Goal: Task Accomplishment & Management: Manage account settings

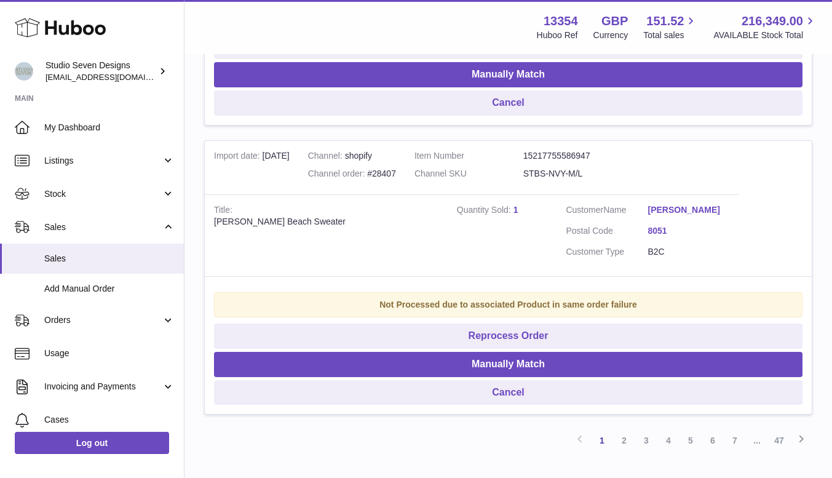
scroll to position [2703, 0]
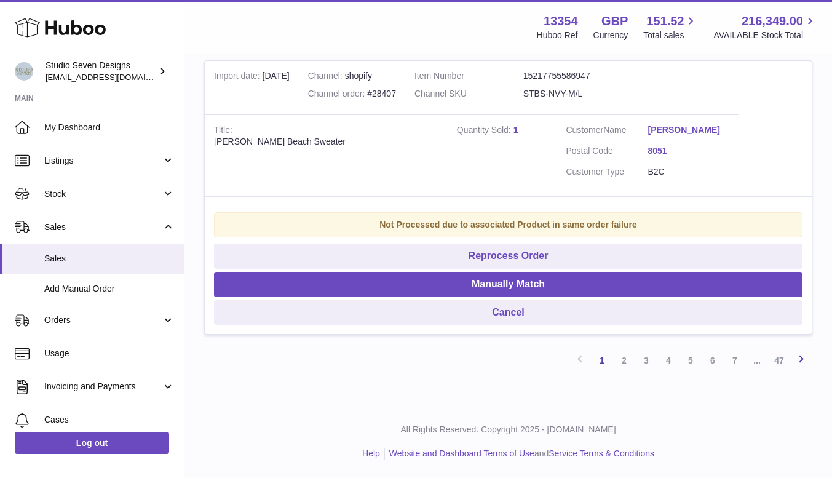
click at [802, 355] on icon at bounding box center [801, 358] width 15 height 15
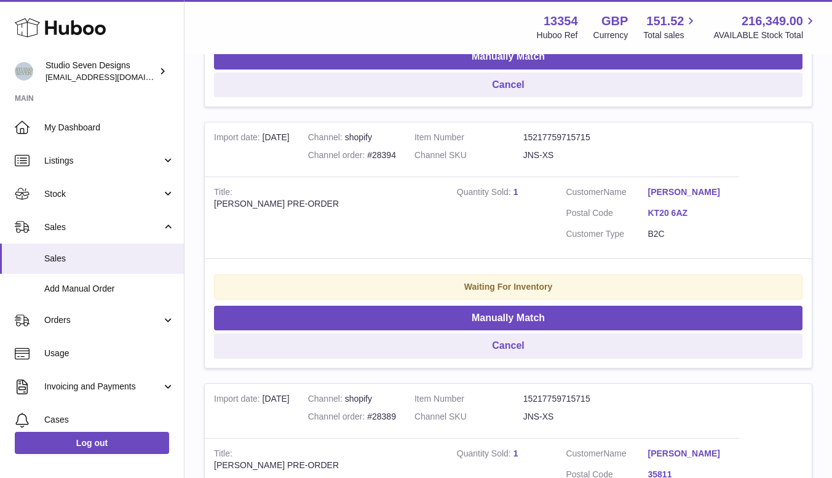
scroll to position [1537, 0]
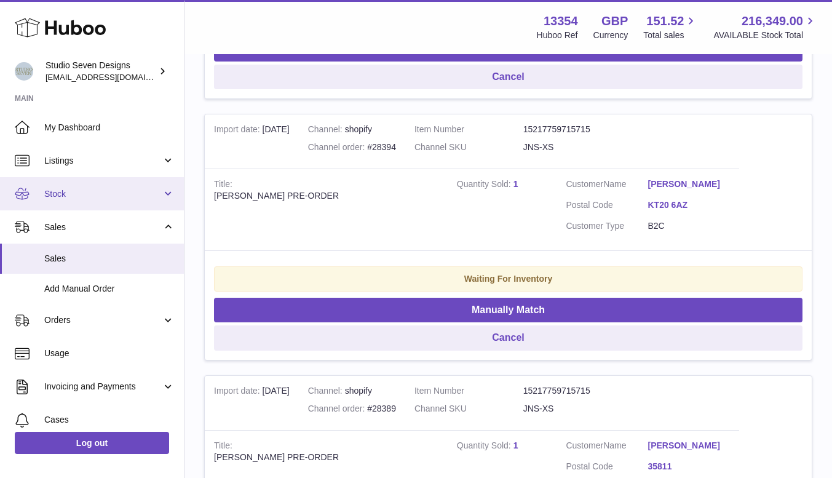
click at [69, 194] on span "Stock" at bounding box center [102, 194] width 117 height 12
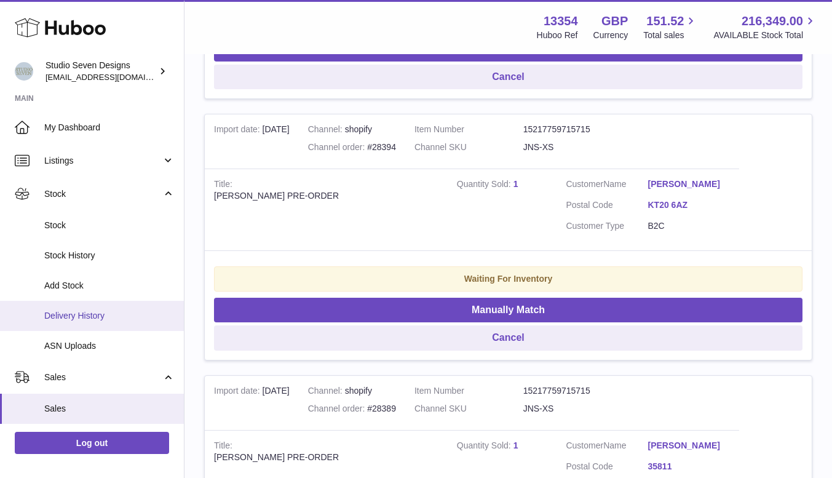
click at [76, 311] on span "Delivery History" at bounding box center [109, 316] width 130 height 12
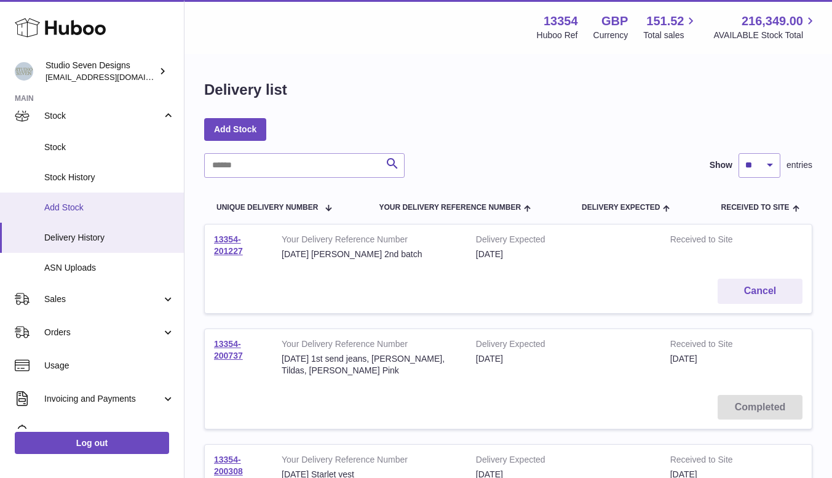
scroll to position [79, 0]
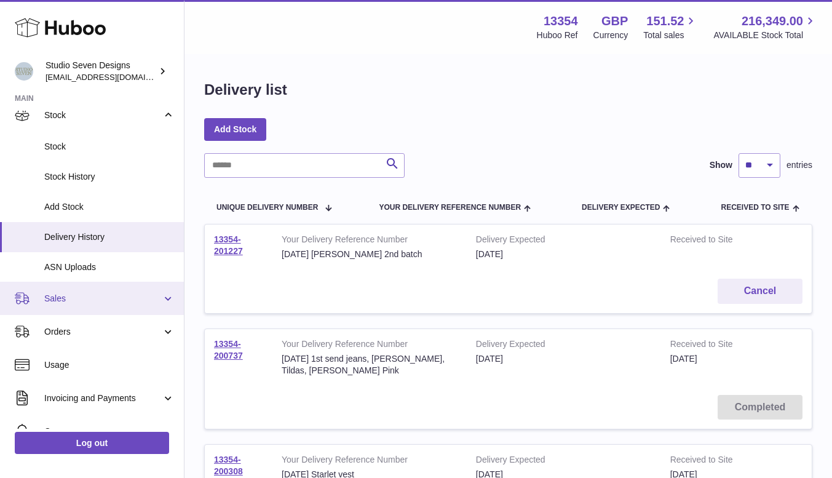
click at [78, 295] on span "Sales" at bounding box center [102, 299] width 117 height 12
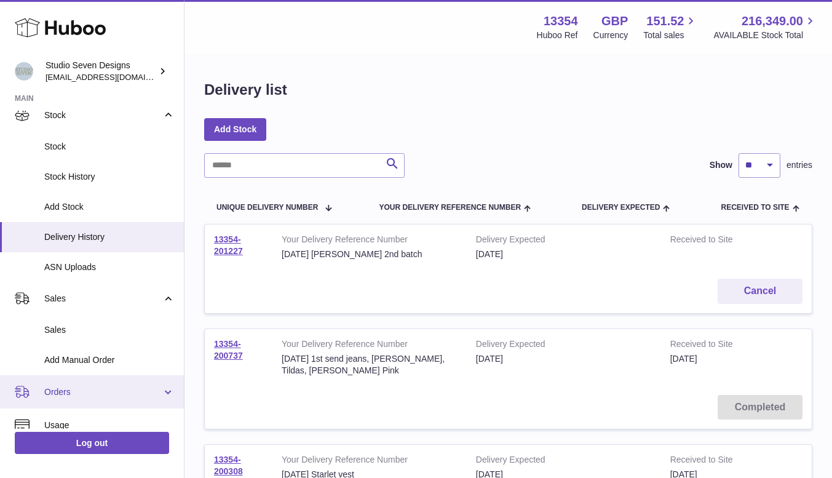
click at [74, 392] on span "Orders" at bounding box center [102, 392] width 117 height 12
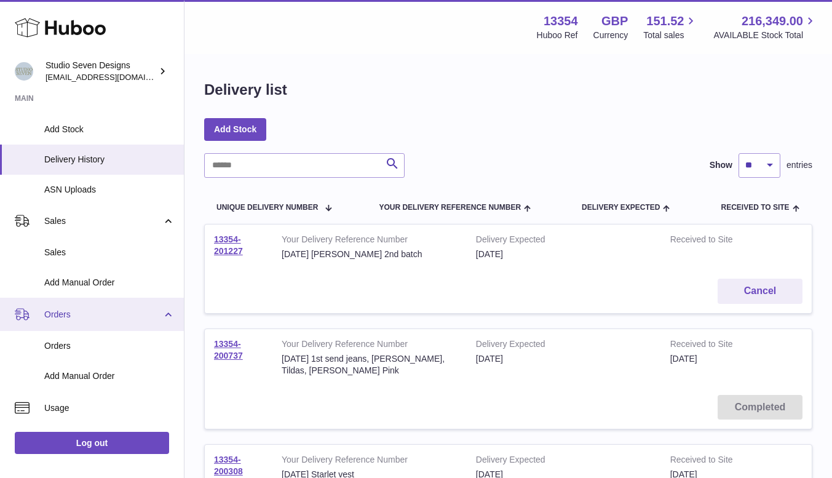
scroll to position [172, 0]
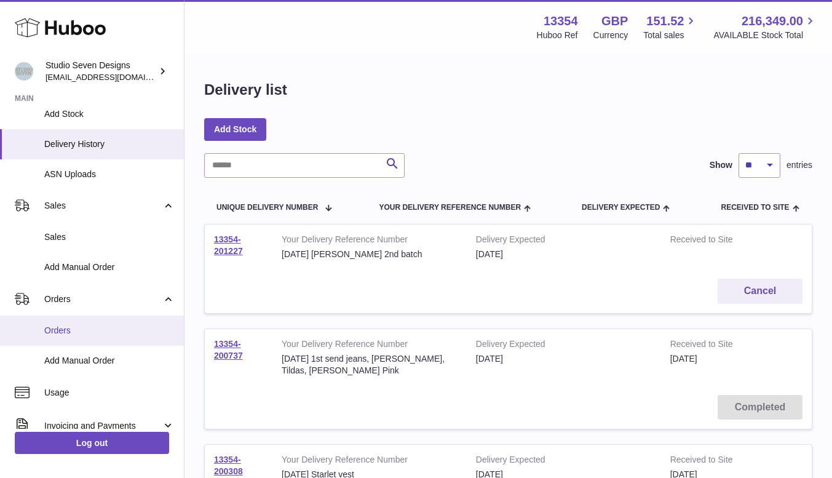
click at [91, 325] on span "Orders" at bounding box center [109, 331] width 130 height 12
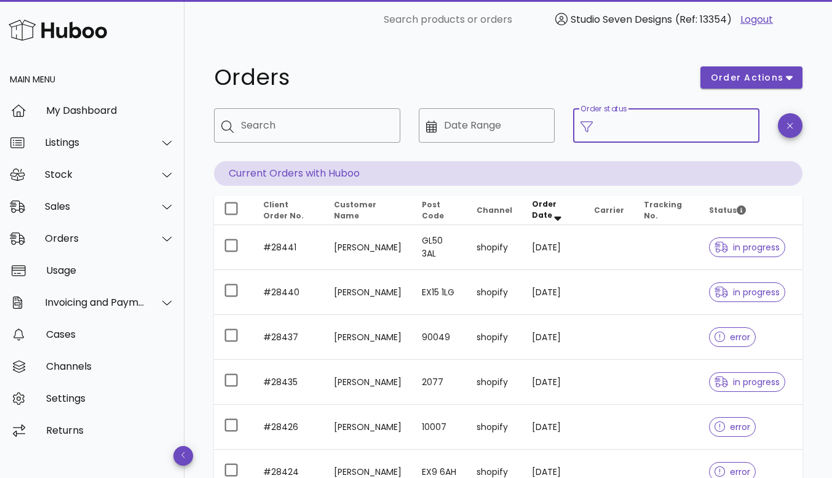
click at [705, 128] on input "Order status" at bounding box center [676, 126] width 152 height 20
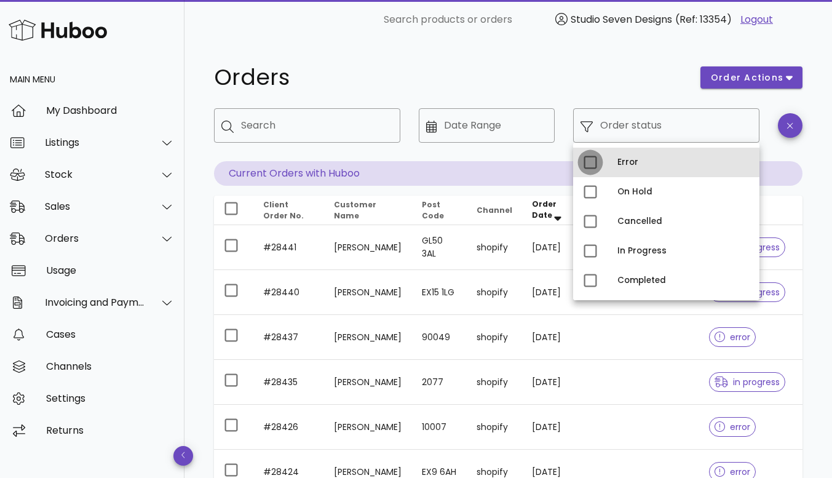
click at [591, 158] on div at bounding box center [590, 162] width 21 height 21
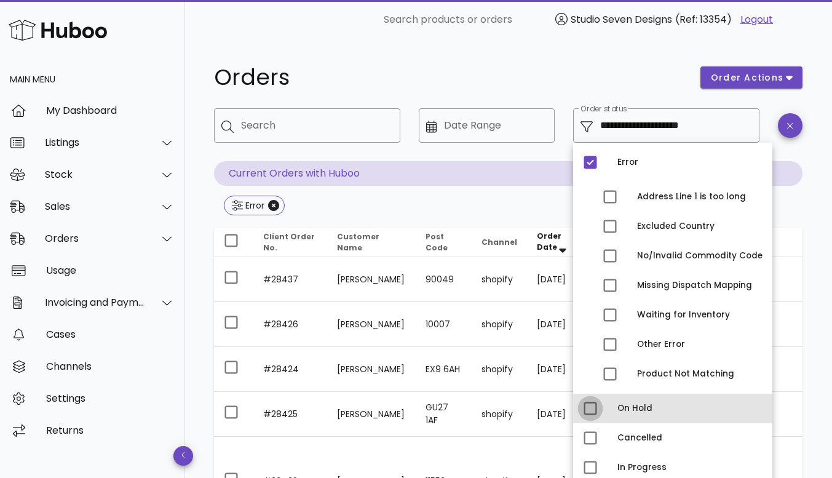
click at [592, 406] on div at bounding box center [590, 408] width 21 height 21
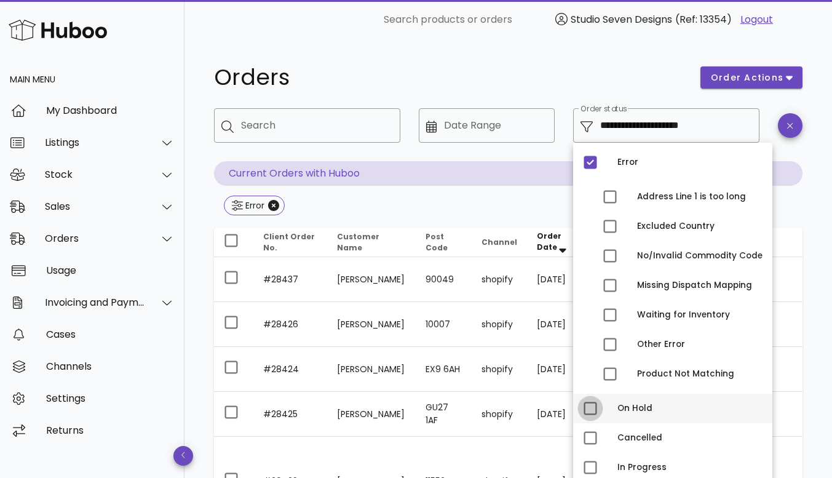
type input "**********"
click at [599, 72] on h1 "Orders" at bounding box center [450, 77] width 472 height 22
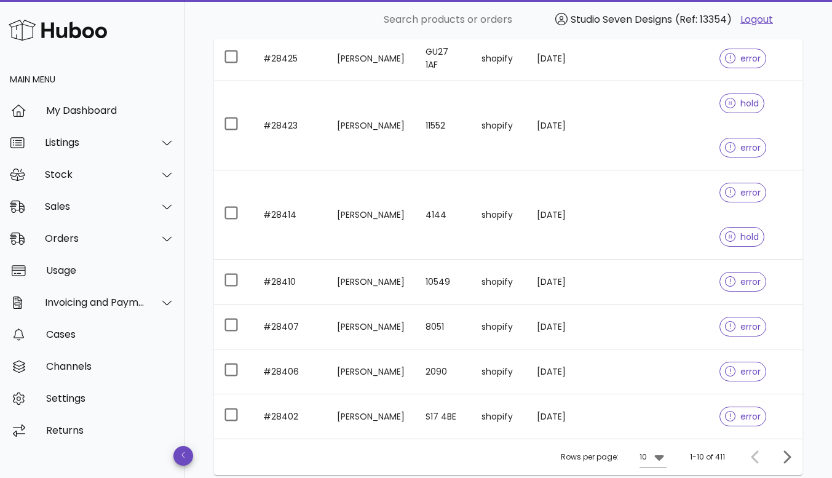
scroll to position [452, 0]
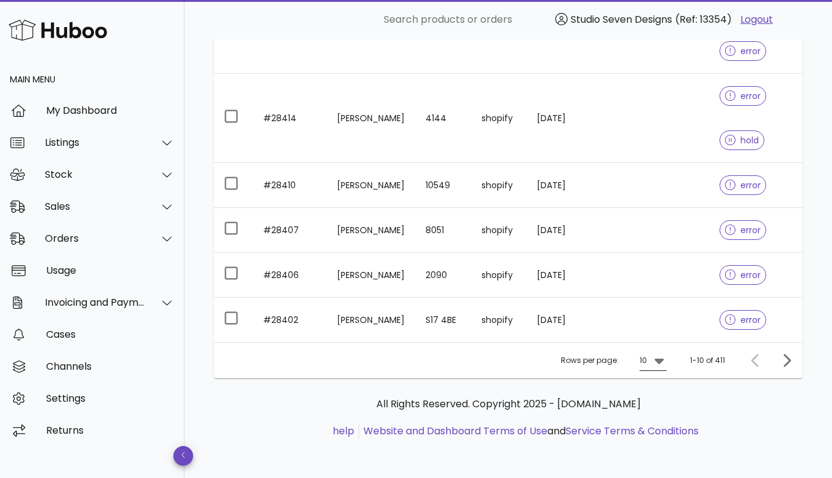
click at [659, 364] on icon at bounding box center [659, 360] width 15 height 15
click at [658, 430] on div "50" at bounding box center [657, 429] width 12 height 12
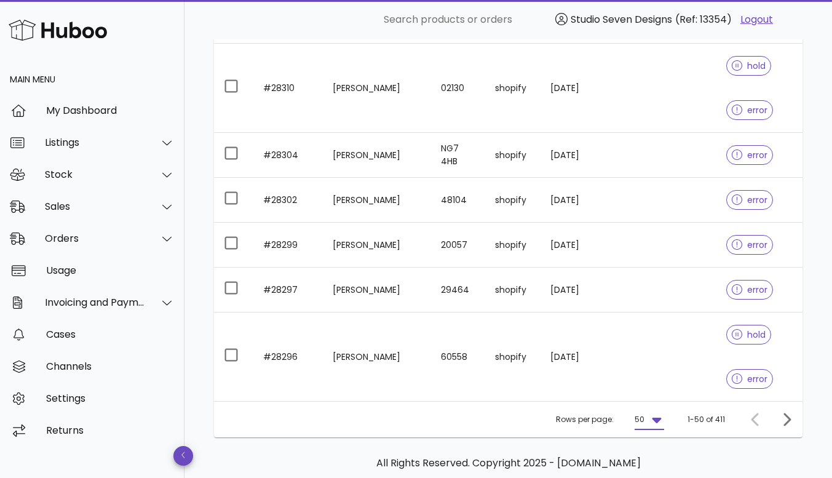
scroll to position [2734, 0]
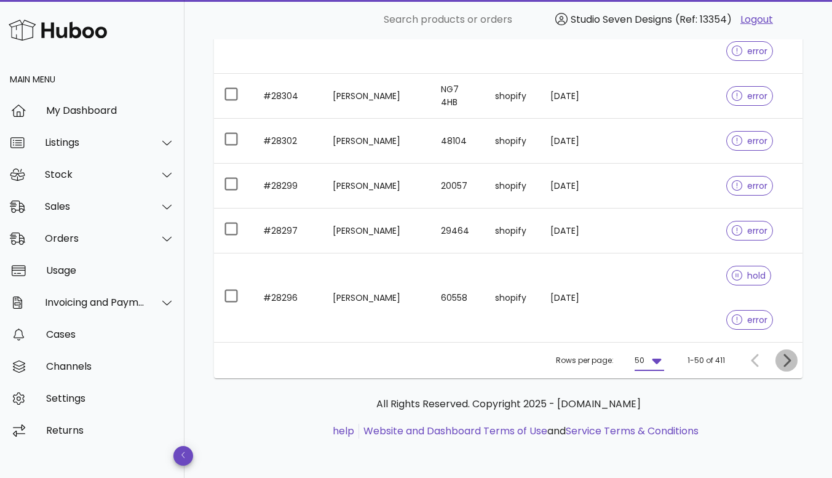
click at [787, 358] on icon "Next page" at bounding box center [786, 360] width 7 height 13
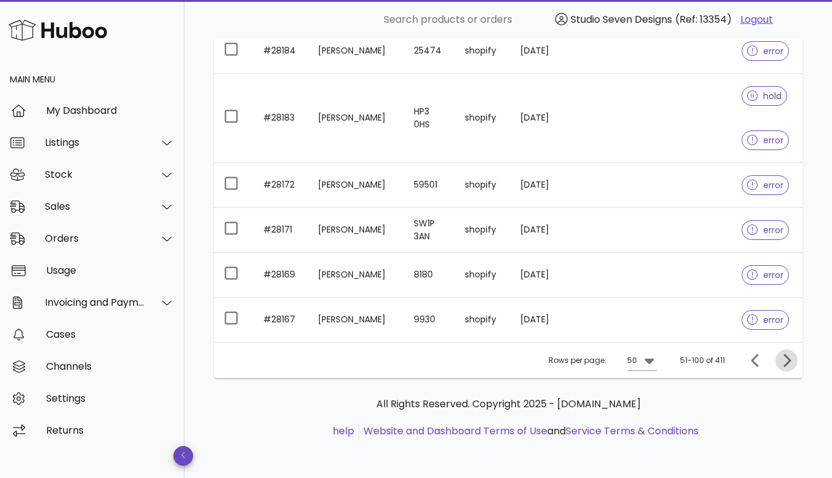
scroll to position [2615, 0]
click at [787, 358] on icon "Next page" at bounding box center [786, 360] width 7 height 13
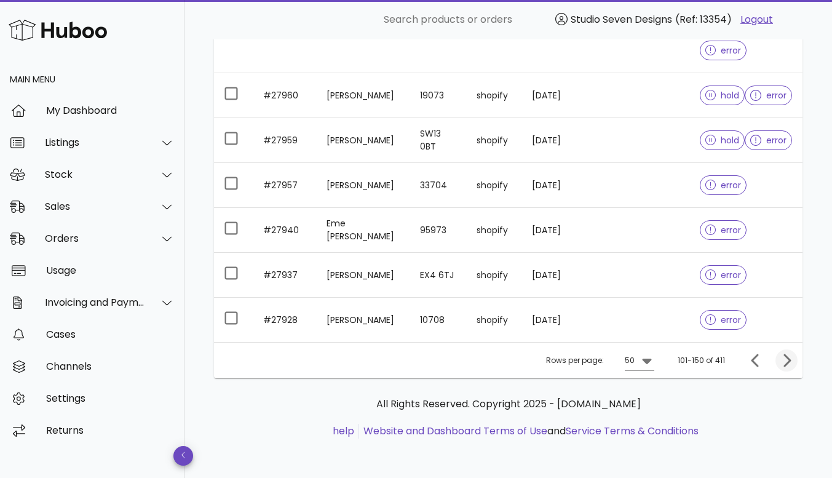
scroll to position [2823, 0]
click at [787, 359] on icon "Next page" at bounding box center [786, 360] width 15 height 15
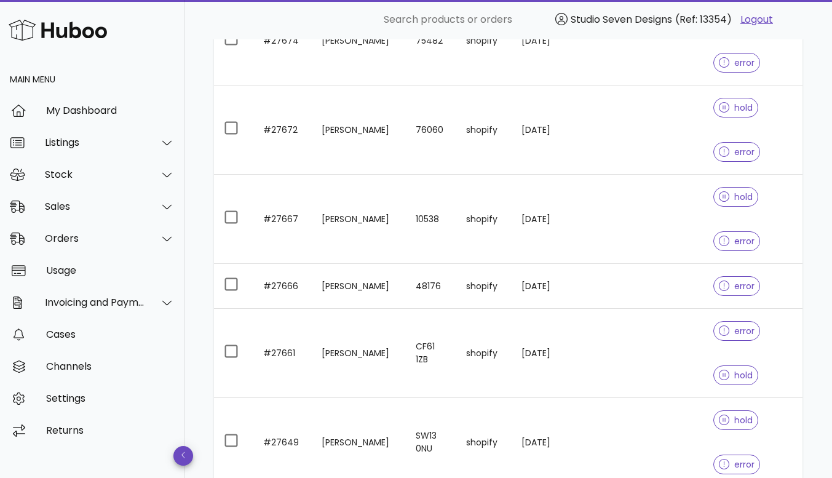
scroll to position [3221, 0]
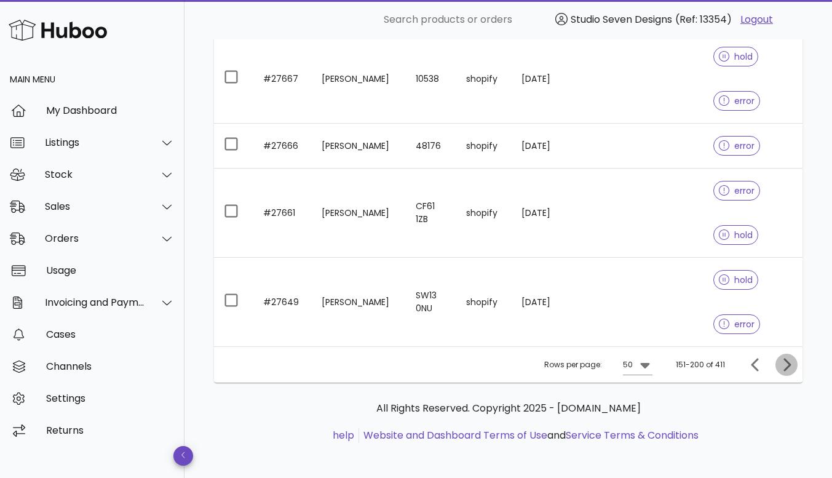
click at [782, 360] on icon "Next page" at bounding box center [786, 364] width 15 height 15
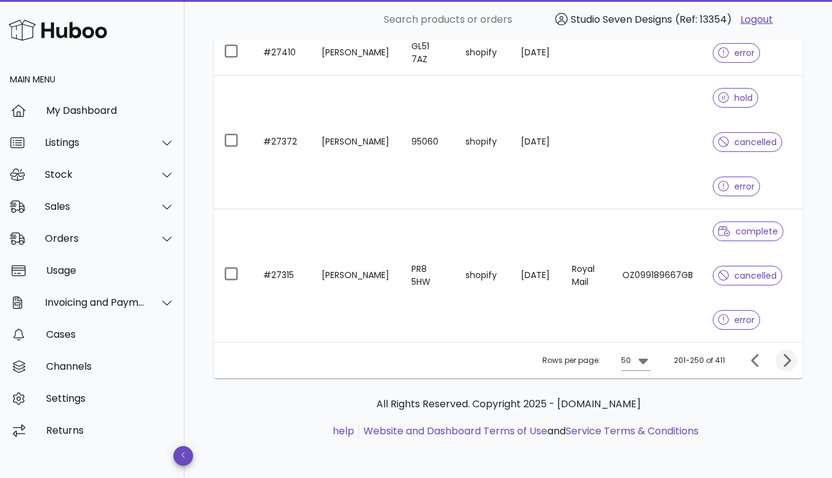
scroll to position [2911, 0]
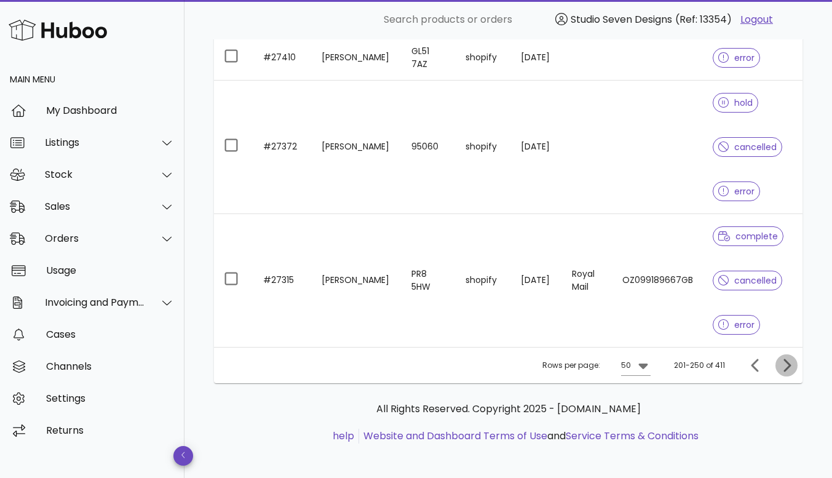
click at [787, 358] on icon "Next page" at bounding box center [786, 364] width 7 height 13
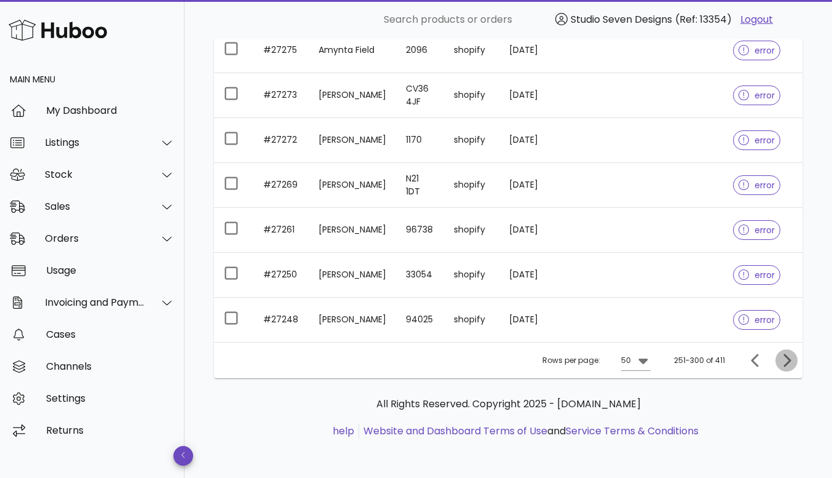
click at [787, 357] on icon "Next page" at bounding box center [786, 360] width 7 height 13
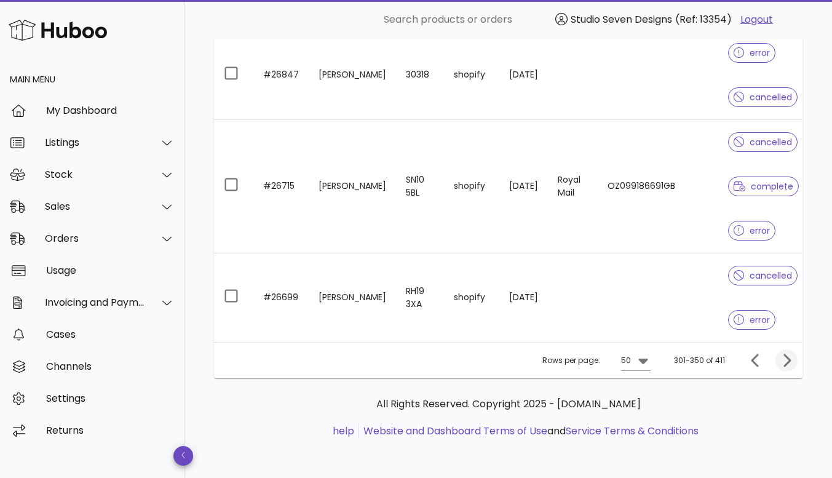
scroll to position [2704, 0]
click at [791, 365] on icon "Next page" at bounding box center [786, 360] width 15 height 15
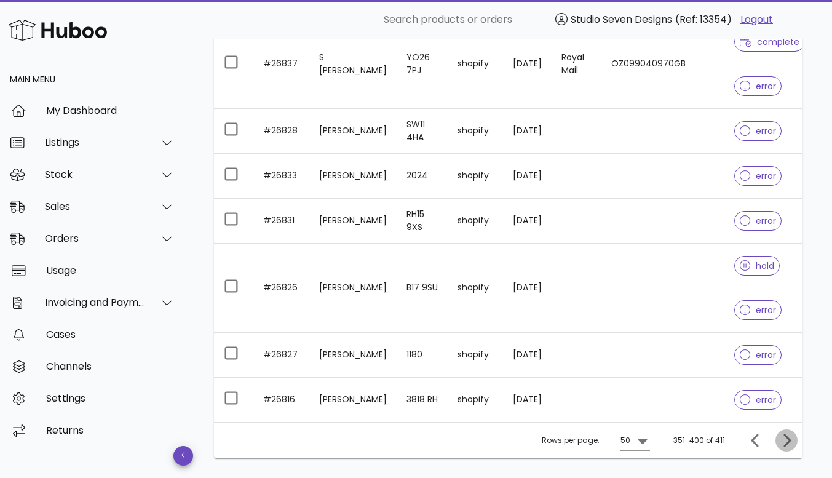
click at [788, 446] on icon "Next page" at bounding box center [786, 439] width 7 height 13
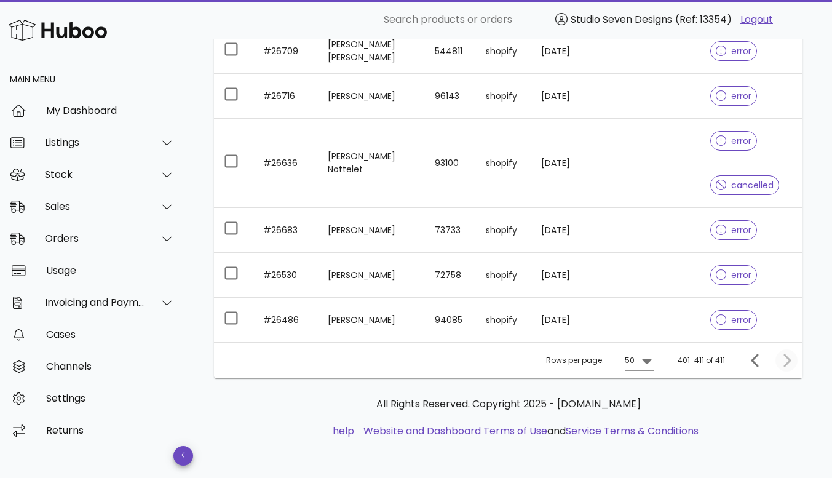
scroll to position [453, 0]
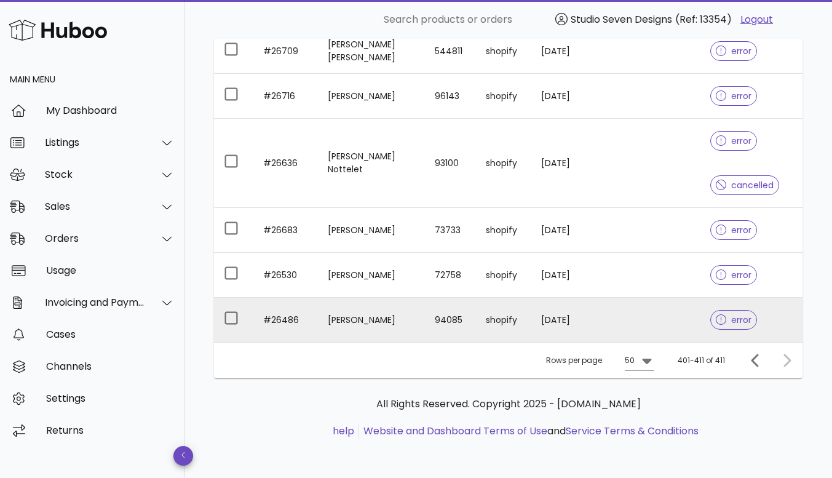
click at [671, 317] on td at bounding box center [669, 320] width 62 height 44
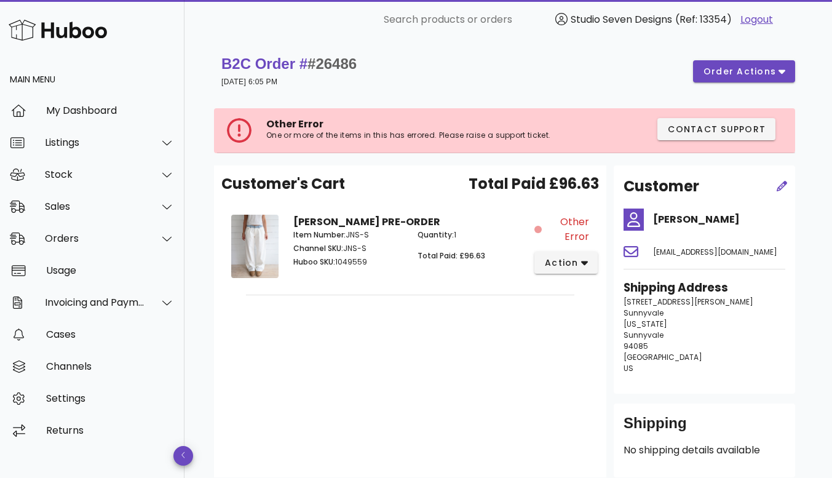
scroll to position [453, 0]
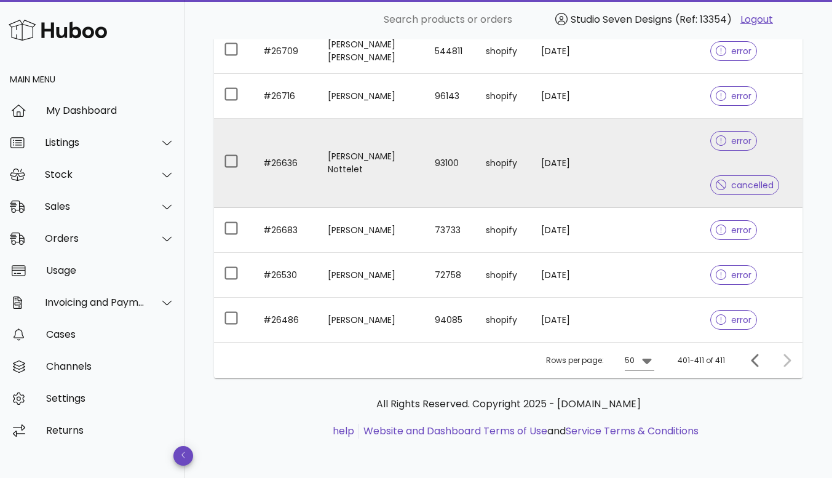
click at [668, 167] on td at bounding box center [669, 163] width 62 height 89
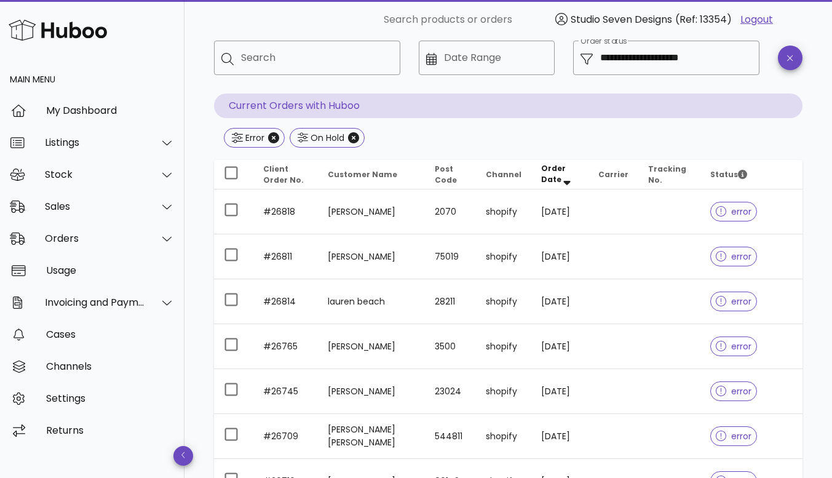
scroll to position [453, 0]
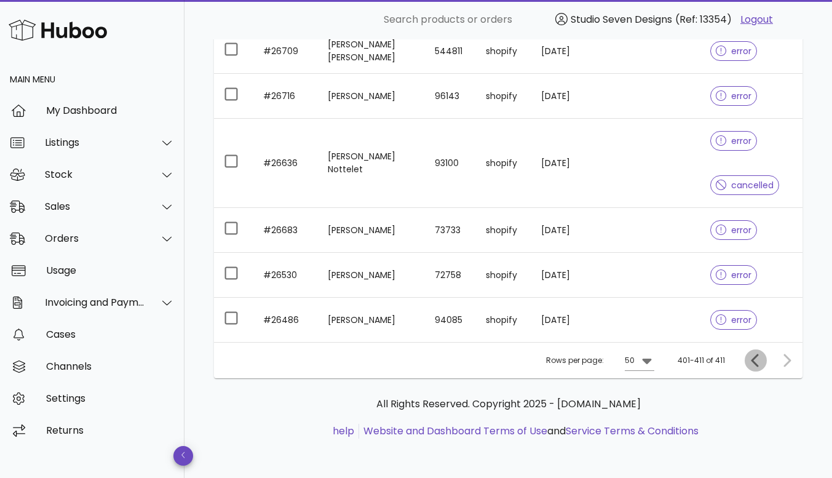
click at [754, 358] on icon "Previous page" at bounding box center [754, 360] width 7 height 13
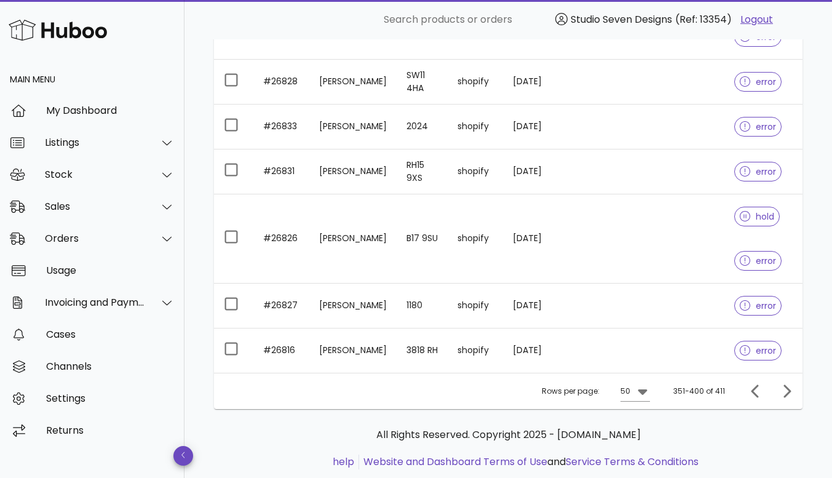
scroll to position [2745, 0]
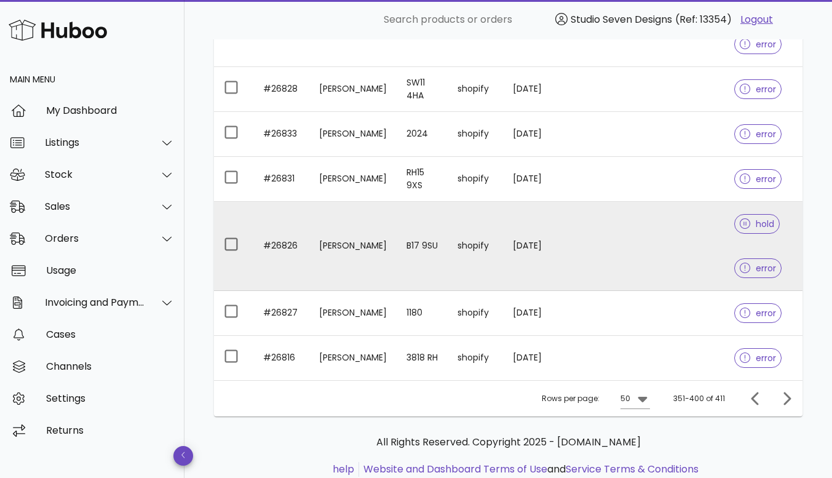
click at [668, 239] on td at bounding box center [662, 246] width 123 height 89
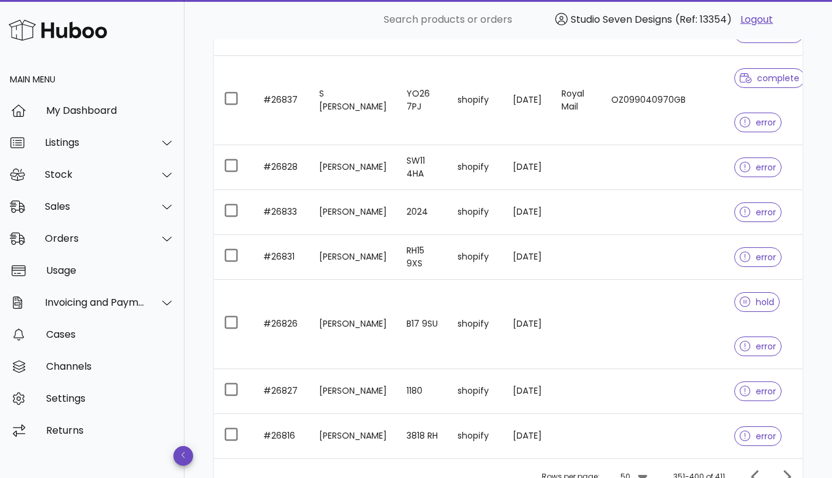
scroll to position [2792, 0]
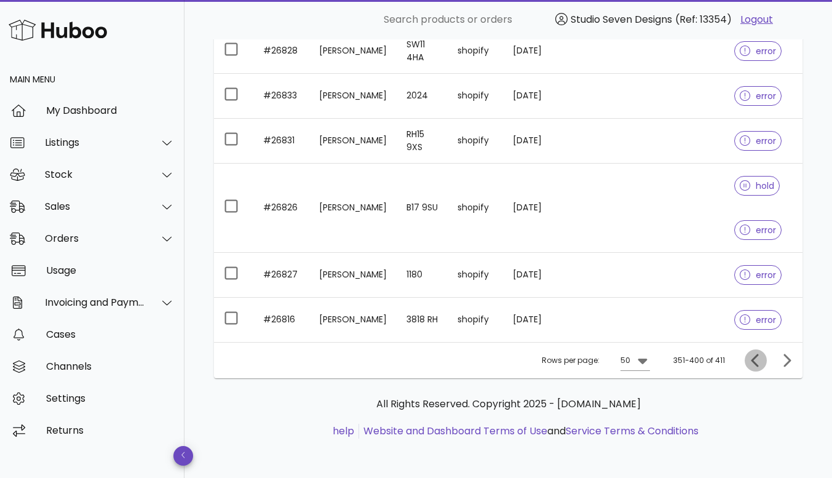
click at [755, 360] on icon "Previous page" at bounding box center [755, 360] width 15 height 15
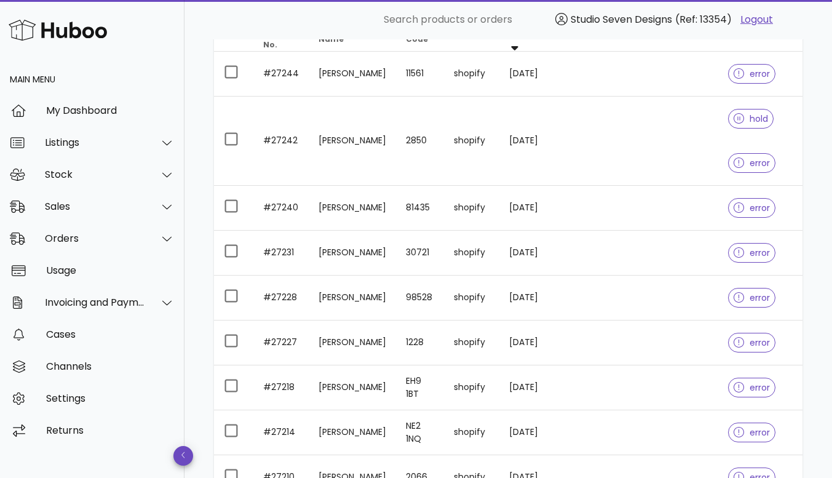
scroll to position [208, 0]
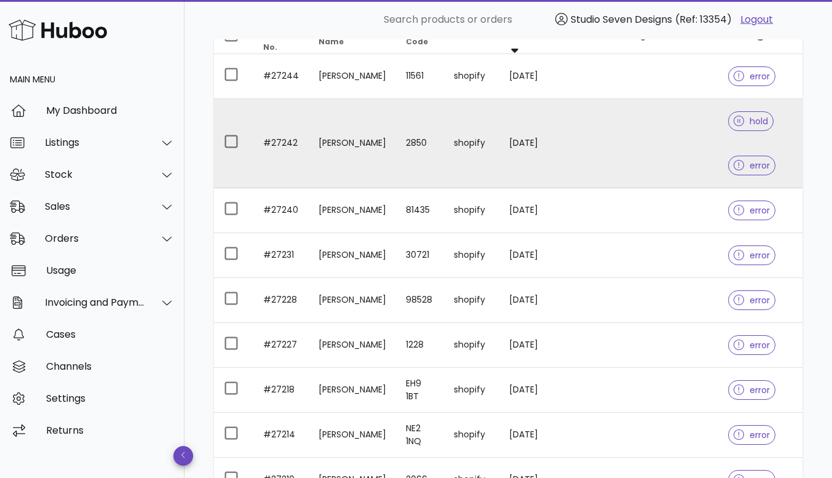
click at [672, 139] on td at bounding box center [658, 143] width 121 height 89
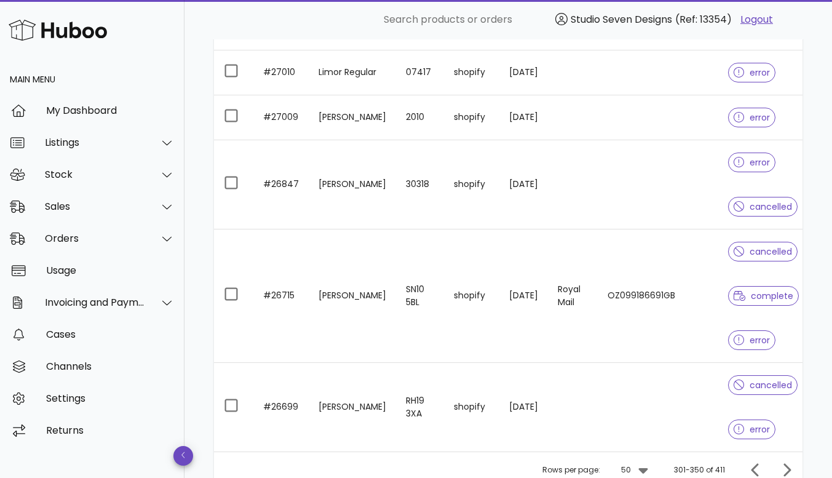
scroll to position [2704, 0]
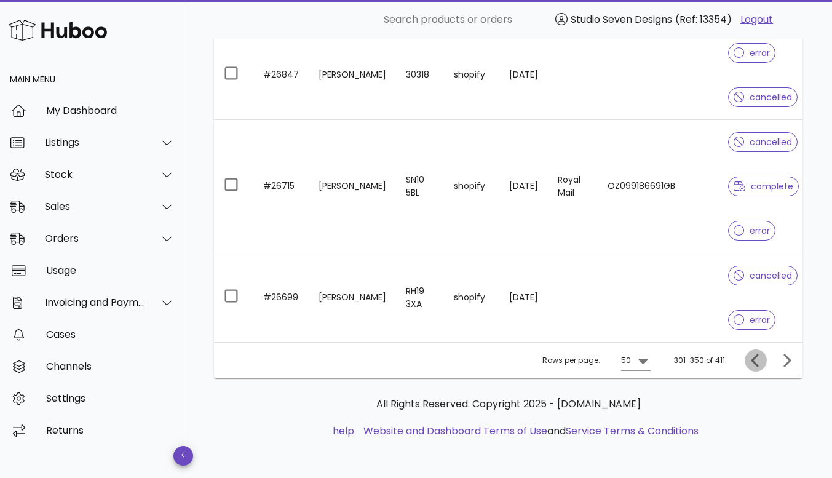
click at [754, 360] on icon "Previous page" at bounding box center [755, 360] width 15 height 15
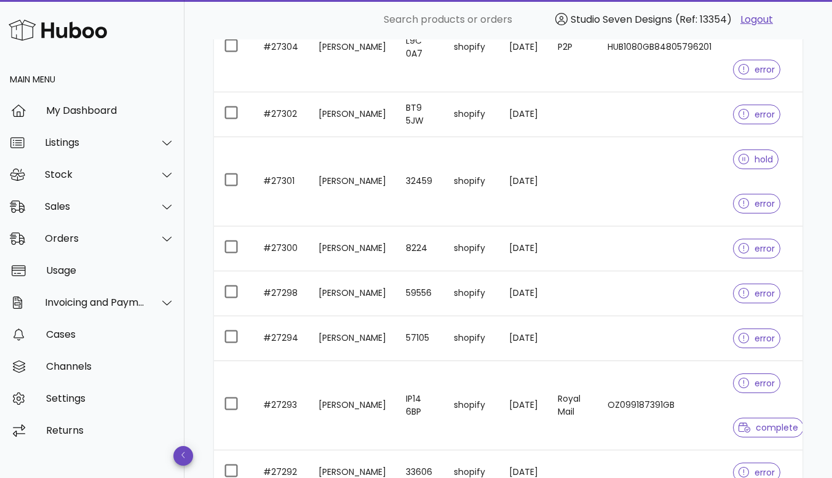
scroll to position [1912, 0]
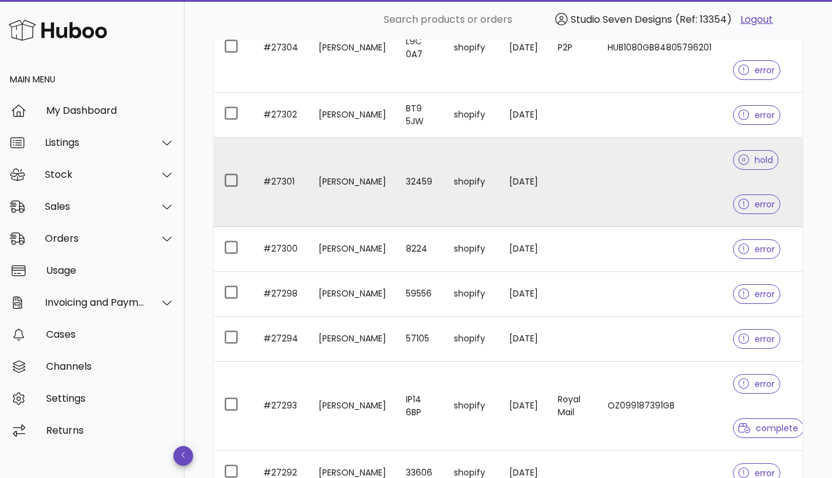
click at [689, 183] on td at bounding box center [660, 182] width 125 height 89
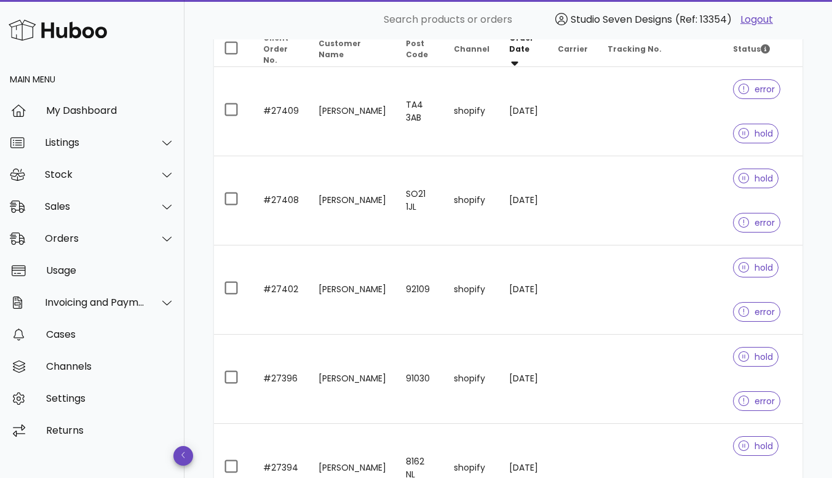
scroll to position [192, 0]
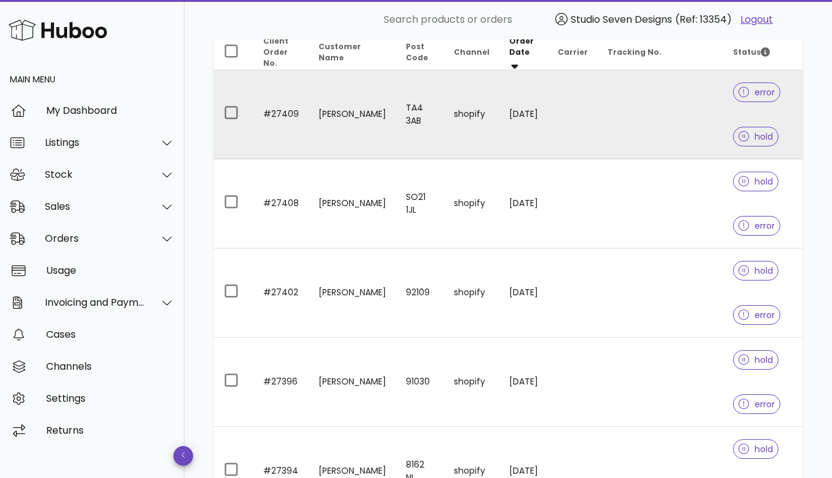
click at [684, 113] on td at bounding box center [660, 114] width 125 height 89
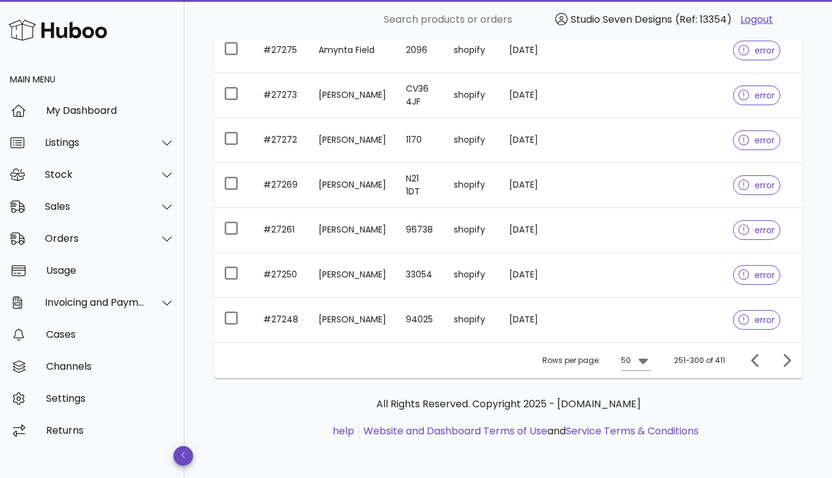
scroll to position [2881, 0]
click at [754, 365] on icon "Previous page" at bounding box center [755, 360] width 15 height 15
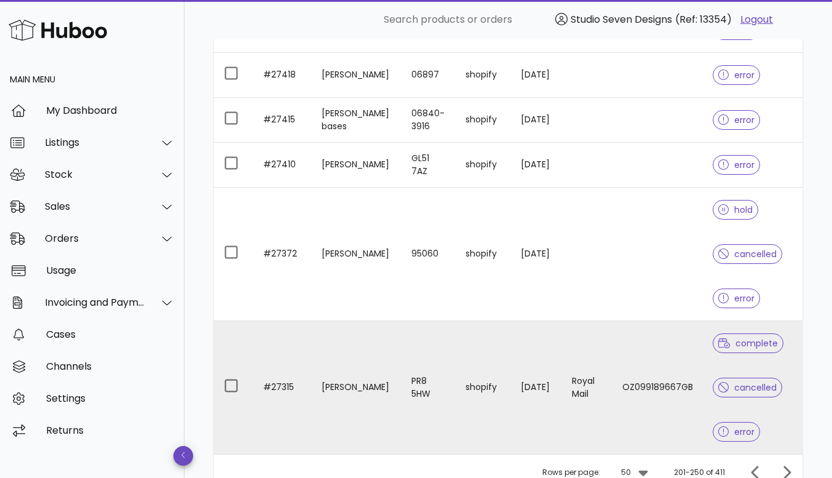
scroll to position [2801, 0]
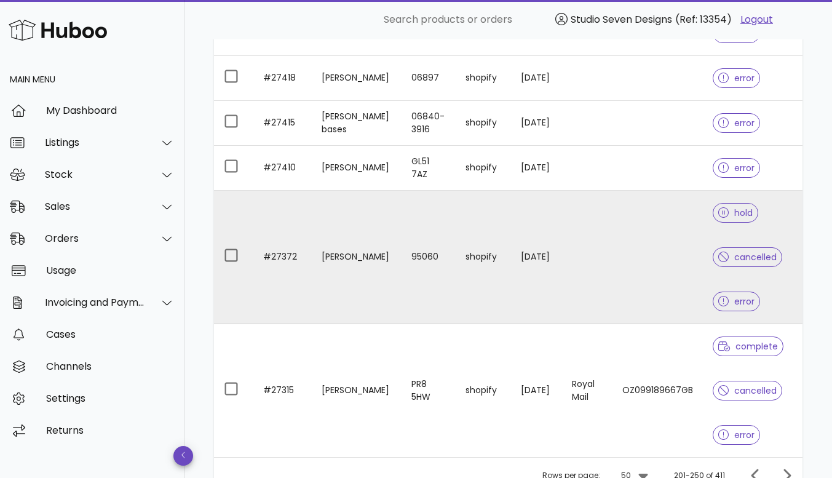
click at [665, 247] on td at bounding box center [657, 257] width 90 height 133
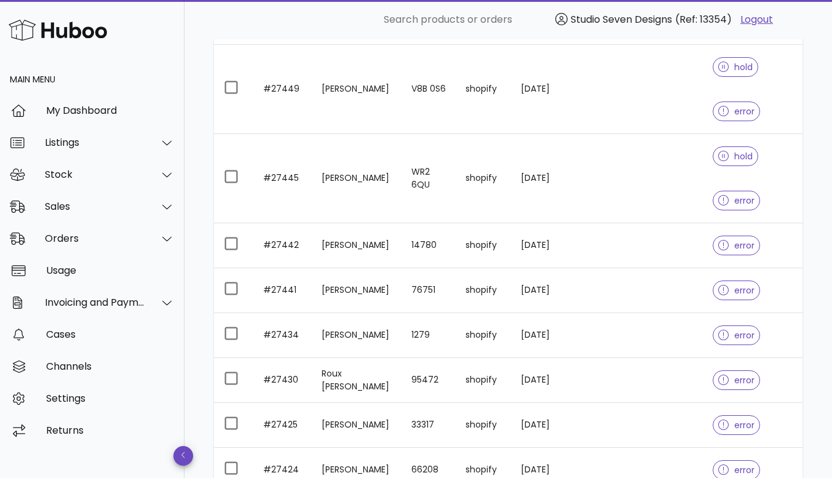
scroll to position [2319, 0]
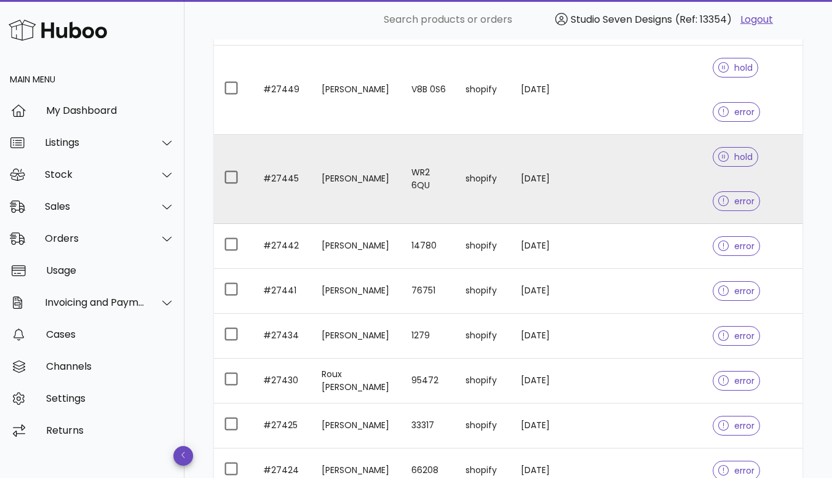
click at [675, 167] on td at bounding box center [657, 179] width 90 height 89
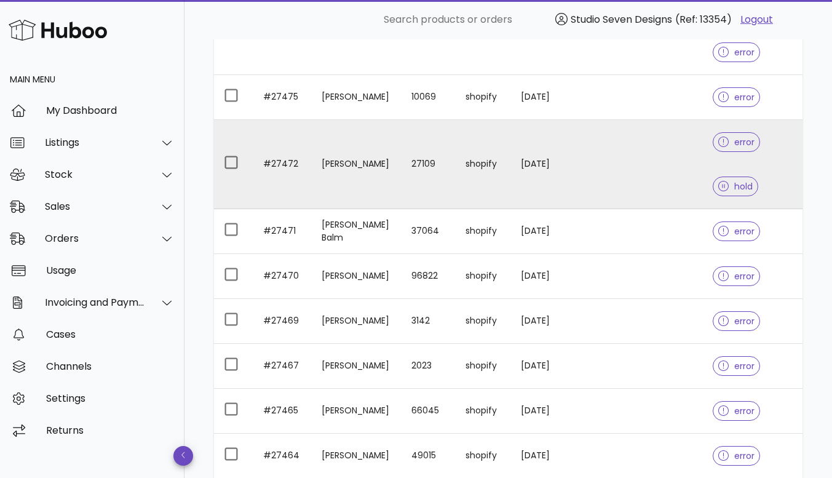
scroll to position [1706, 0]
click at [692, 154] on td at bounding box center [657, 165] width 90 height 89
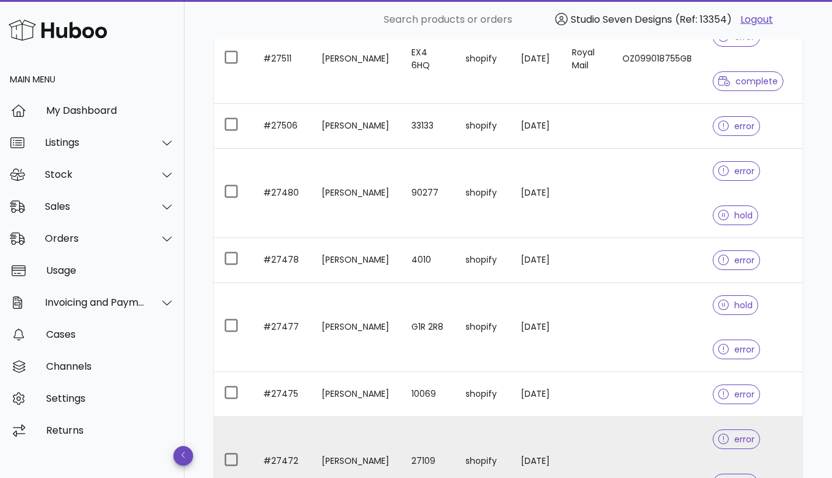
scroll to position [1409, 0]
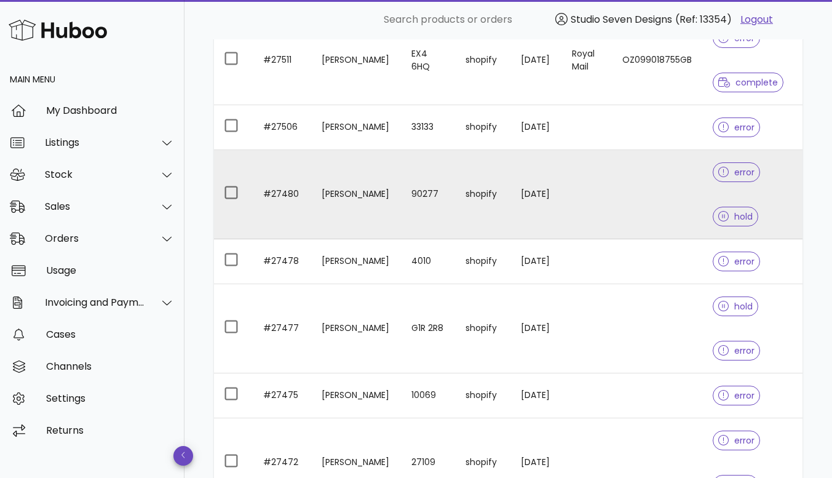
click at [649, 189] on td at bounding box center [657, 194] width 90 height 89
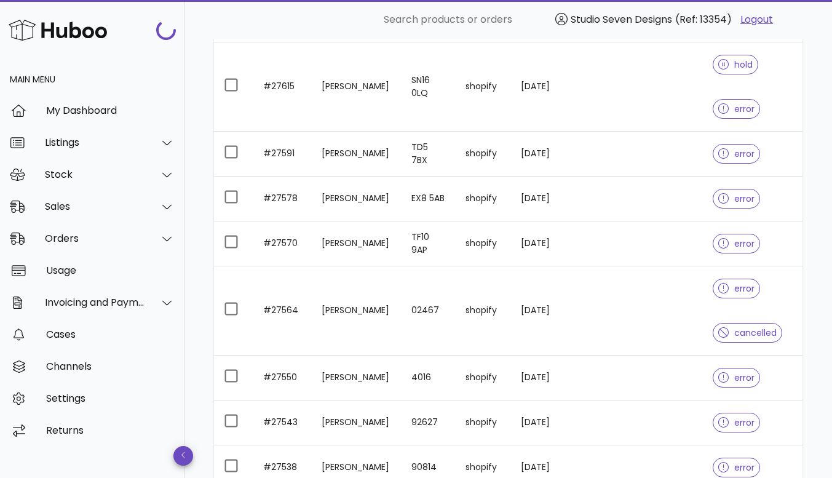
scroll to position [934, 0]
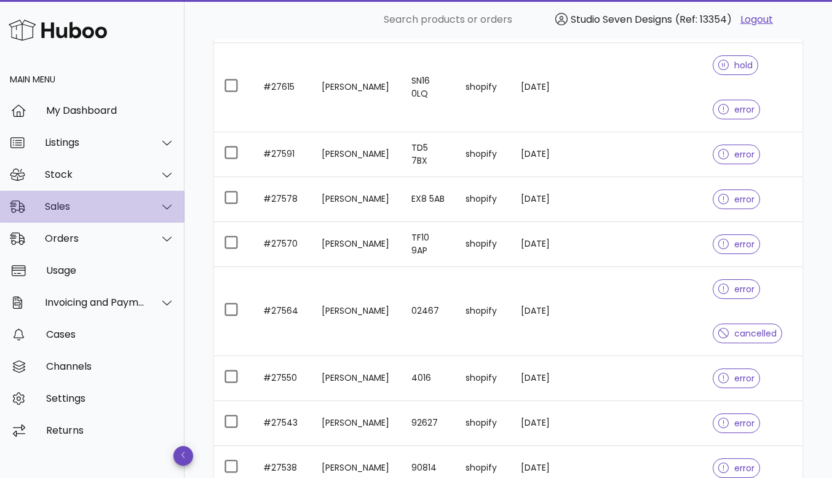
click at [85, 212] on div "Sales" at bounding box center [95, 206] width 100 height 12
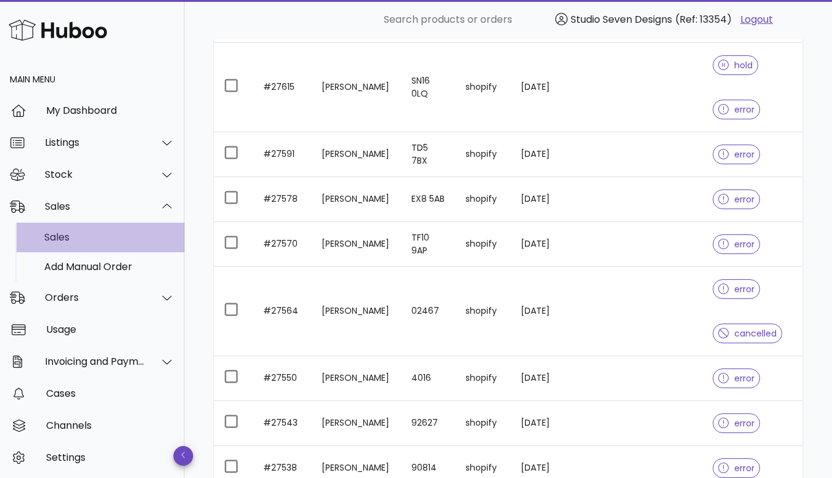
click at [74, 240] on div "Sales" at bounding box center [109, 237] width 130 height 12
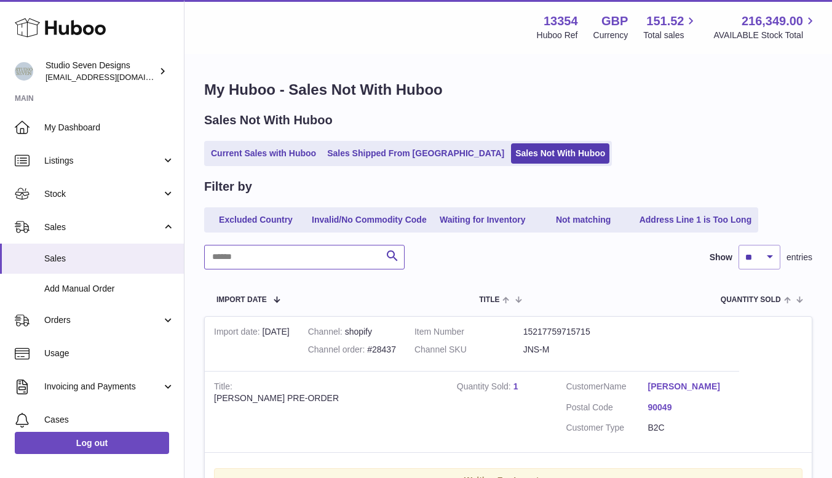
click at [240, 263] on input "text" at bounding box center [304, 257] width 200 height 25
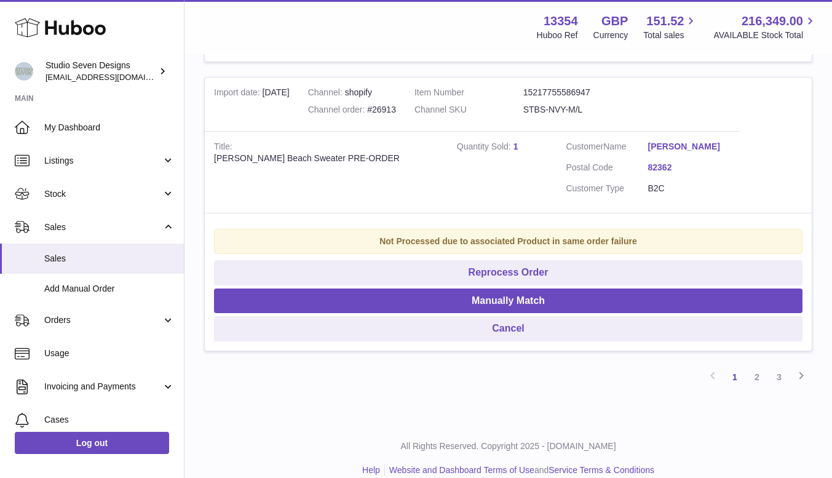
scroll to position [2838, 0]
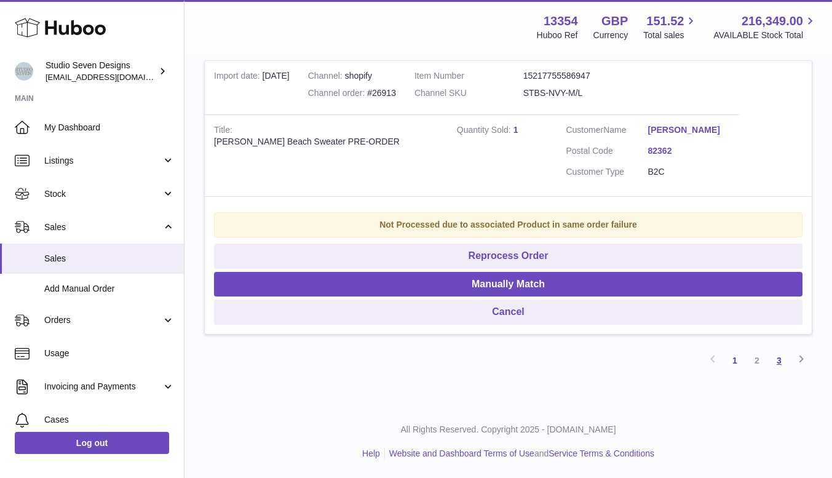
type input "**********"
click at [780, 358] on link "3" at bounding box center [779, 360] width 22 height 22
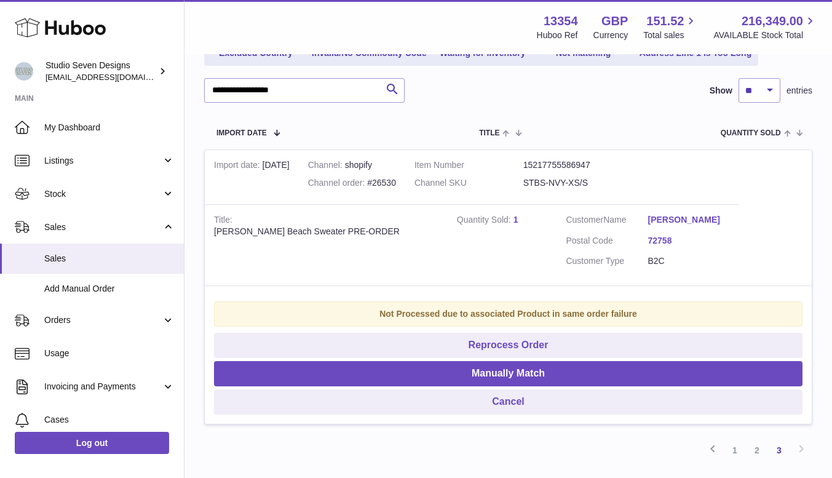
scroll to position [164, 0]
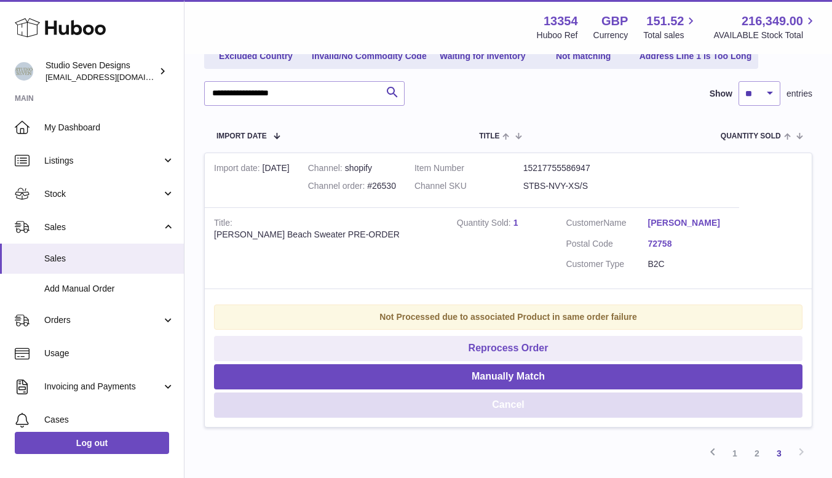
click at [517, 402] on button "Cancel" at bounding box center [508, 404] width 588 height 25
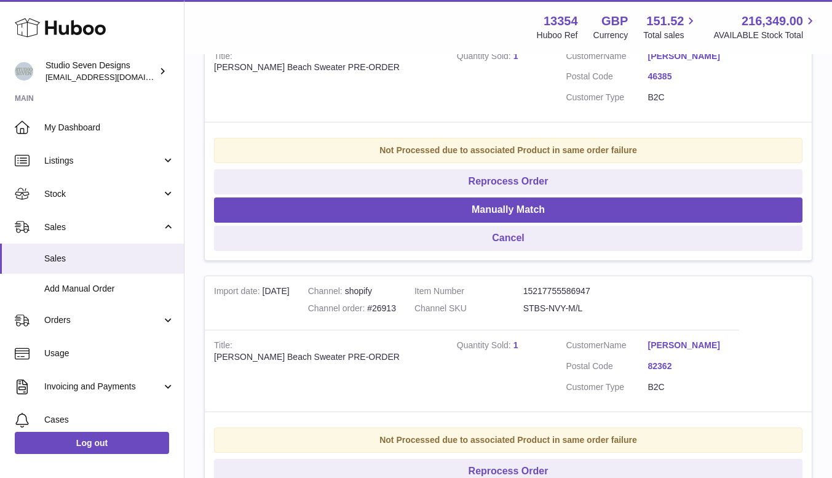
scroll to position [2838, 0]
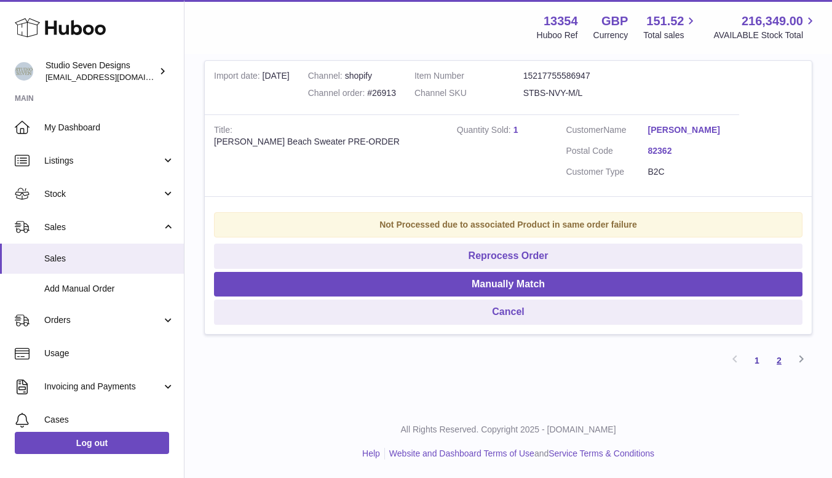
click at [780, 358] on link "2" at bounding box center [779, 360] width 22 height 22
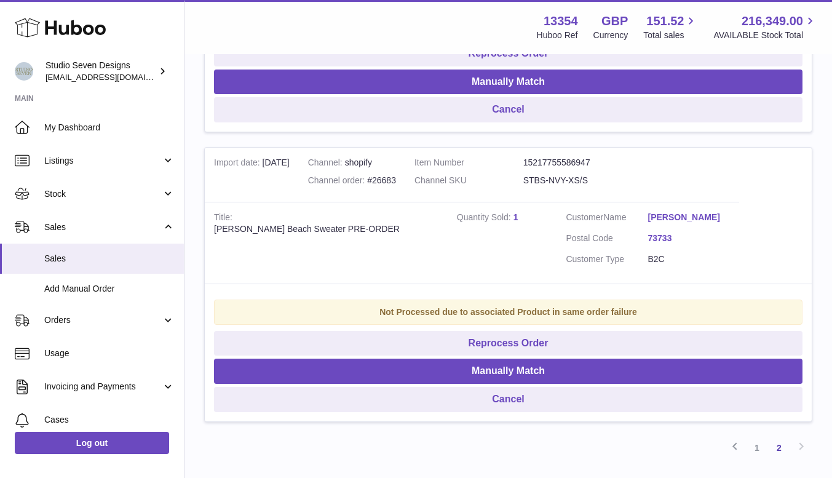
scroll to position [2794, 0]
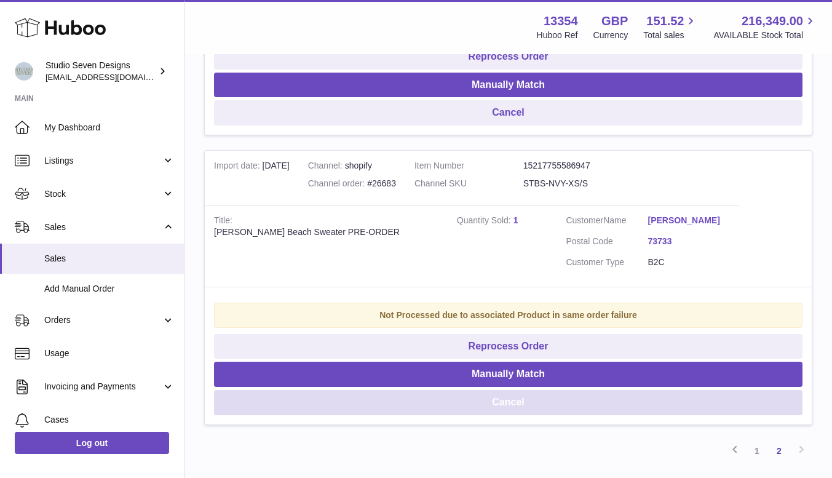
click at [534, 390] on button "Cancel" at bounding box center [508, 402] width 588 height 25
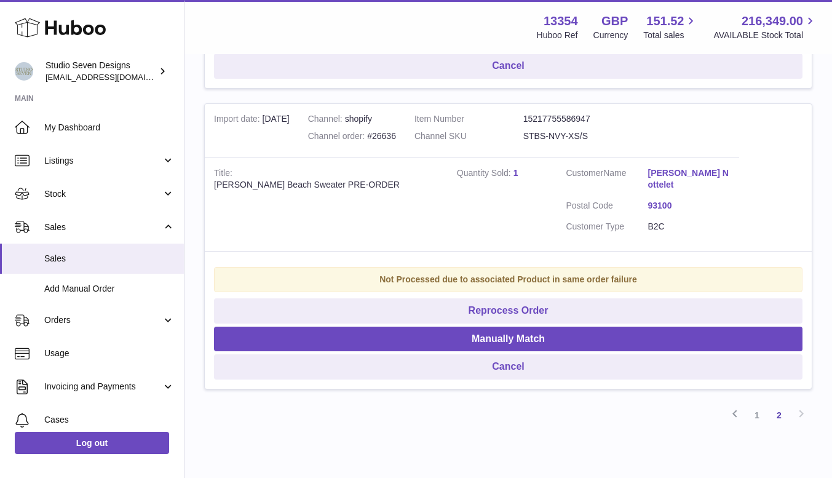
scroll to position [2538, 0]
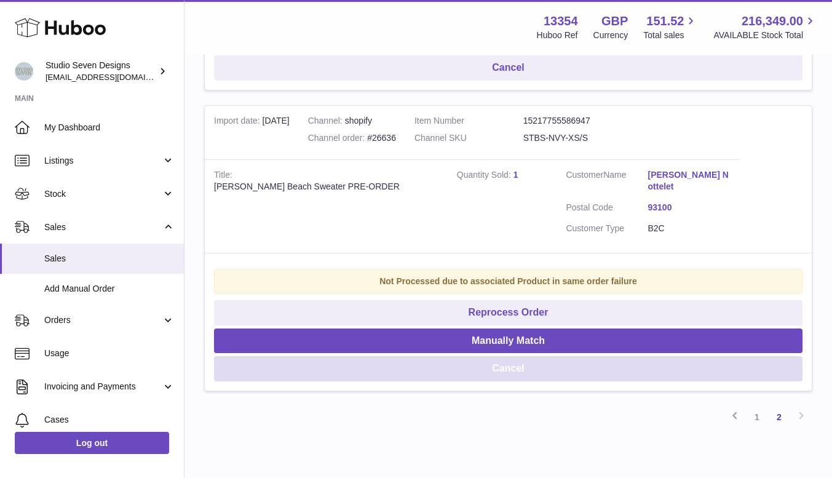
click at [523, 356] on button "Cancel" at bounding box center [508, 368] width 588 height 25
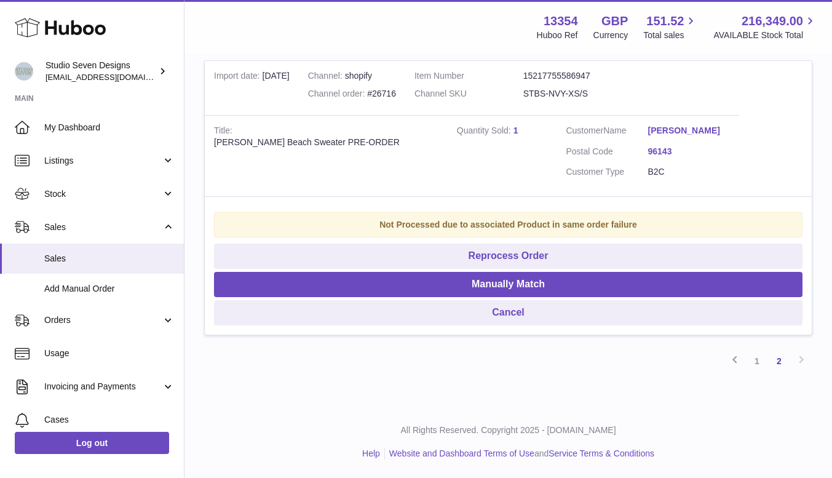
scroll to position [2282, 0]
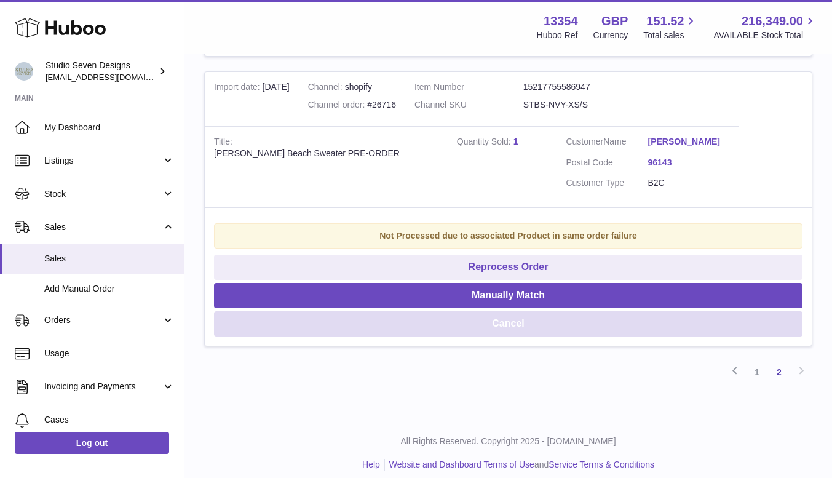
click at [524, 316] on button "Cancel" at bounding box center [508, 323] width 588 height 25
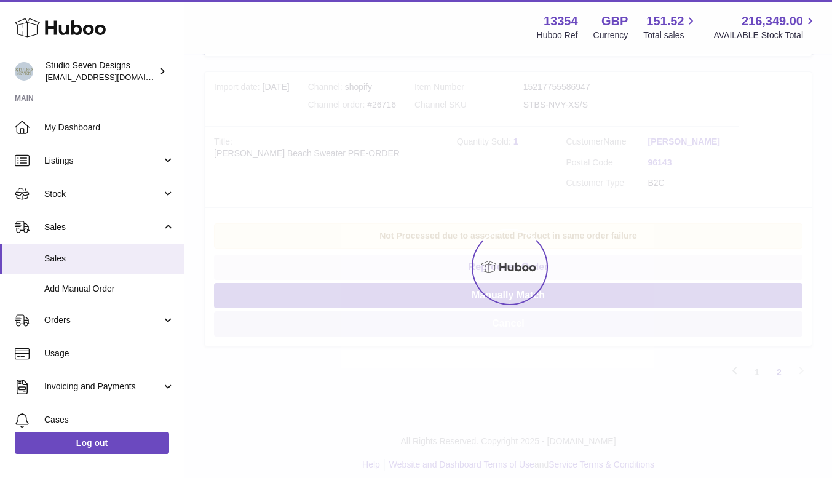
scroll to position [1993, 0]
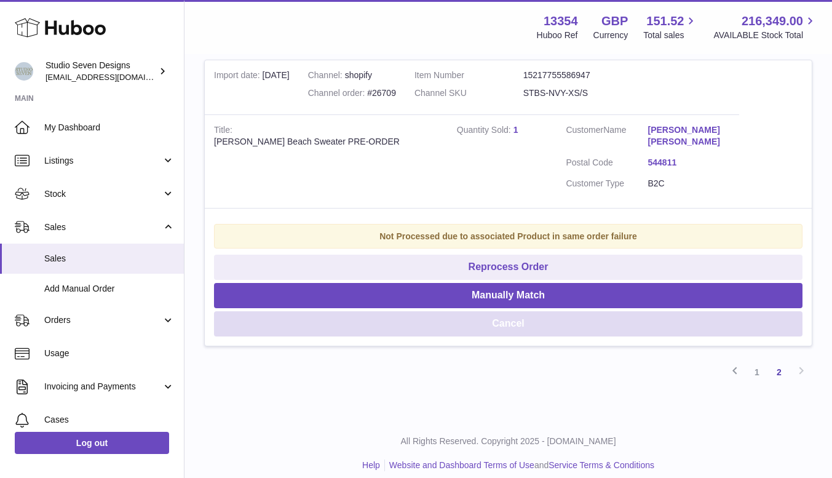
click at [524, 316] on button "Cancel" at bounding box center [508, 323] width 588 height 25
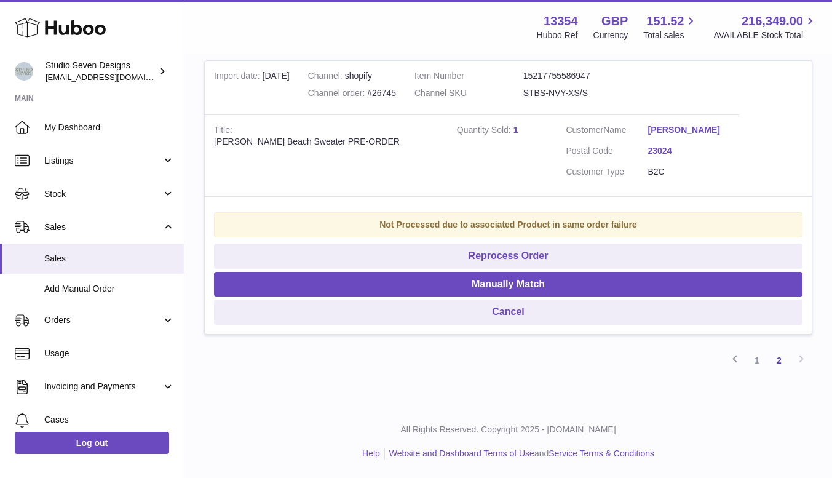
scroll to position [1703, 0]
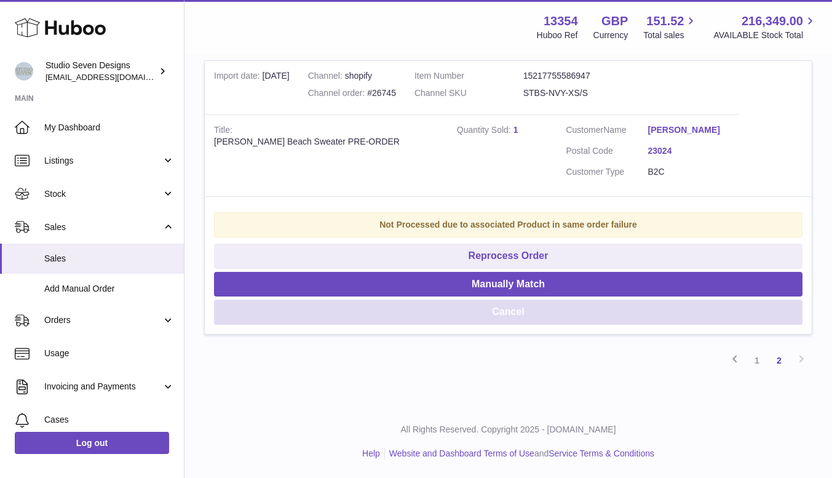
click at [516, 312] on button "Cancel" at bounding box center [508, 311] width 588 height 25
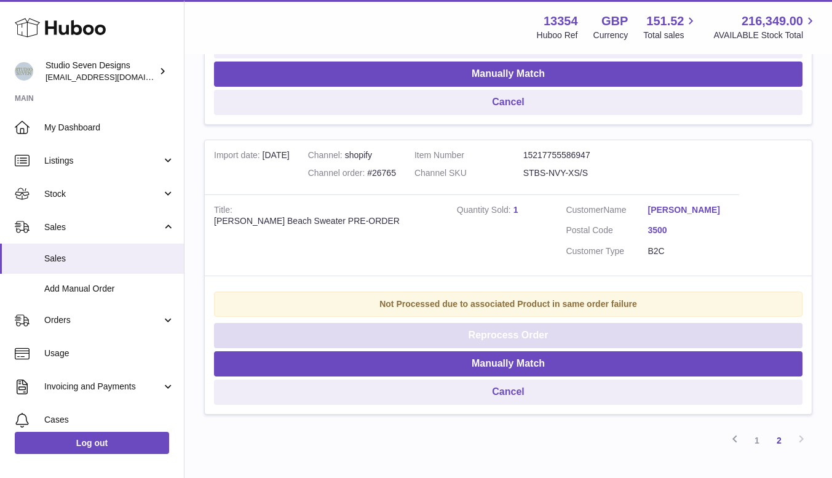
scroll to position [1334, 0]
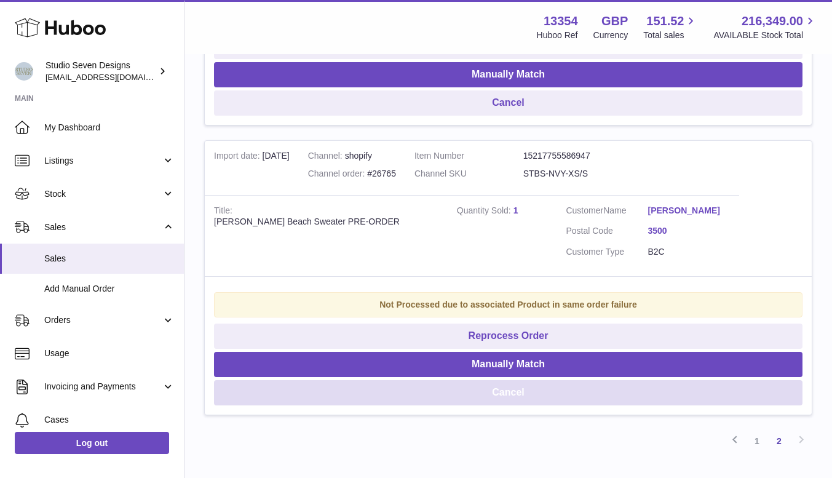
click at [504, 390] on button "Cancel" at bounding box center [508, 392] width 588 height 25
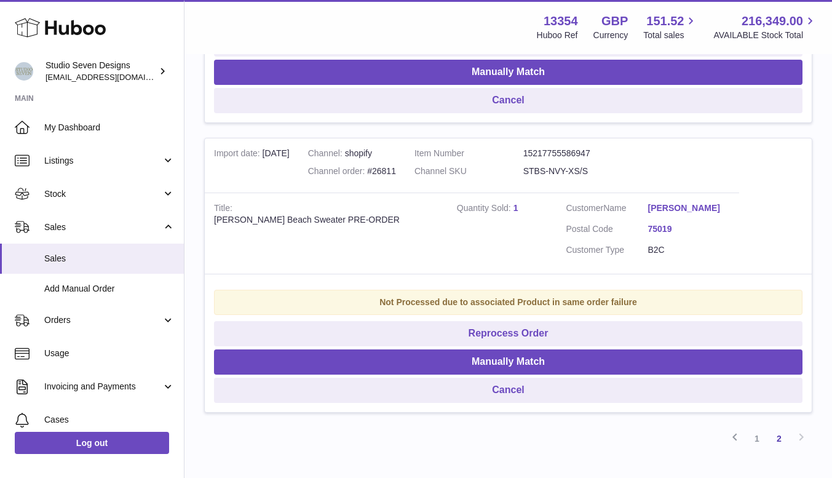
scroll to position [1040, 0]
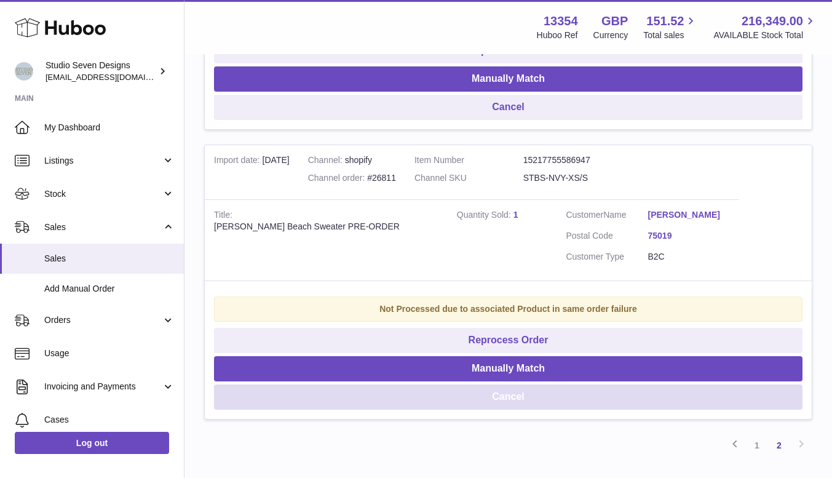
click at [513, 396] on button "Cancel" at bounding box center [508, 396] width 588 height 25
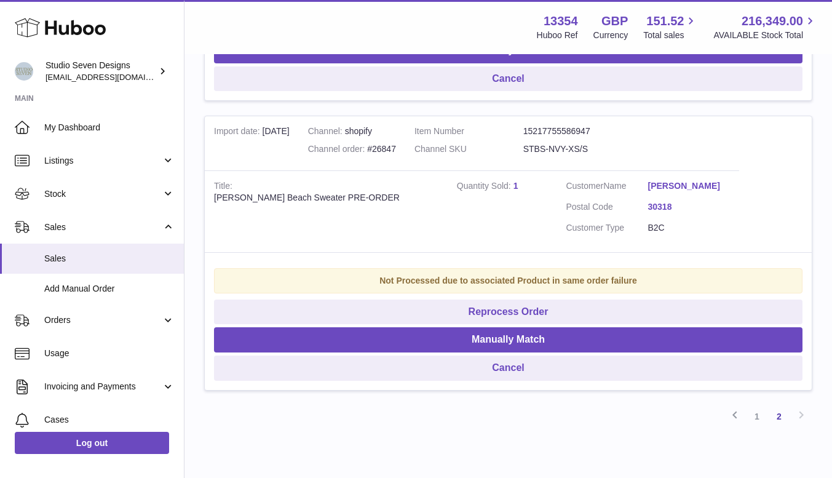
scroll to position [778, 0]
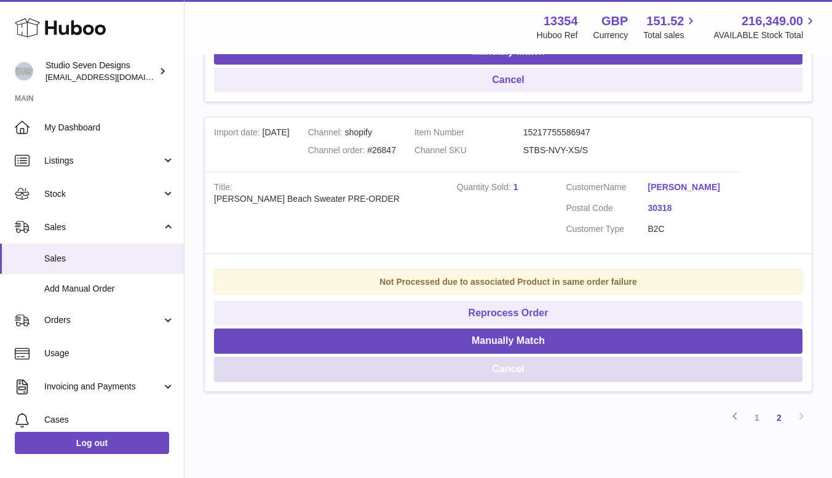
click at [517, 374] on button "Cancel" at bounding box center [508, 369] width 588 height 25
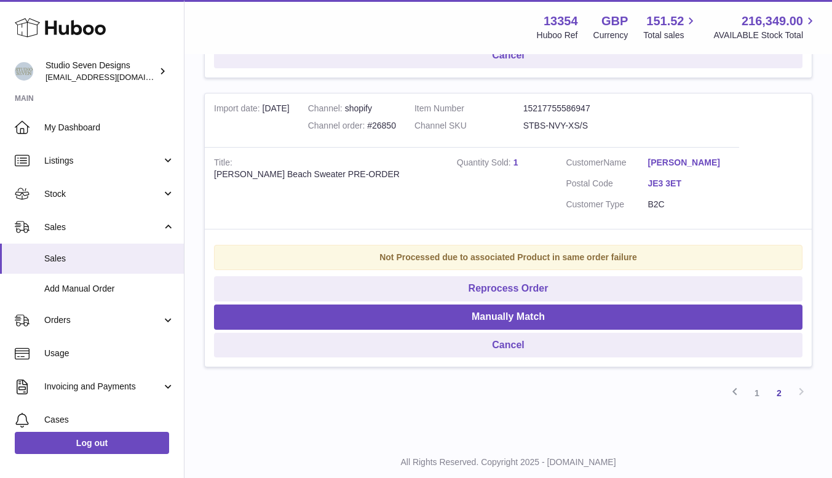
scroll to position [505, 0]
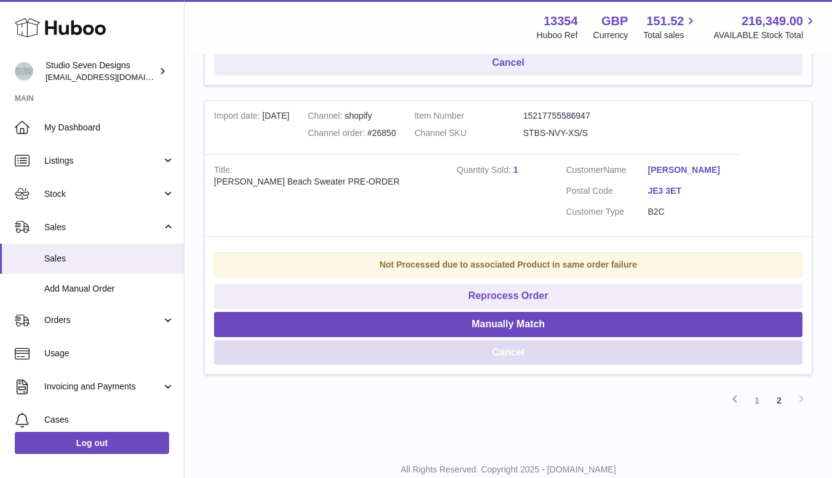
click at [526, 355] on button "Cancel" at bounding box center [508, 352] width 588 height 25
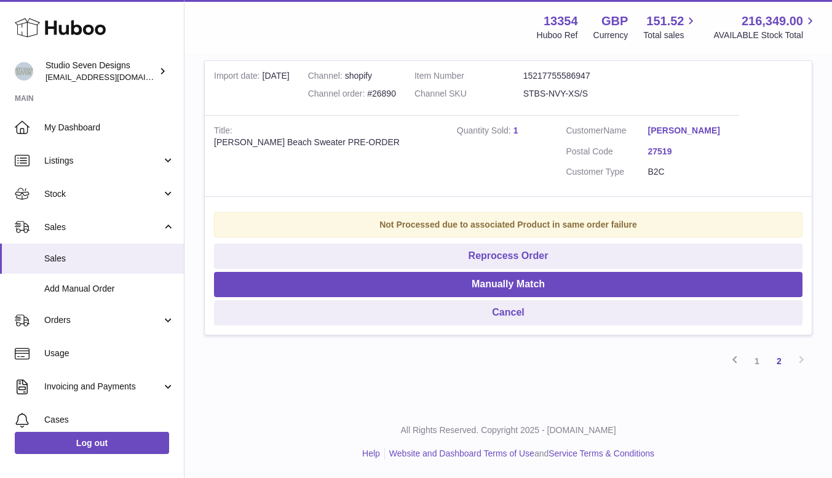
scroll to position [256, 0]
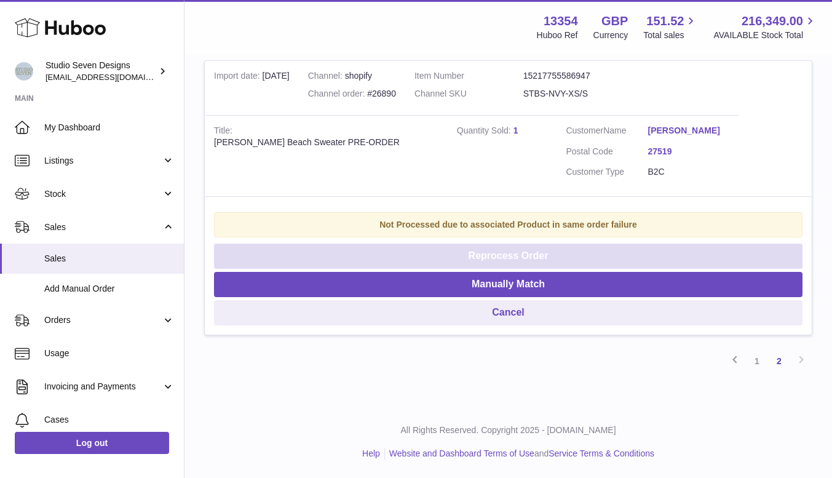
click at [521, 254] on button "Reprocess Order" at bounding box center [508, 255] width 588 height 25
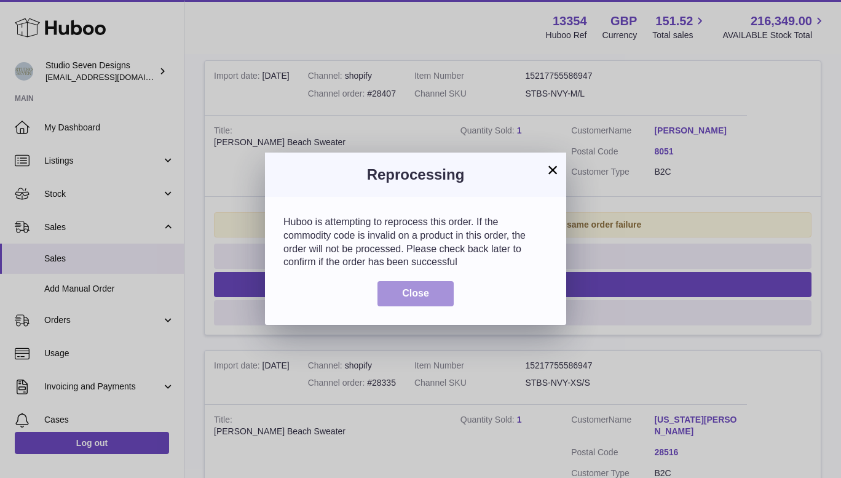
click at [420, 291] on span "Close" at bounding box center [415, 293] width 27 height 10
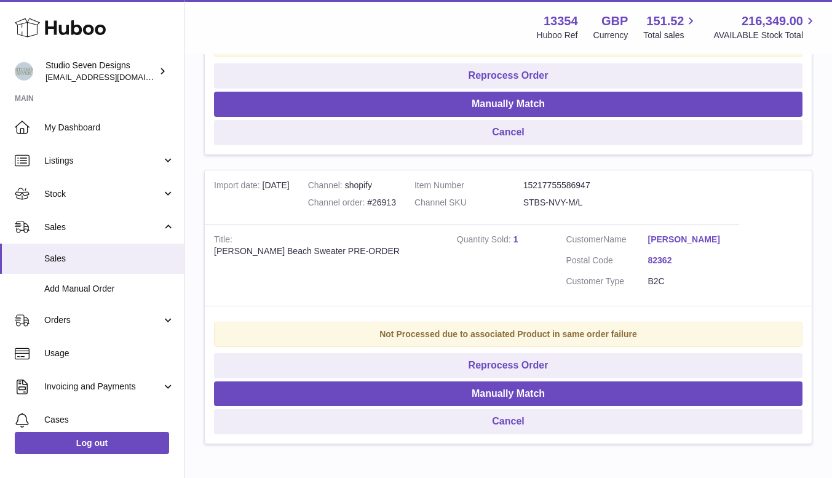
scroll to position [2727, 0]
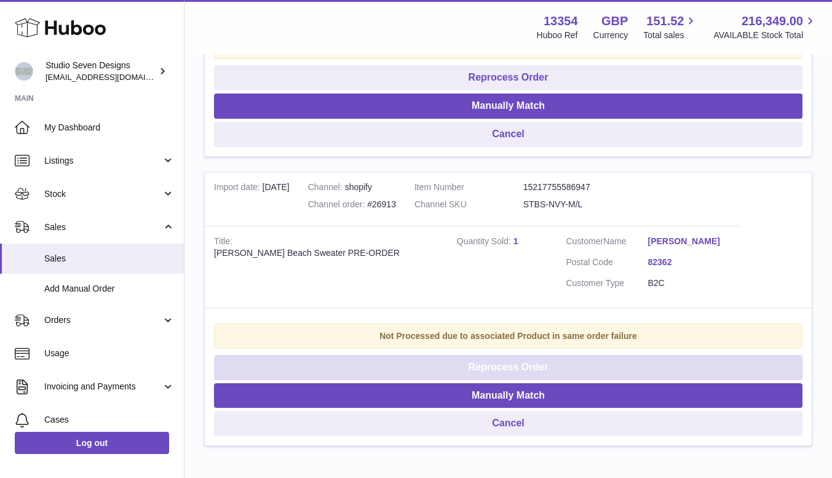
click at [508, 367] on button "Reprocess Order" at bounding box center [508, 367] width 588 height 25
click at [520, 363] on button "Reprocess Order" at bounding box center [508, 367] width 588 height 25
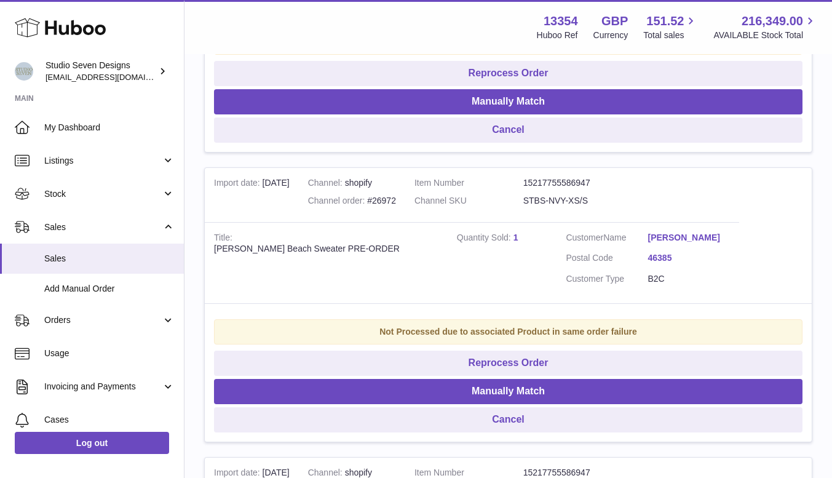
scroll to position [2438, 0]
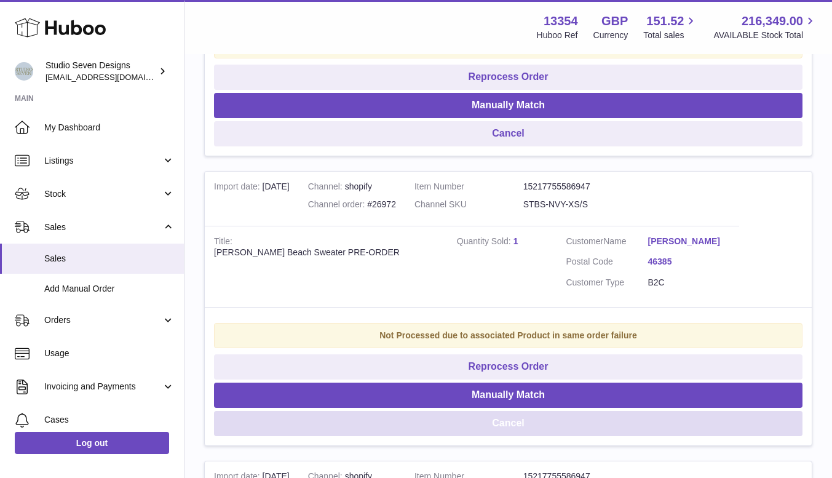
click at [517, 427] on button "Cancel" at bounding box center [508, 423] width 588 height 25
click at [516, 424] on button "Cancel" at bounding box center [508, 423] width 588 height 25
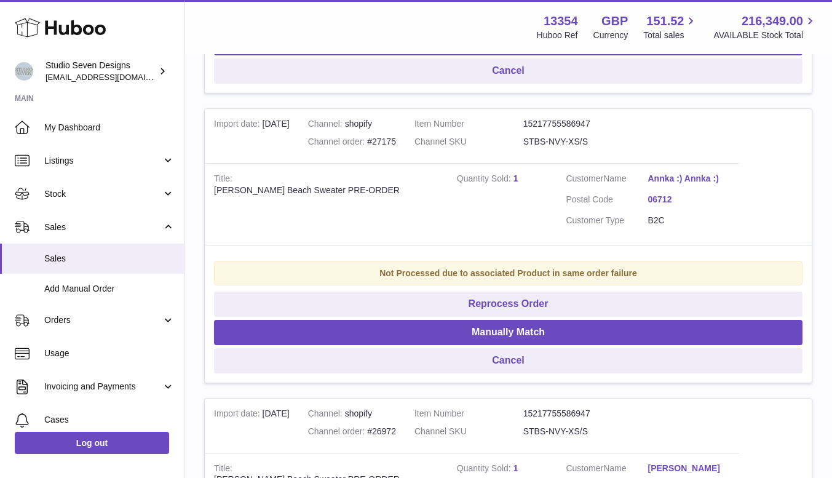
scroll to position [2193, 0]
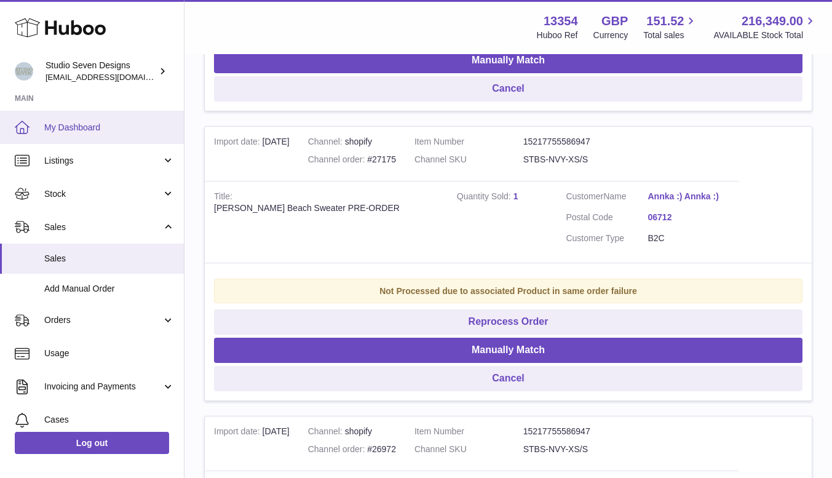
click at [93, 129] on span "My Dashboard" at bounding box center [109, 128] width 130 height 12
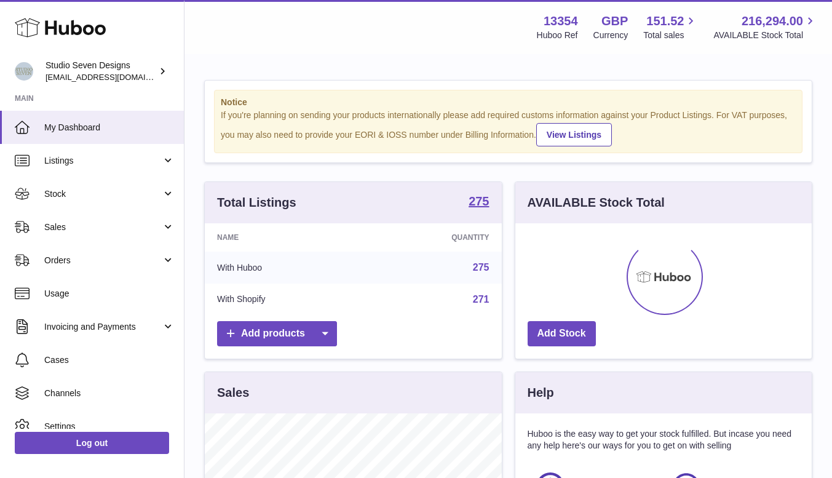
scroll to position [192, 296]
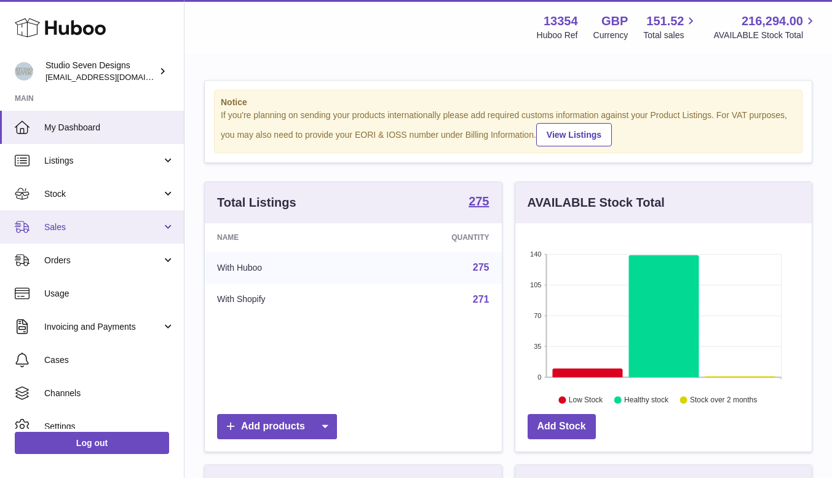
click at [62, 220] on link "Sales" at bounding box center [92, 226] width 184 height 33
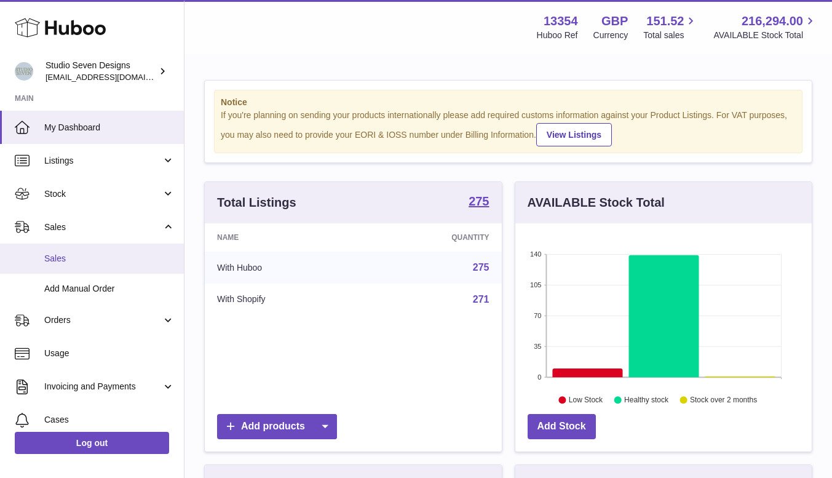
click at [61, 261] on span "Sales" at bounding box center [109, 259] width 130 height 12
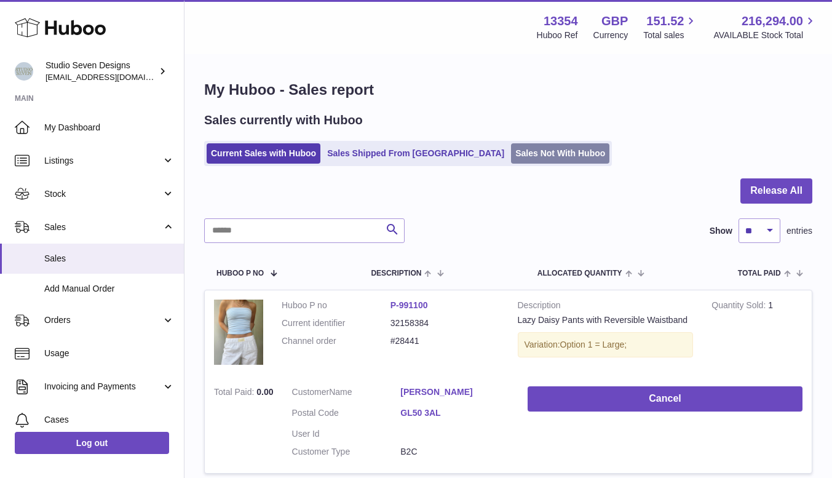
click at [511, 149] on link "Sales Not With Huboo" at bounding box center [560, 153] width 98 height 20
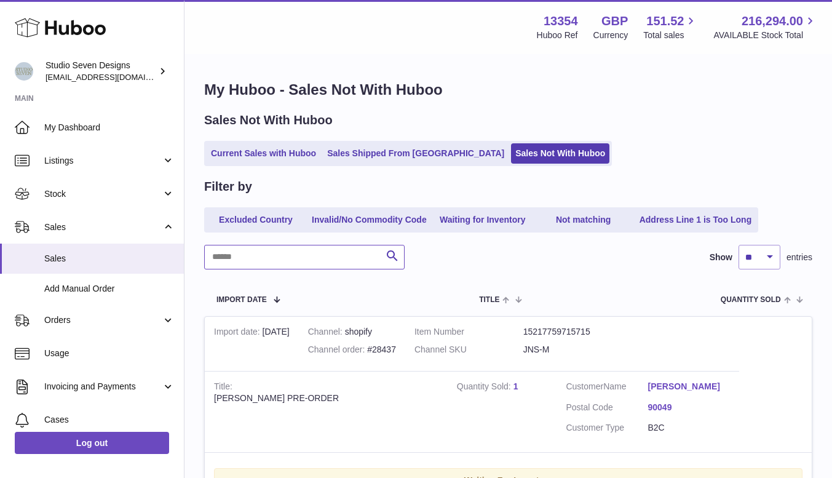
click at [262, 259] on input "text" at bounding box center [304, 257] width 200 height 25
type input "**********"
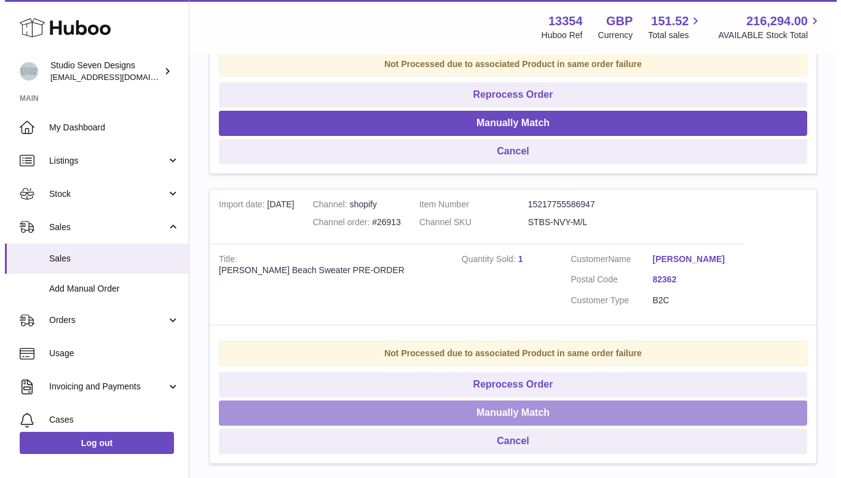
scroll to position [2419, 0]
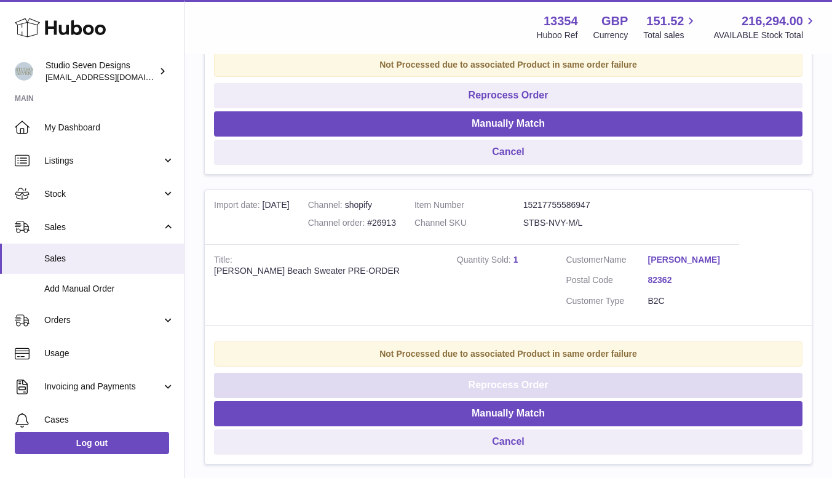
click at [514, 389] on button "Reprocess Order" at bounding box center [508, 385] width 588 height 25
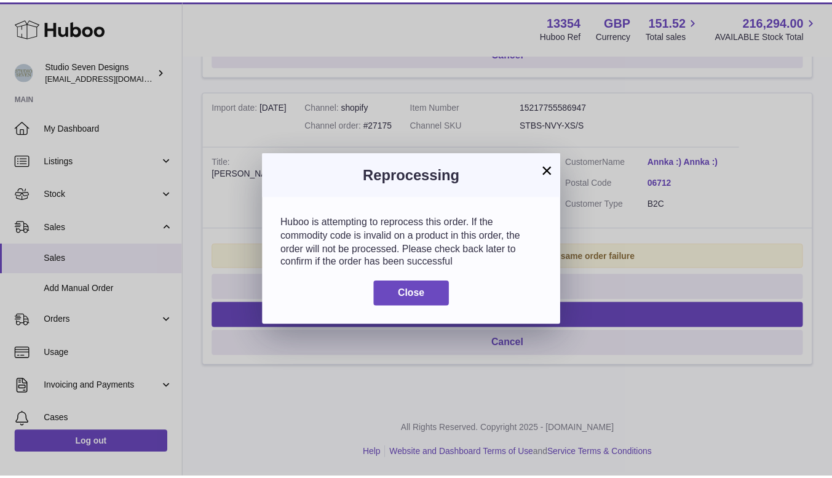
scroll to position [2228, 0]
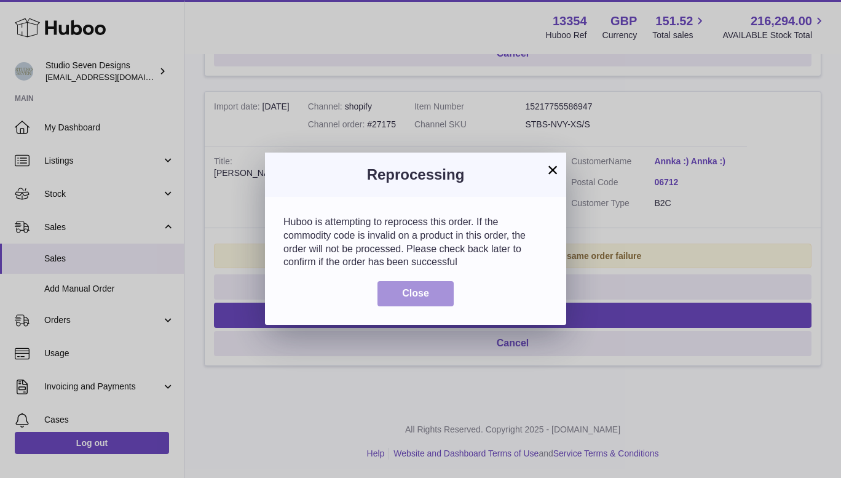
click at [435, 290] on button "Close" at bounding box center [416, 293] width 76 height 25
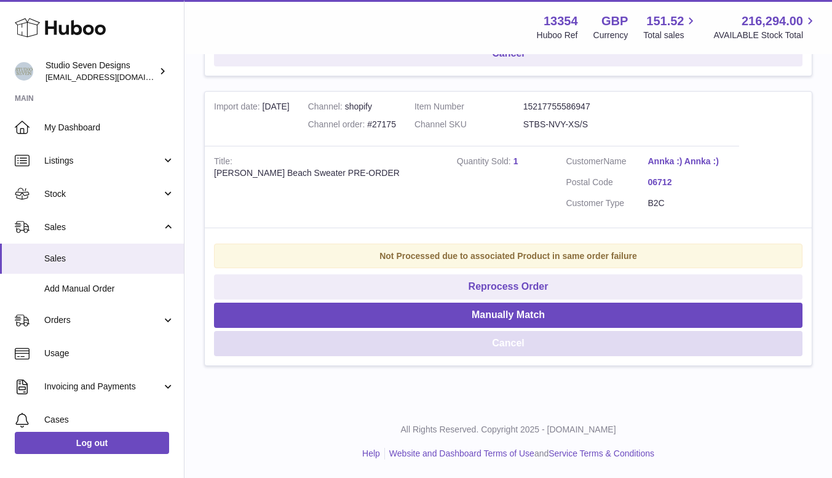
click at [520, 342] on button "Cancel" at bounding box center [508, 343] width 588 height 25
click at [501, 342] on button "Cancel" at bounding box center [508, 343] width 588 height 25
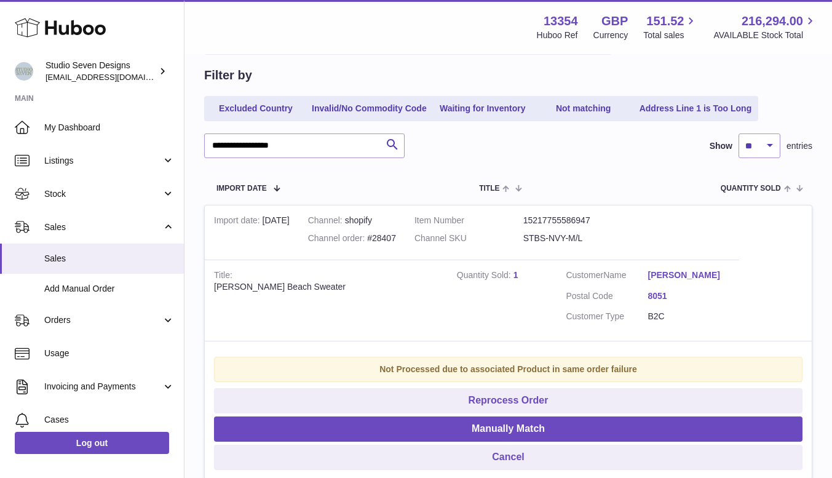
scroll to position [0, 0]
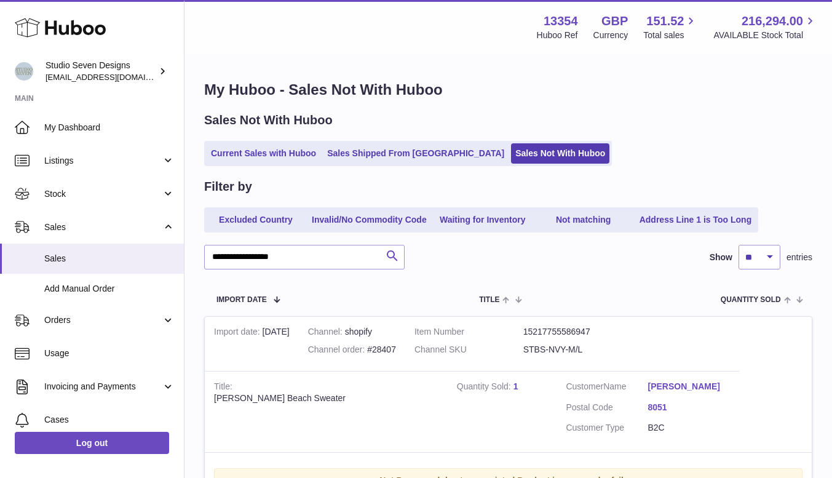
click at [392, 251] on icon "submit" at bounding box center [392, 255] width 15 height 15
click at [313, 256] on input "**********" at bounding box center [304, 257] width 200 height 25
click at [81, 255] on span "Sales" at bounding box center [109, 259] width 130 height 12
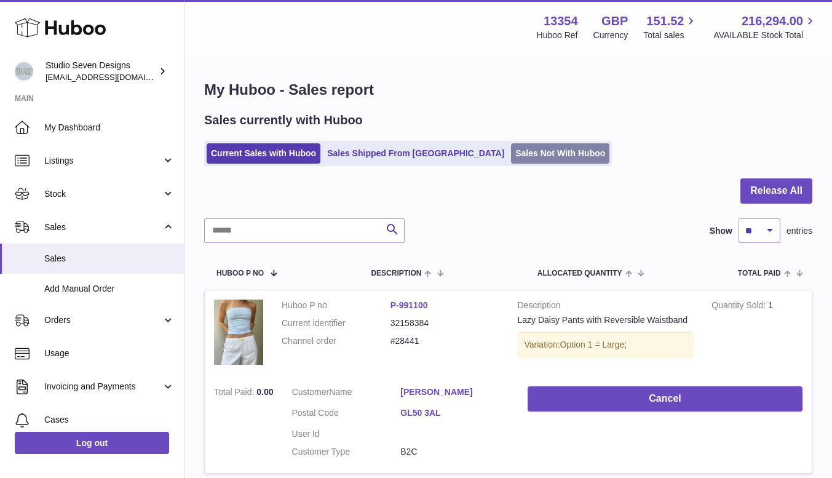
click at [511, 156] on link "Sales Not With Huboo" at bounding box center [560, 153] width 98 height 20
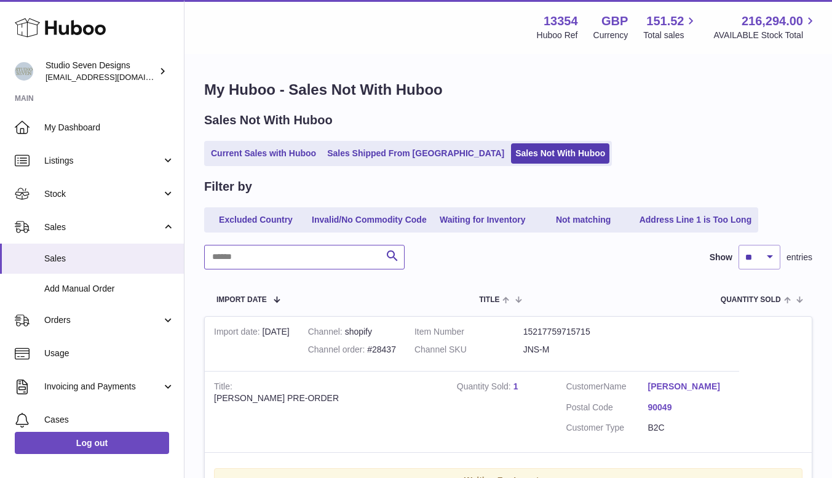
click at [246, 262] on input "text" at bounding box center [304, 257] width 200 height 25
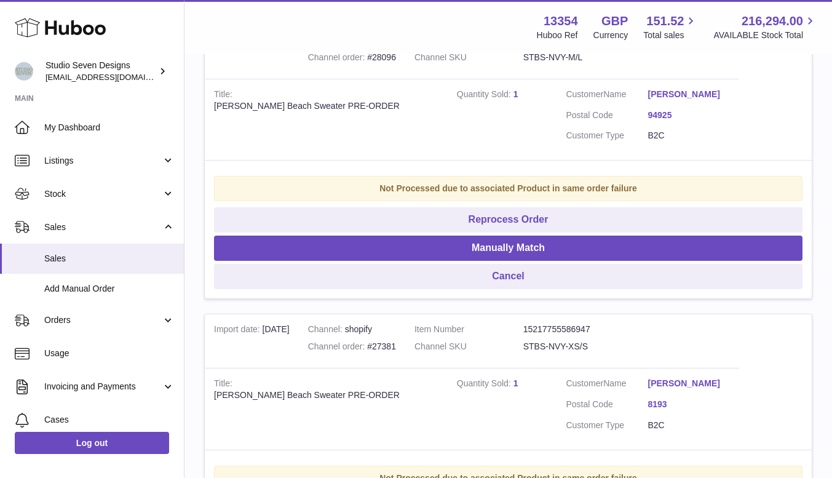
scroll to position [1649, 0]
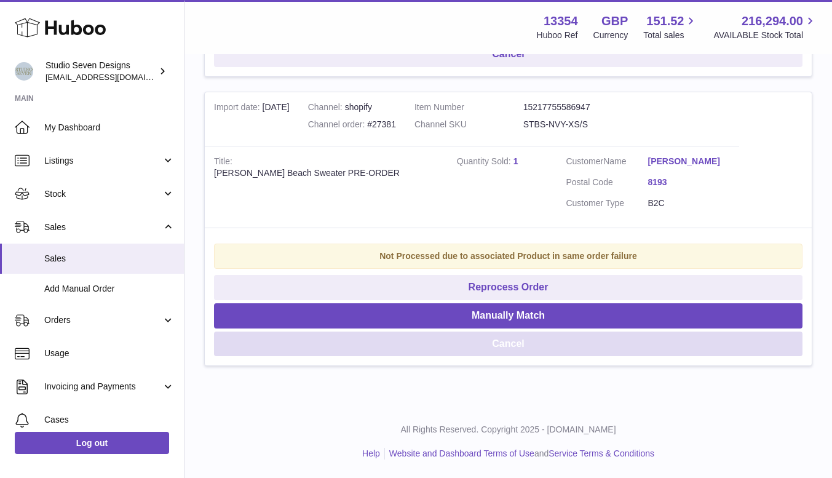
click at [501, 336] on button "Cancel" at bounding box center [508, 343] width 588 height 25
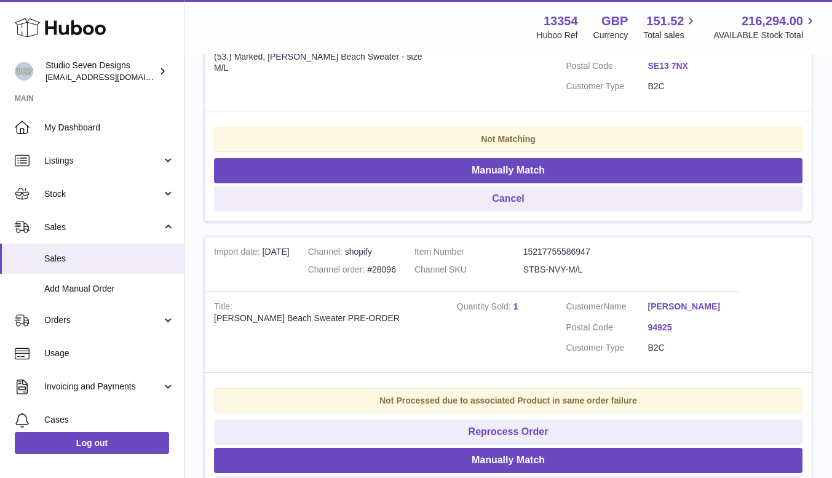
scroll to position [1359, 0]
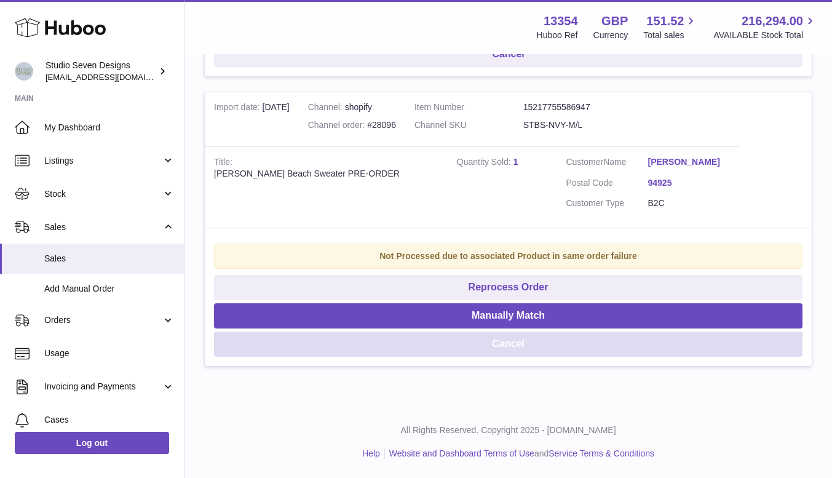
click at [520, 338] on button "Cancel" at bounding box center [508, 343] width 588 height 25
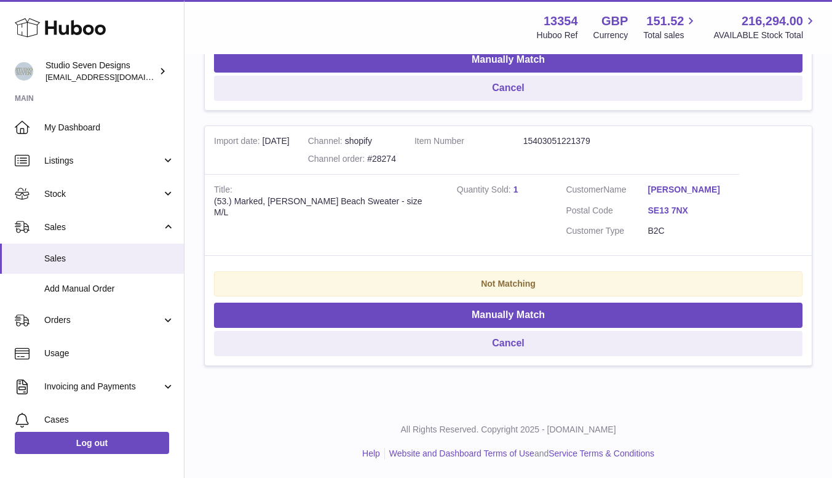
scroll to position [1070, 0]
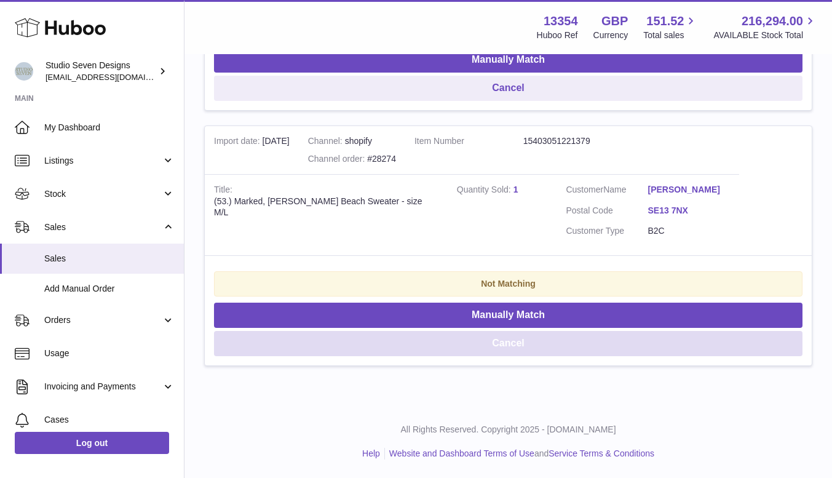
click at [520, 343] on button "Cancel" at bounding box center [508, 343] width 588 height 25
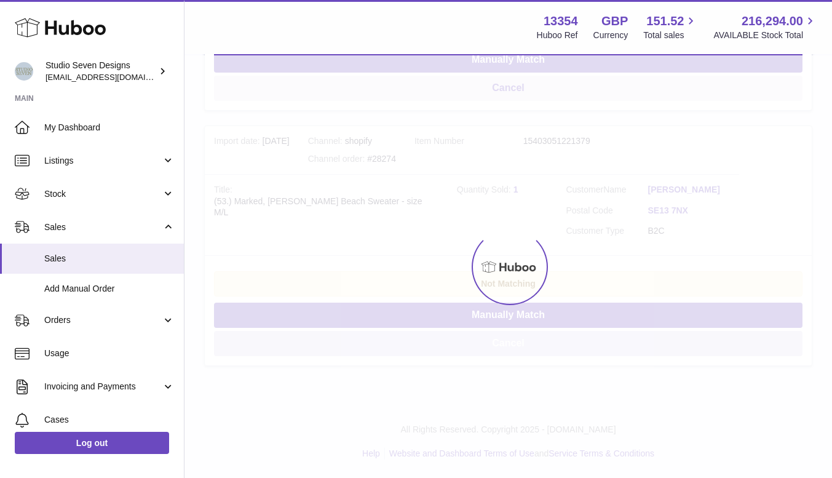
scroll to position [815, 0]
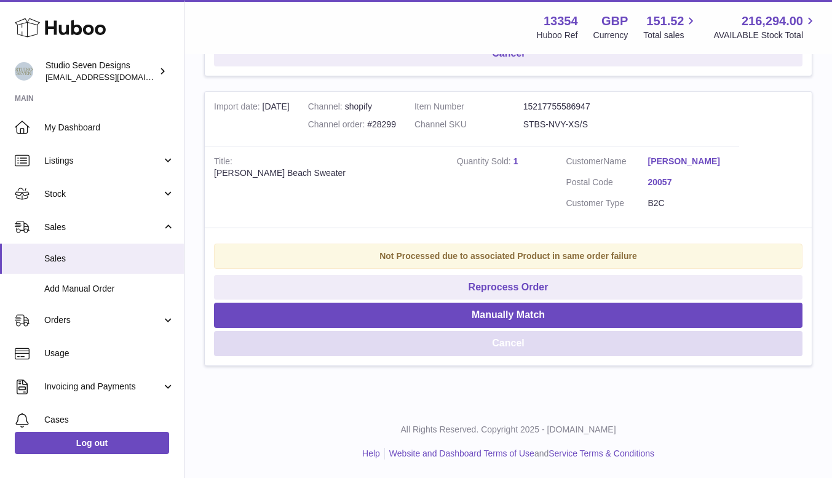
click at [526, 336] on button "Cancel" at bounding box center [508, 343] width 588 height 25
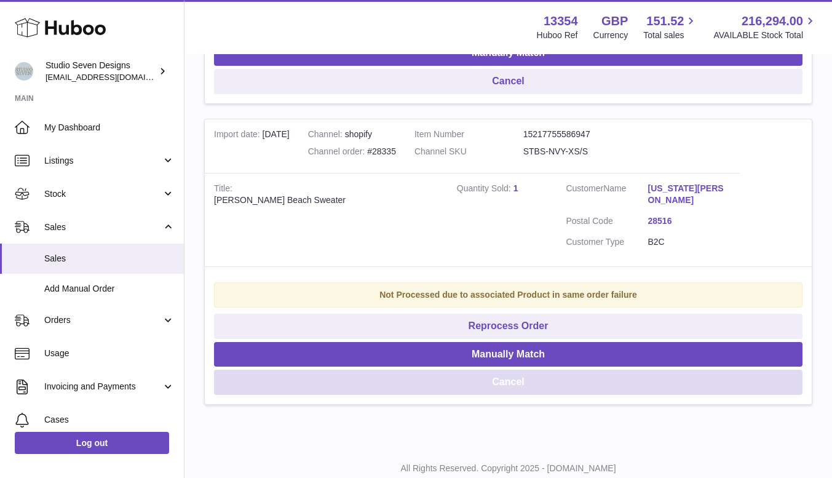
scroll to position [483, 0]
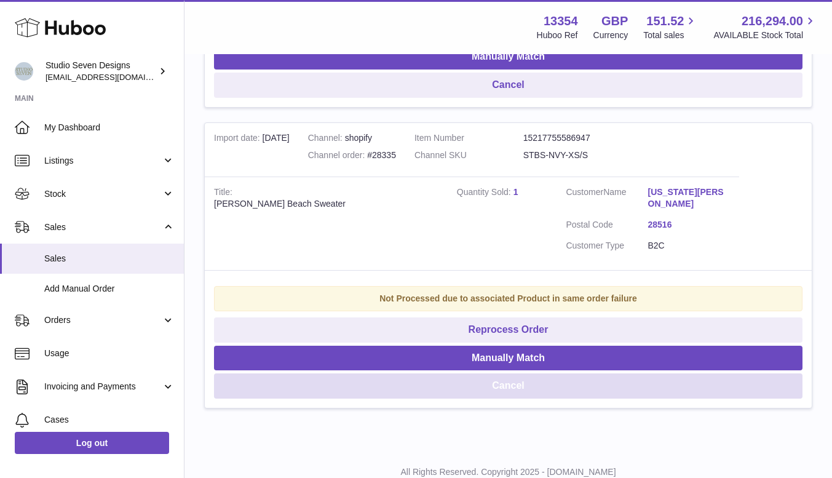
click at [515, 384] on button "Cancel" at bounding box center [508, 385] width 588 height 25
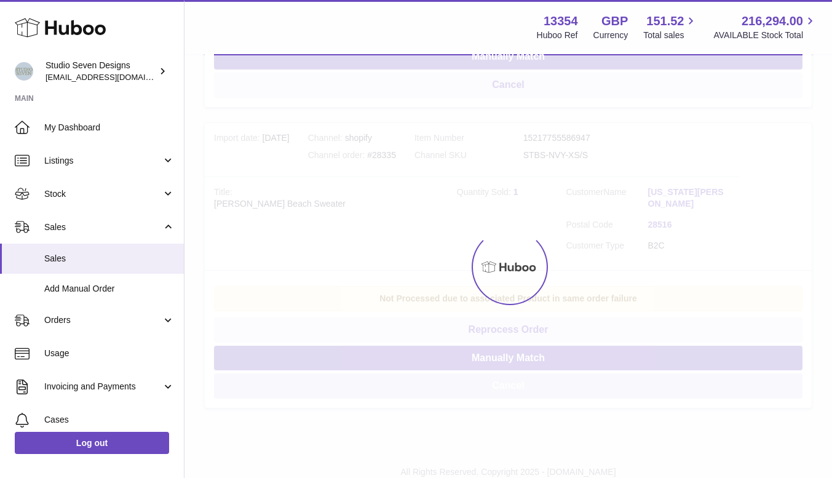
scroll to position [236, 0]
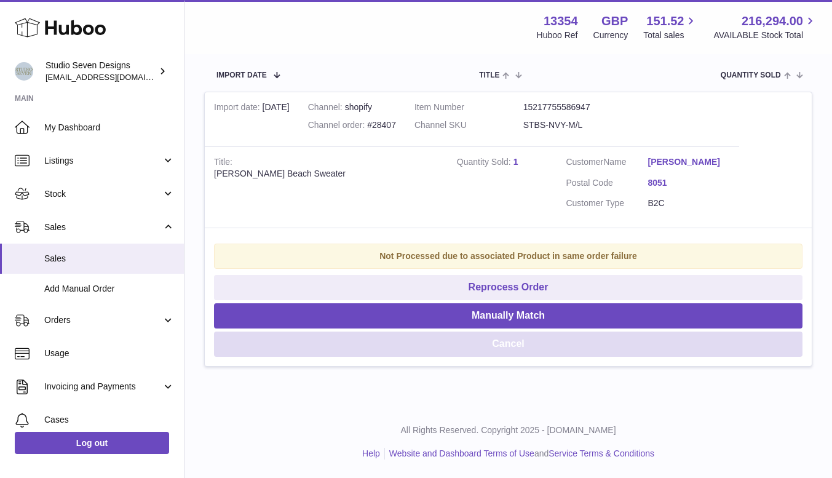
click at [545, 343] on button "Cancel" at bounding box center [508, 343] width 588 height 25
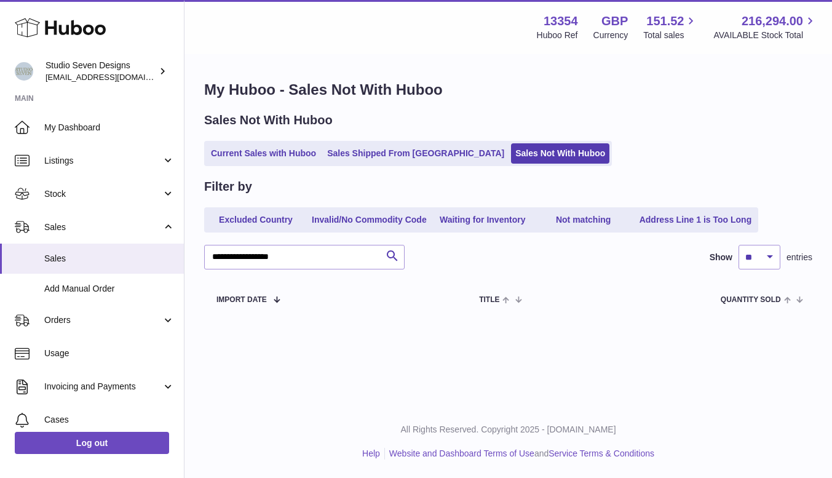
scroll to position [0, 0]
click at [394, 256] on icon "submit" at bounding box center [392, 255] width 15 height 15
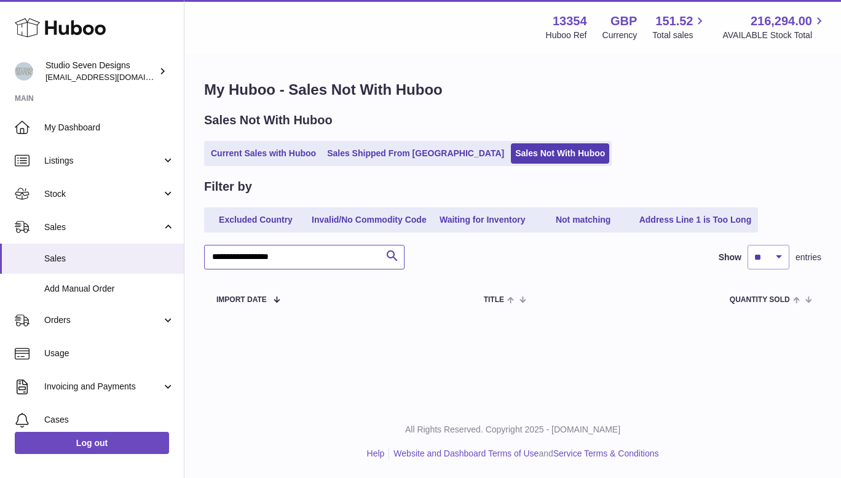
click at [298, 253] on input "**********" at bounding box center [304, 257] width 200 height 25
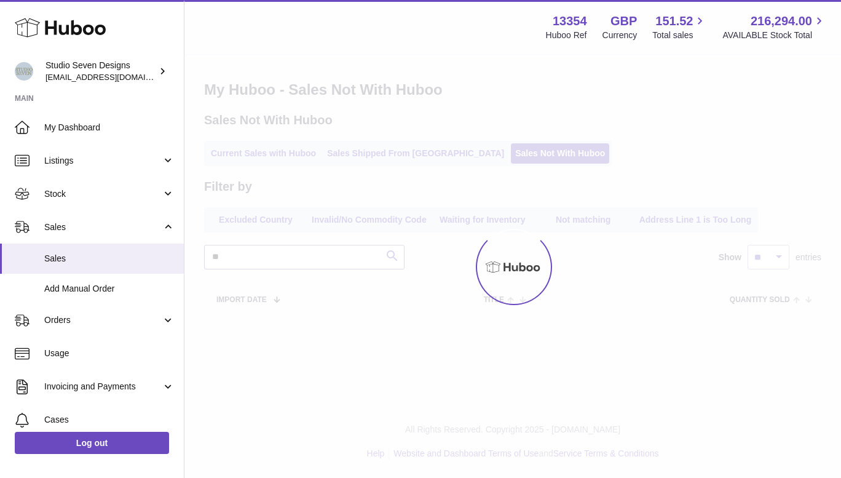
type input "*"
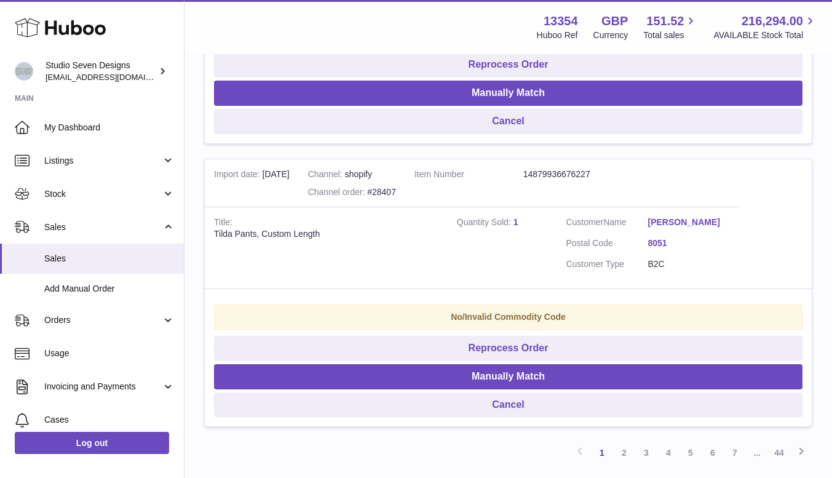
scroll to position [2703, 0]
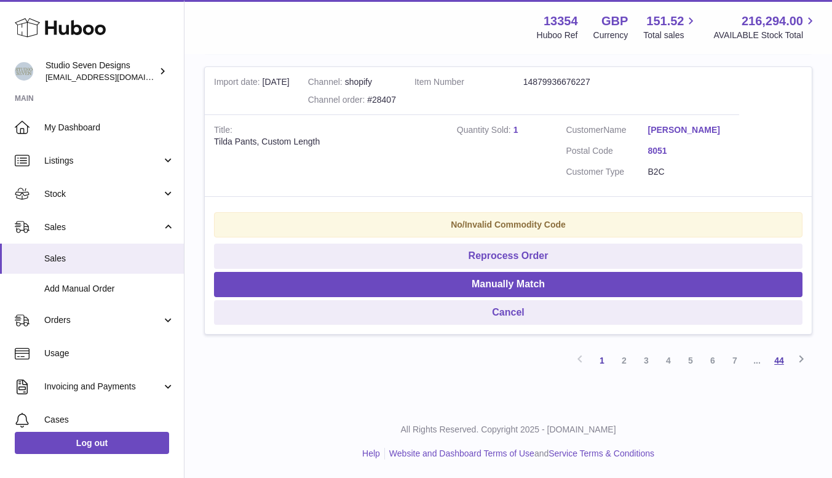
click at [778, 356] on link "44" at bounding box center [779, 360] width 22 height 22
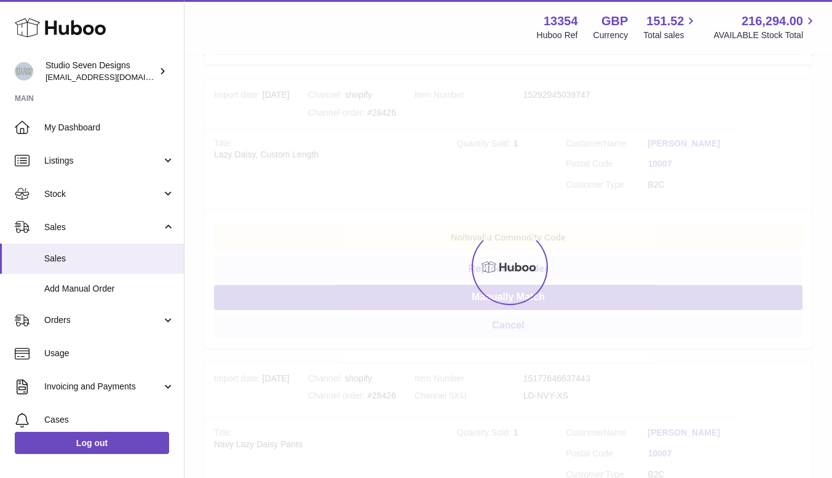
scroll to position [55, 0]
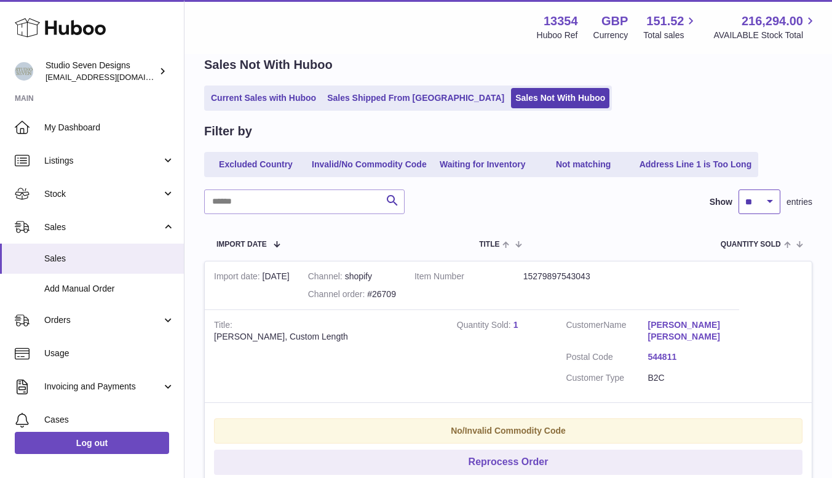
click at [770, 202] on select "** ** ** ***" at bounding box center [759, 201] width 42 height 25
select select "**"
click at [738, 189] on select "** ** ** ***" at bounding box center [759, 201] width 42 height 25
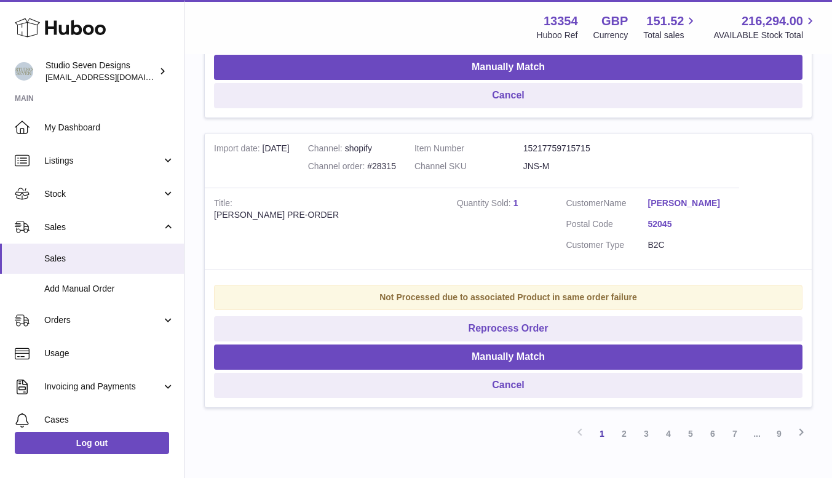
scroll to position [13388, 0]
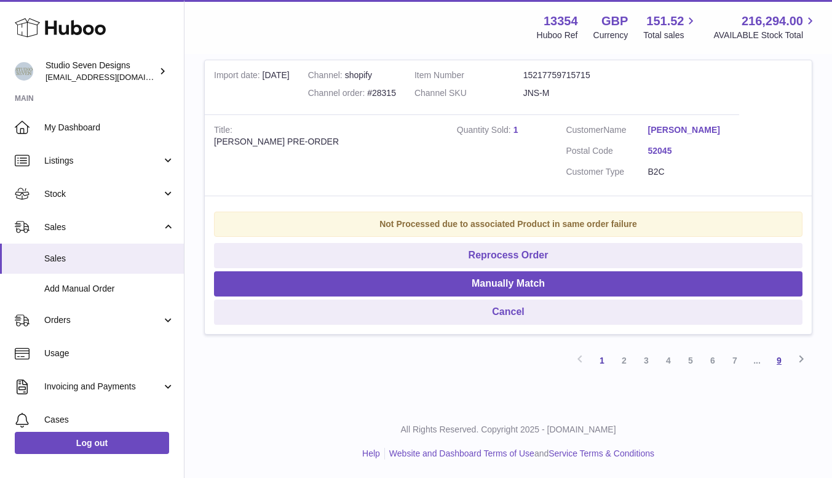
click at [781, 358] on link "9" at bounding box center [779, 360] width 22 height 22
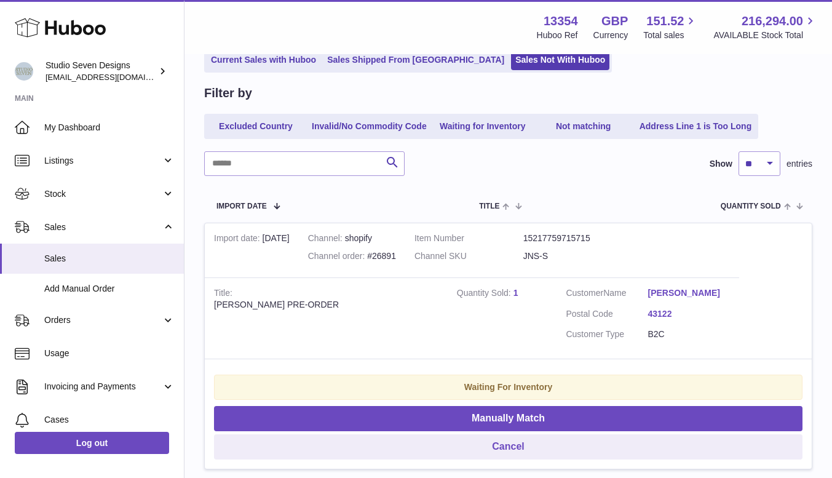
scroll to position [55, 0]
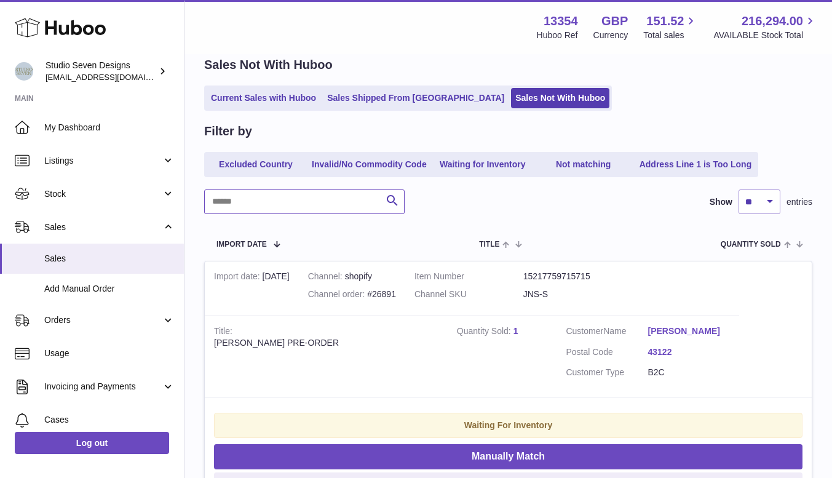
click at [267, 202] on input "text" at bounding box center [304, 201] width 200 height 25
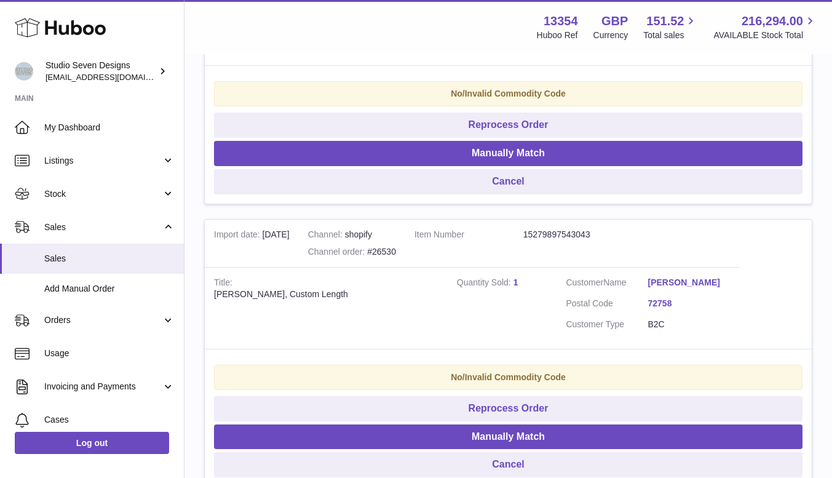
scroll to position [9223, 0]
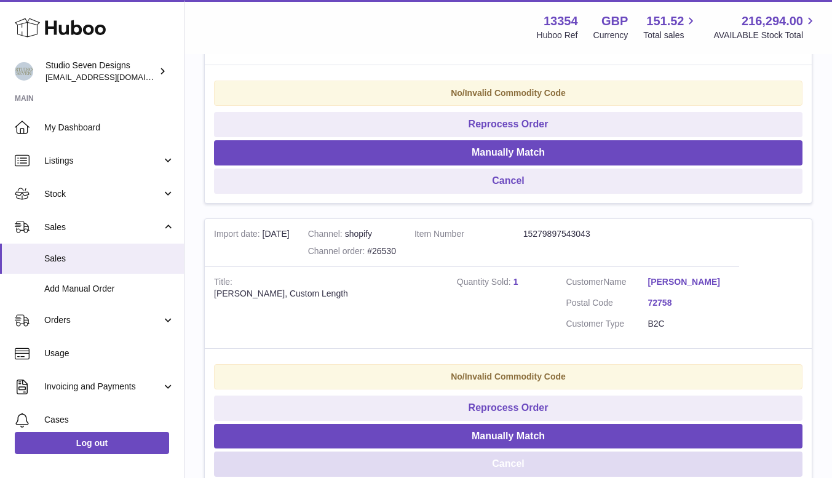
type input "******"
click at [512, 451] on button "Cancel" at bounding box center [508, 463] width 588 height 25
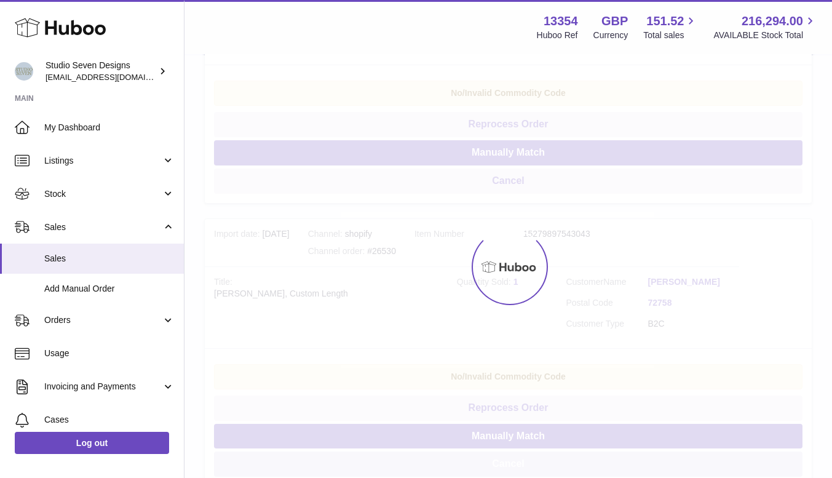
scroll to position [9026, 0]
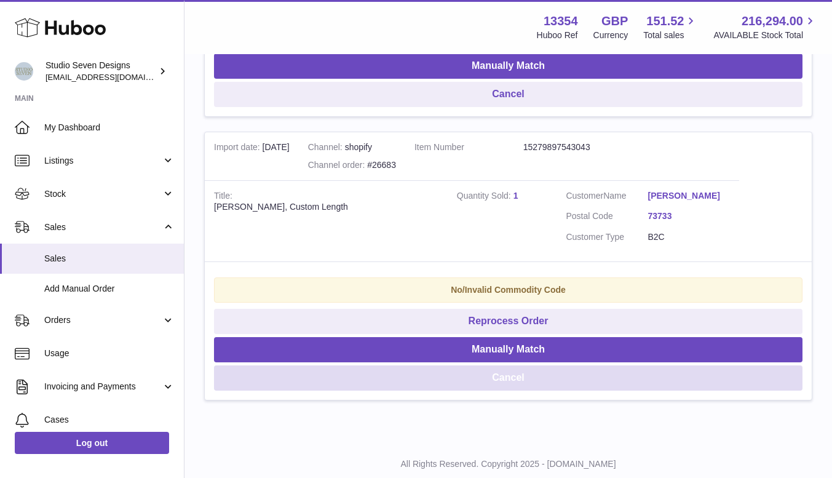
click at [595, 365] on button "Cancel" at bounding box center [508, 377] width 588 height 25
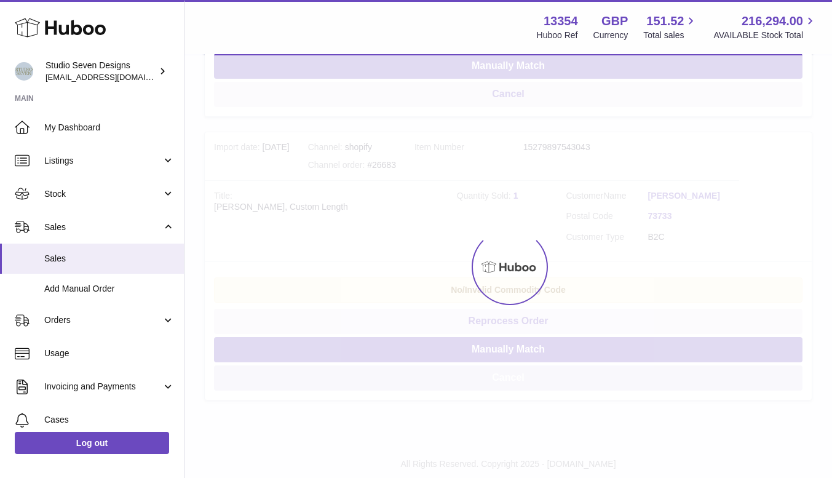
scroll to position [8743, 0]
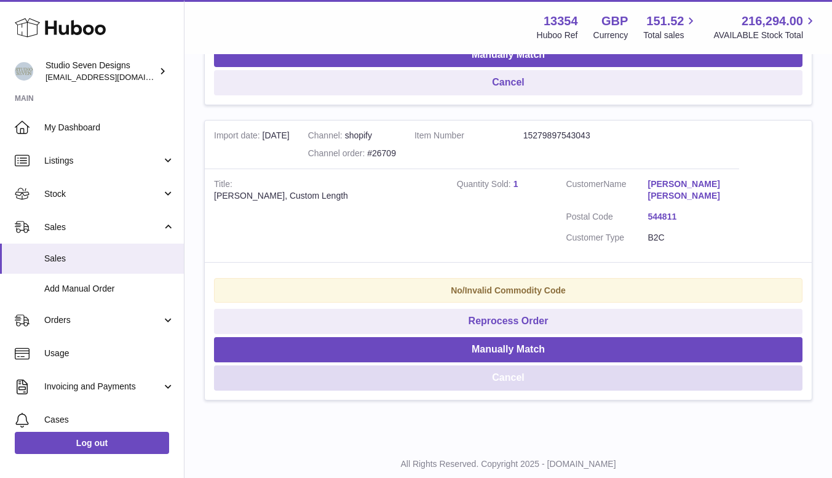
click at [510, 365] on button "Cancel" at bounding box center [508, 377] width 588 height 25
click at [513, 365] on button "Cancel" at bounding box center [508, 377] width 588 height 25
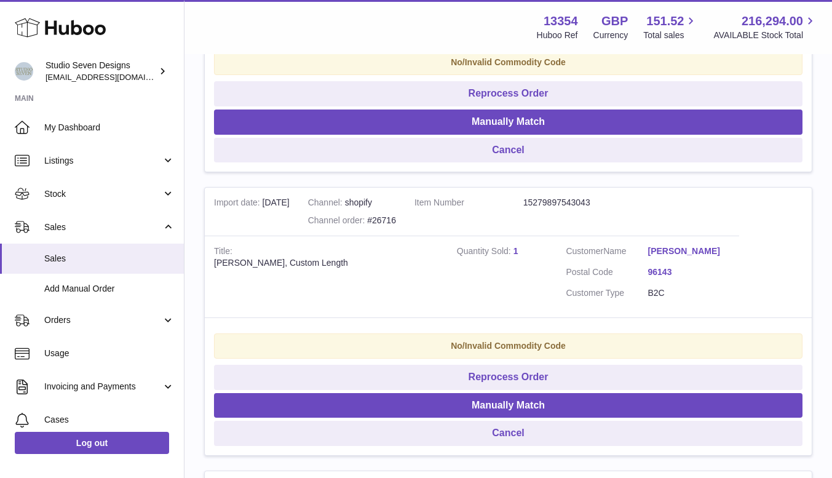
scroll to position [8392, 0]
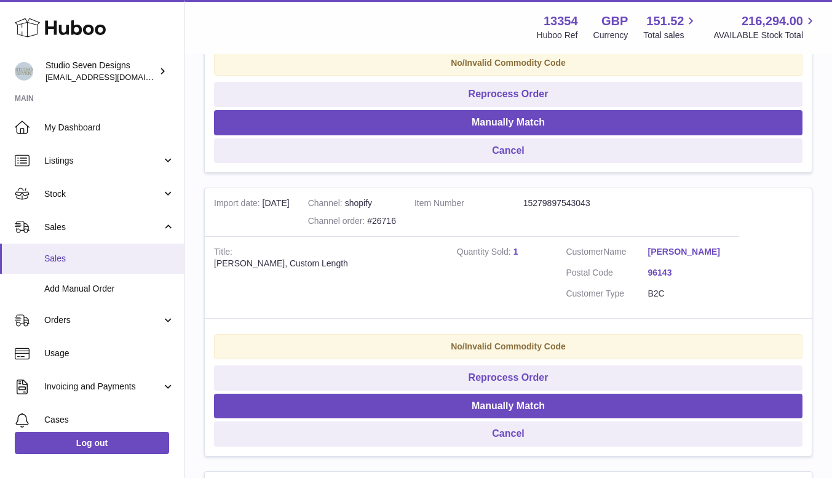
click at [41, 256] on link "Sales" at bounding box center [92, 258] width 184 height 30
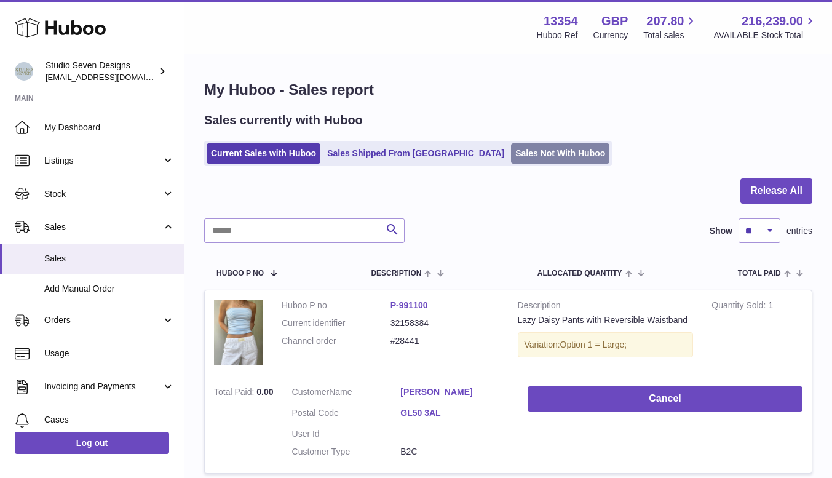
click at [511, 153] on link "Sales Not With Huboo" at bounding box center [560, 153] width 98 height 20
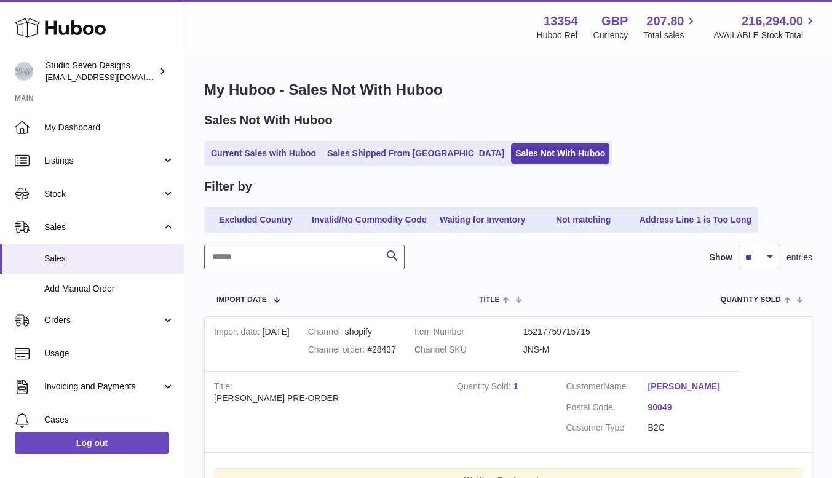
click at [256, 255] on input "text" at bounding box center [304, 257] width 200 height 25
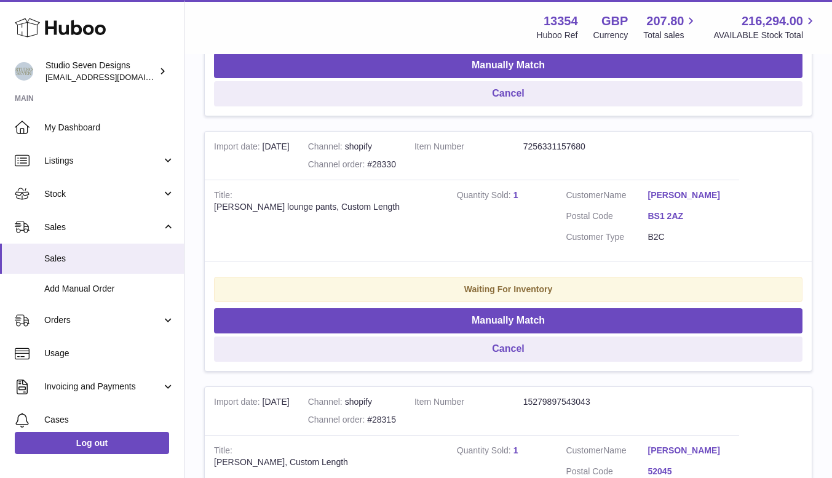
scroll to position [2727, 0]
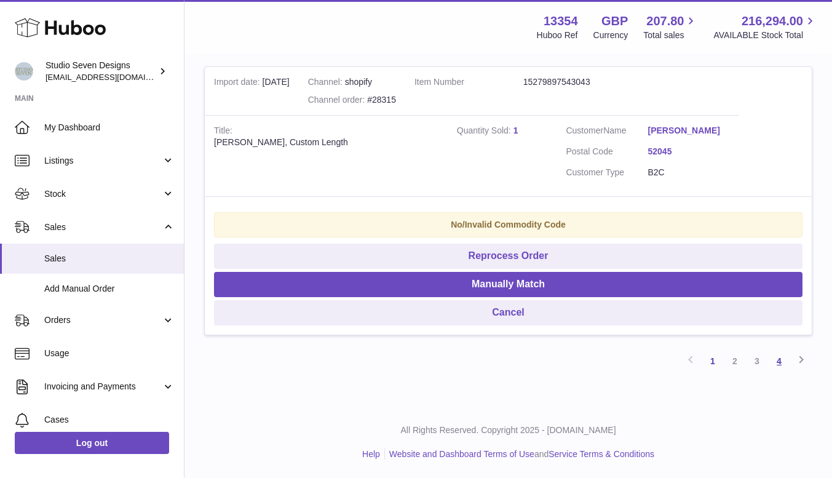
type input "**********"
click at [781, 365] on link "4" at bounding box center [779, 361] width 22 height 22
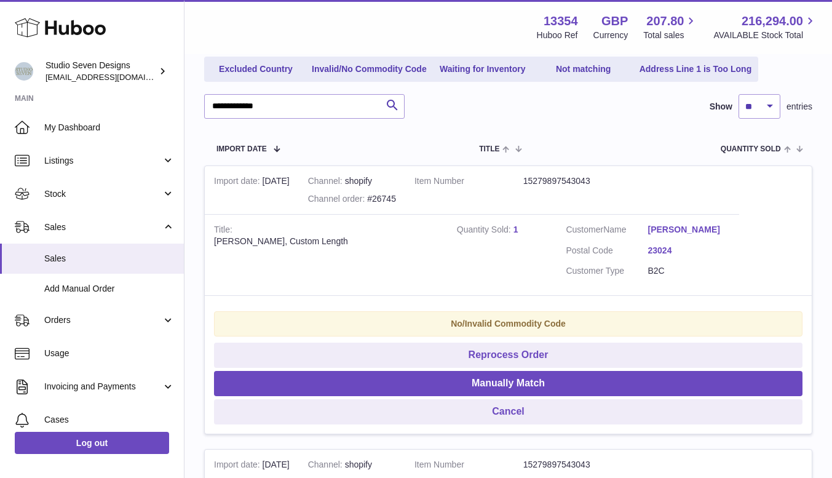
scroll to position [140, 0]
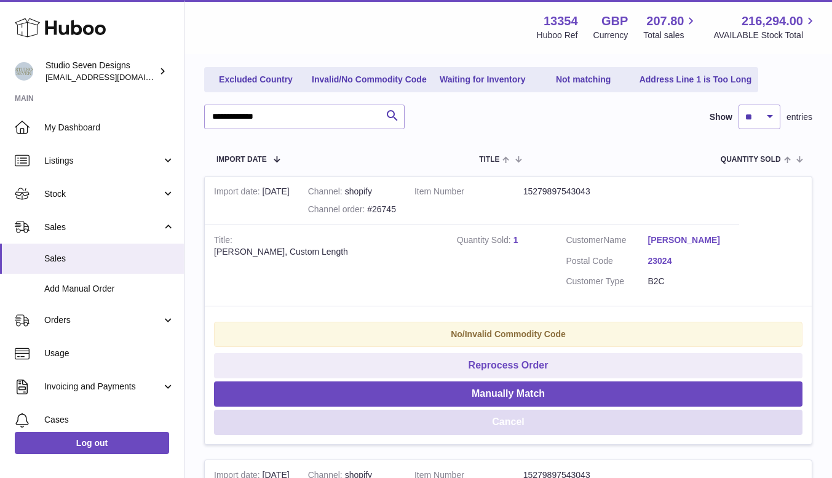
click at [518, 426] on button "Cancel" at bounding box center [508, 422] width 588 height 25
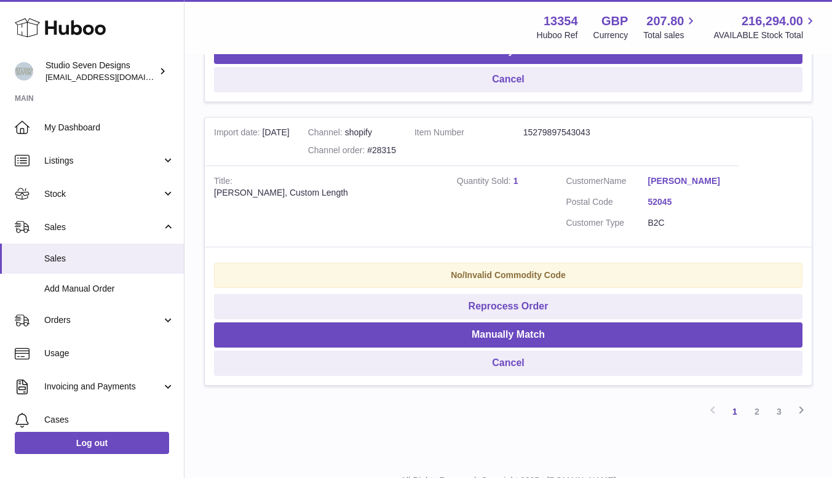
scroll to position [2727, 0]
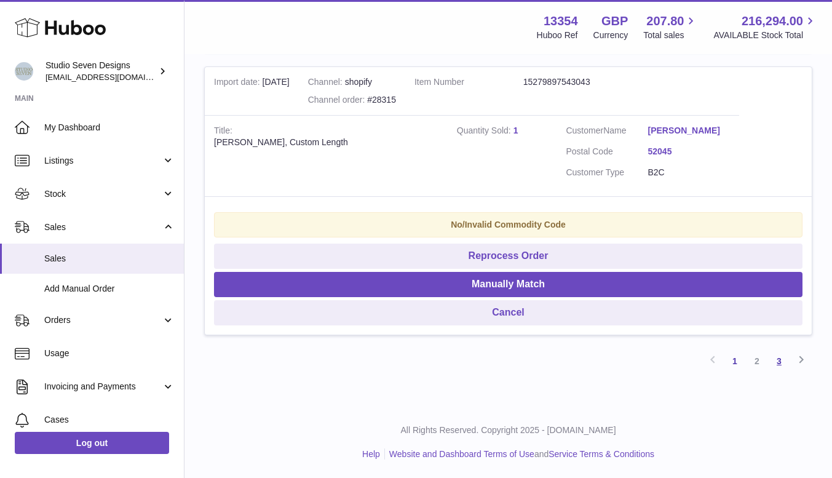
click at [784, 360] on link "3" at bounding box center [779, 361] width 22 height 22
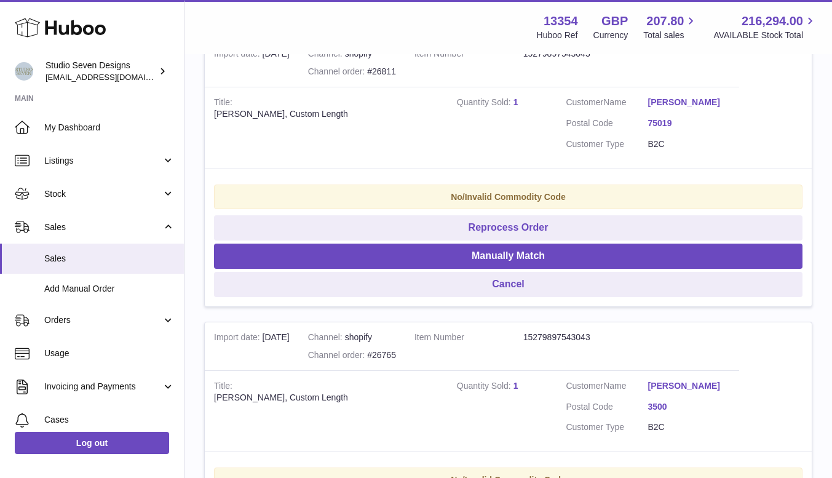
scroll to position [2744, 0]
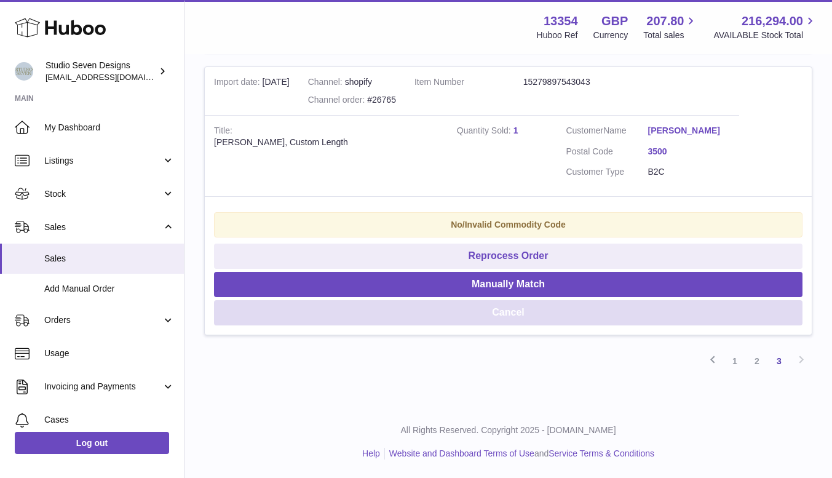
click at [531, 309] on button "Cancel" at bounding box center [508, 312] width 588 height 25
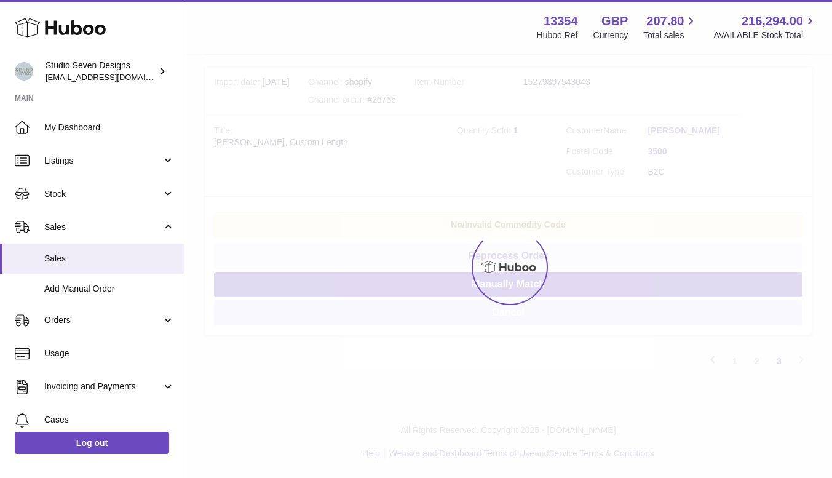
scroll to position [2460, 0]
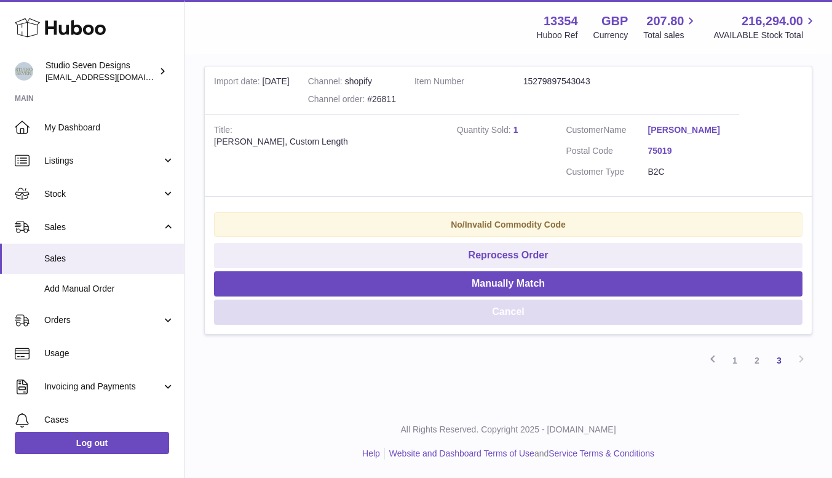
click at [526, 310] on button "Cancel" at bounding box center [508, 311] width 588 height 25
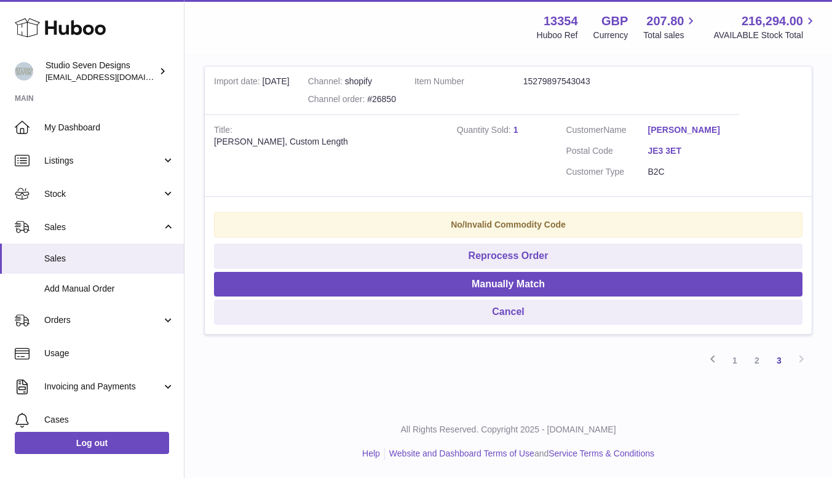
scroll to position [2177, 0]
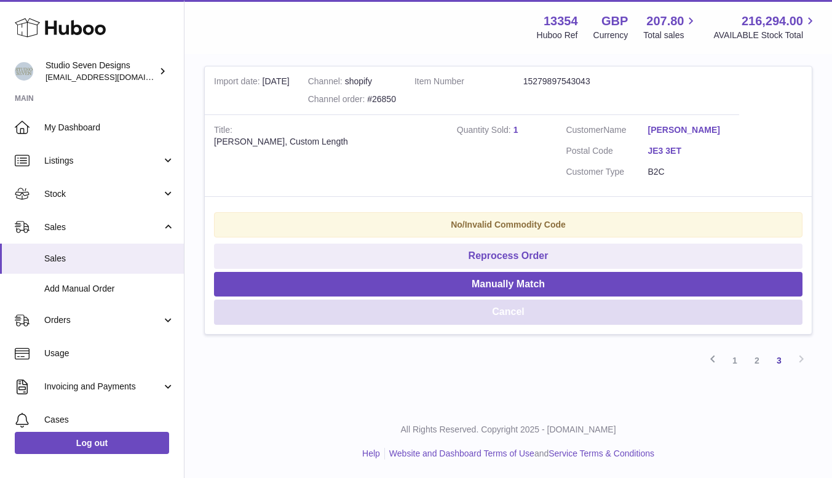
click at [550, 303] on button "Cancel" at bounding box center [508, 311] width 588 height 25
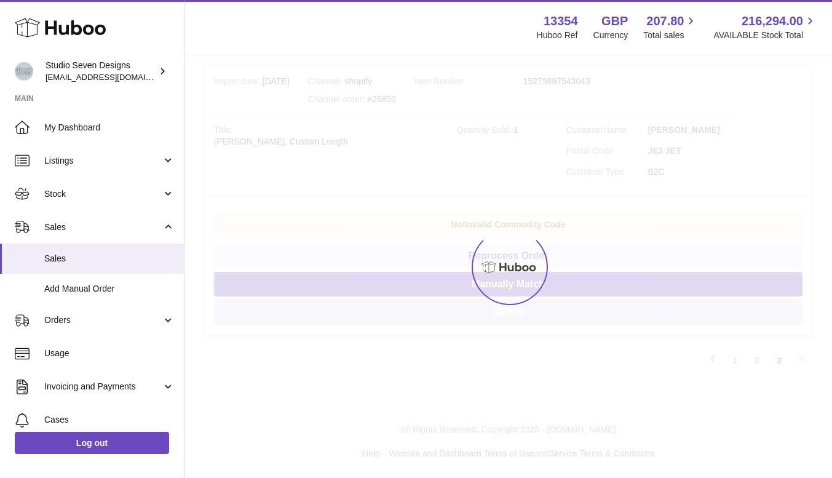
scroll to position [1893, 0]
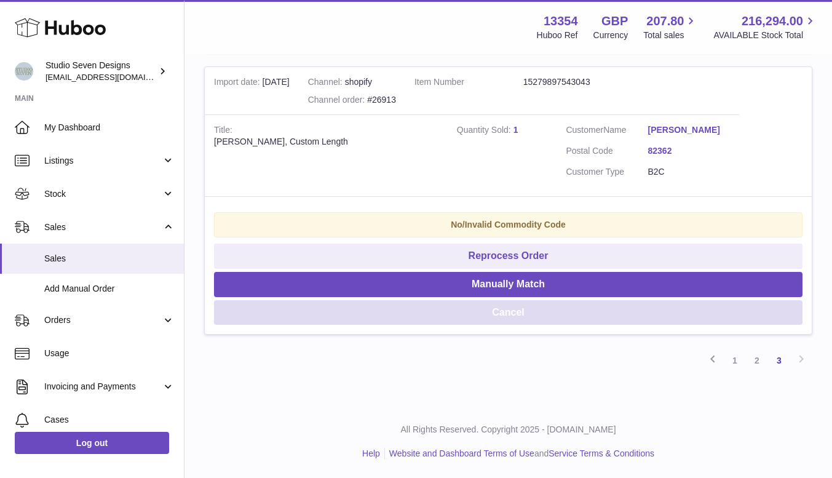
click at [574, 314] on button "Cancel" at bounding box center [508, 312] width 588 height 25
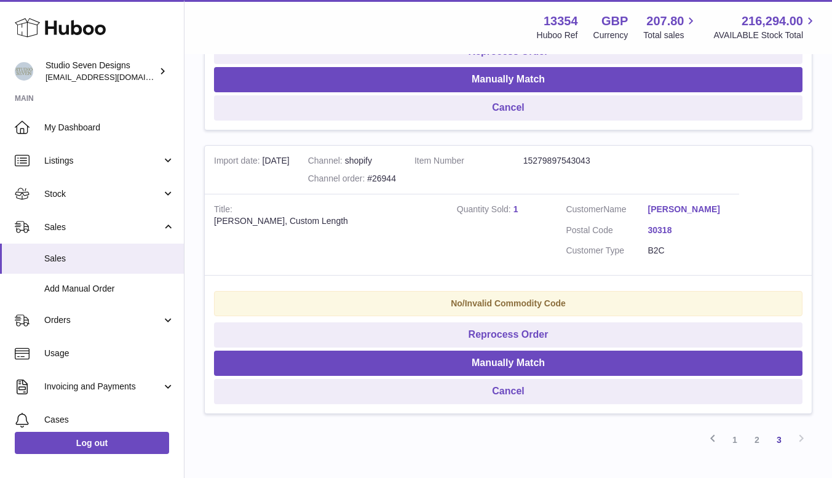
scroll to position [1530, 0]
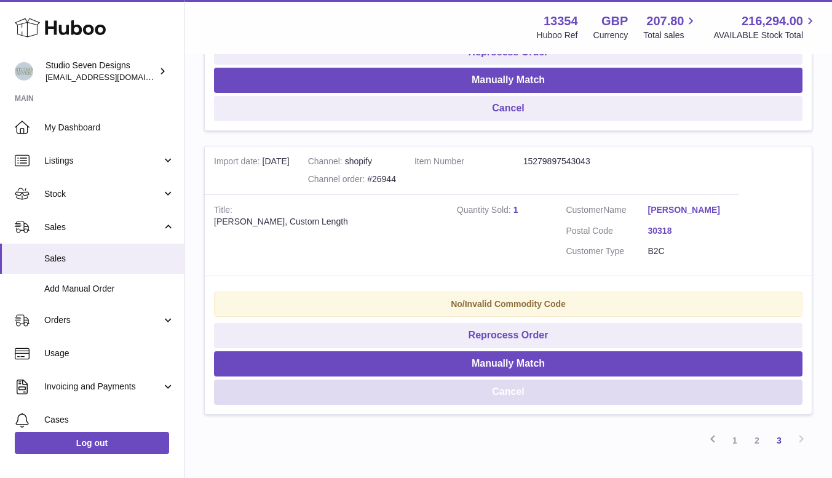
click at [551, 394] on button "Cancel" at bounding box center [508, 391] width 588 height 25
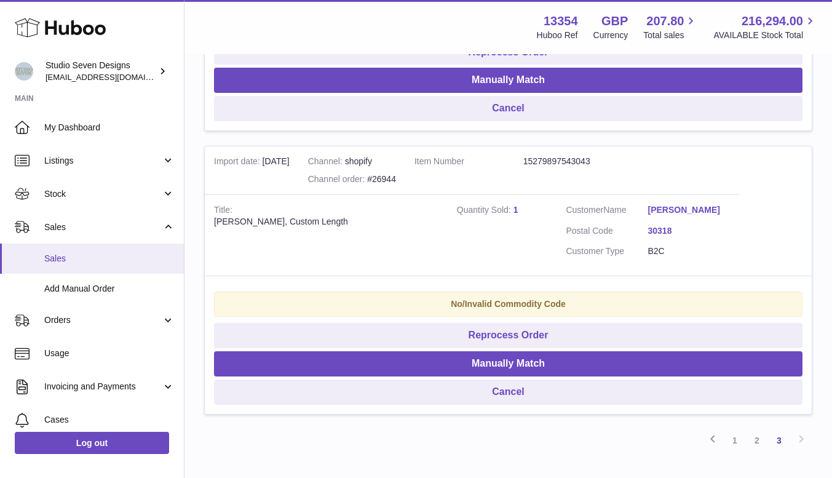
click at [83, 260] on span "Sales" at bounding box center [109, 259] width 130 height 12
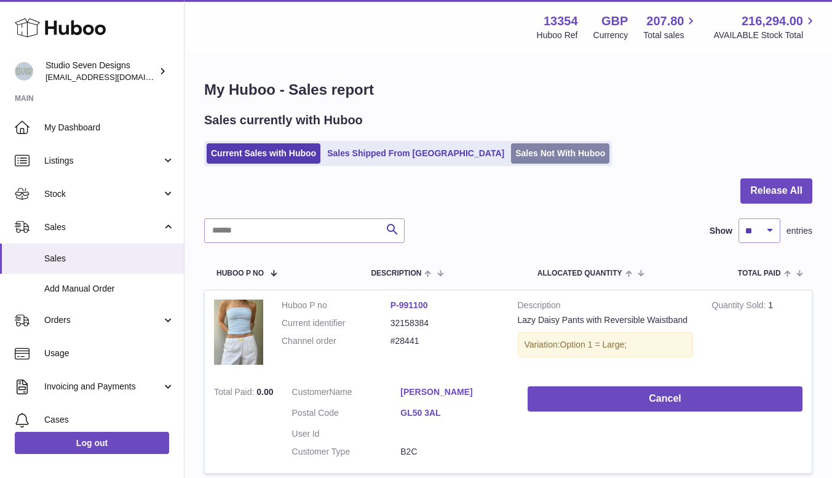
click at [511, 159] on link "Sales Not With Huboo" at bounding box center [560, 153] width 98 height 20
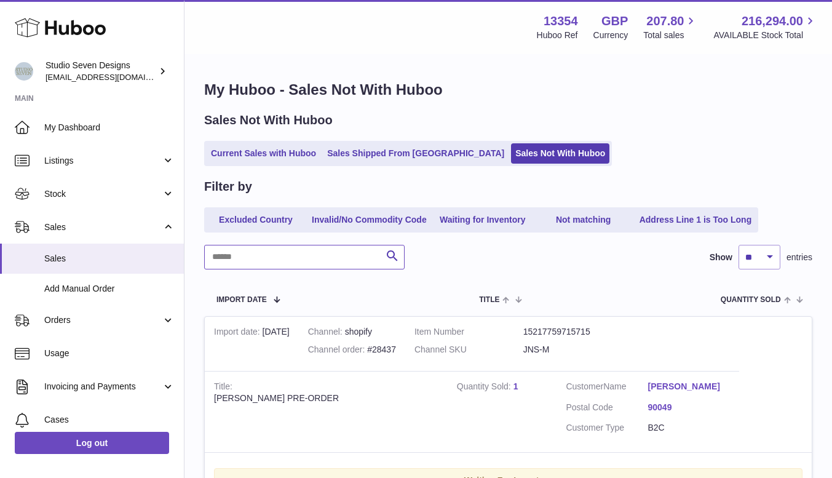
click at [256, 254] on input "text" at bounding box center [304, 257] width 200 height 25
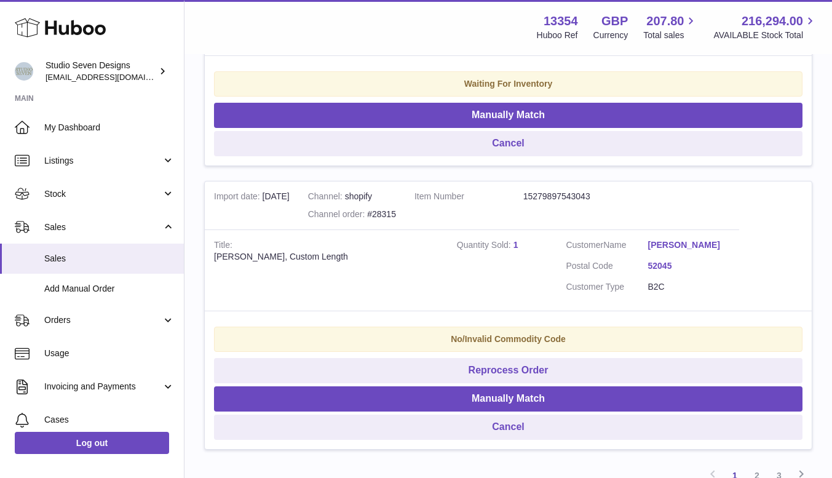
scroll to position [2727, 0]
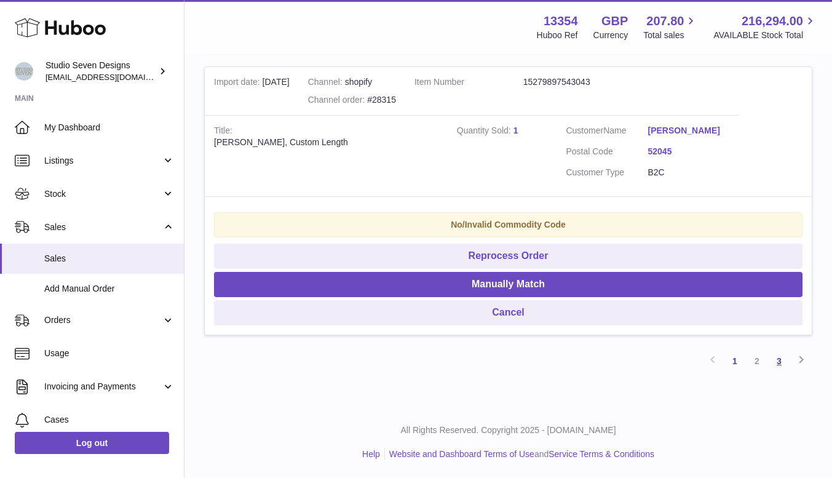
click at [780, 358] on link "3" at bounding box center [779, 361] width 22 height 22
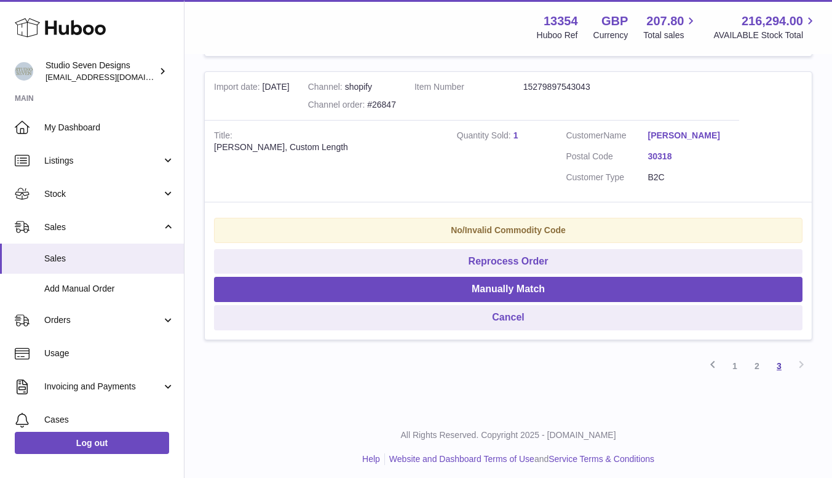
scroll to position [1327, 0]
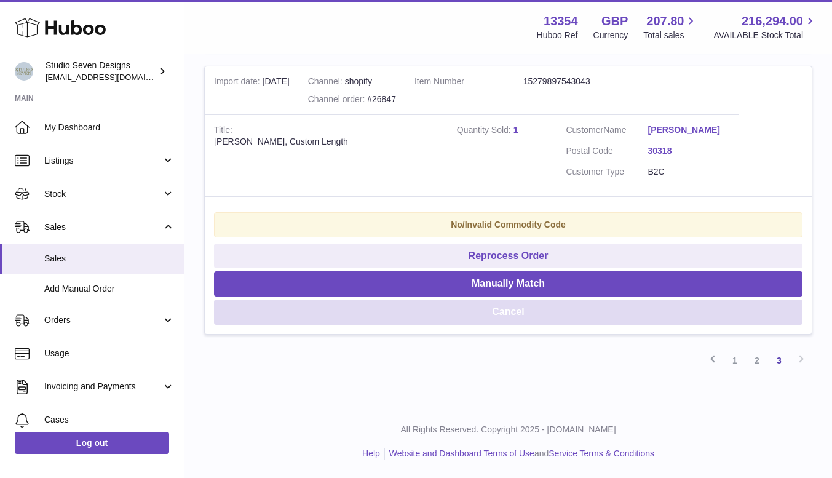
click at [503, 320] on button "Cancel" at bounding box center [508, 311] width 588 height 25
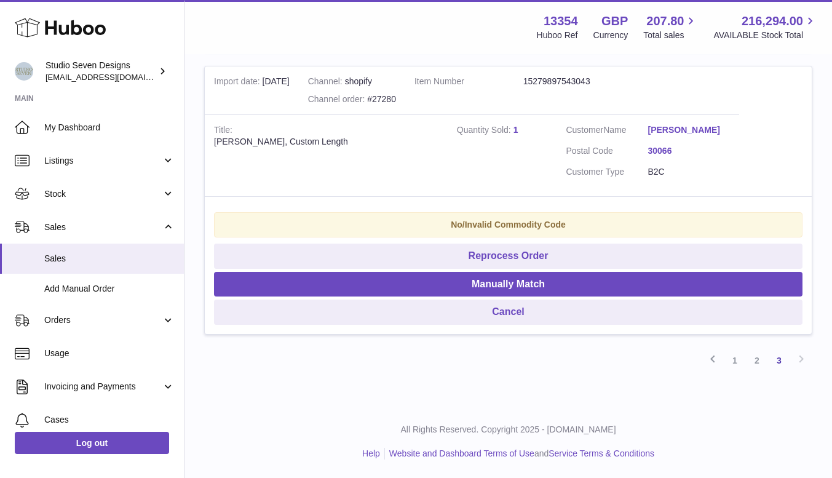
scroll to position [1043, 0]
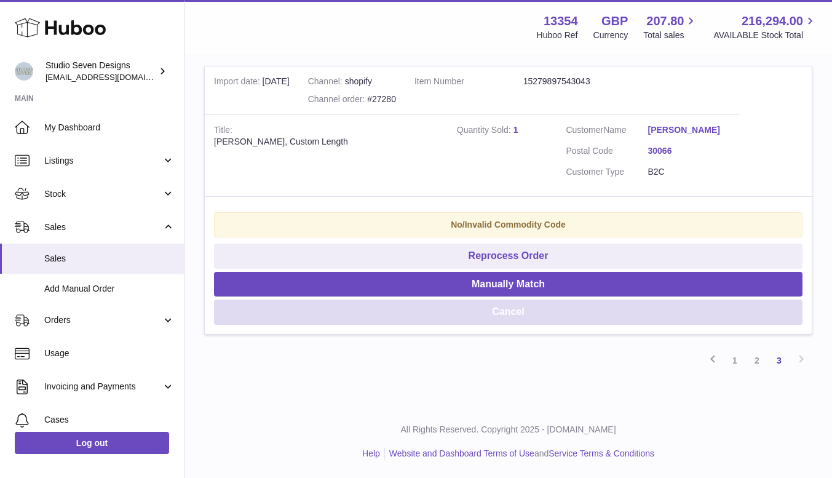
click at [526, 312] on button "Cancel" at bounding box center [508, 311] width 588 height 25
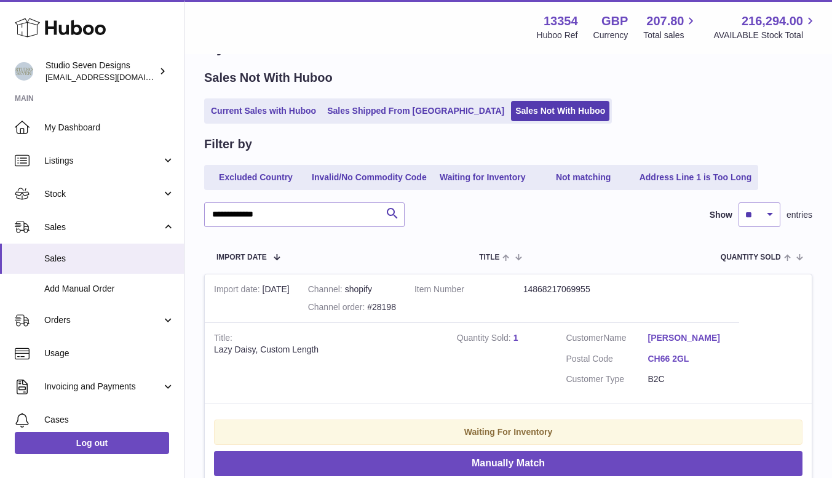
scroll to position [0, 0]
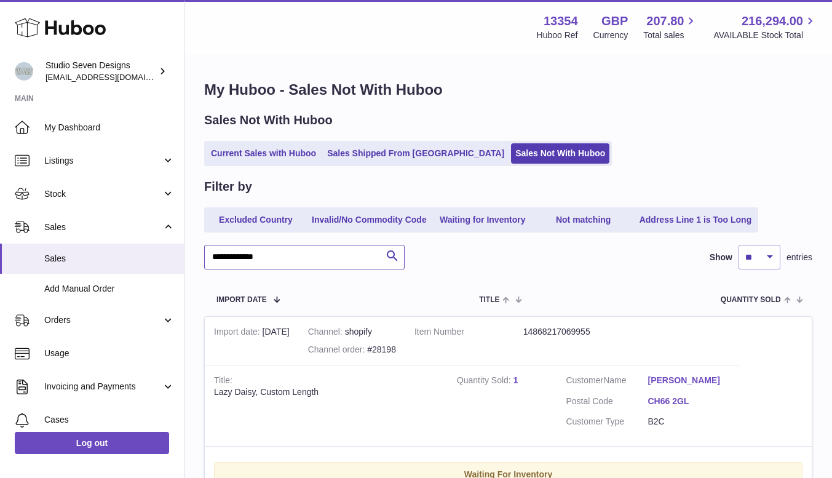
click at [279, 261] on input "**********" at bounding box center [304, 257] width 200 height 25
type input "*"
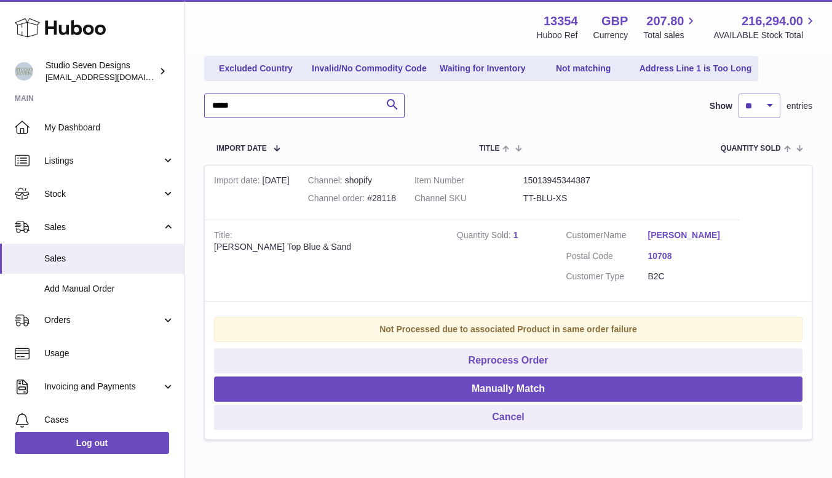
scroll to position [177, 0]
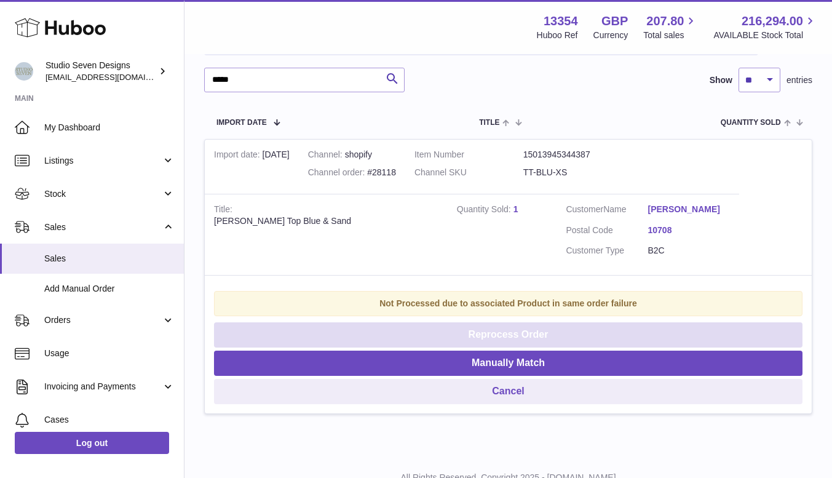
click at [537, 334] on button "Reprocess Order" at bounding box center [508, 334] width 588 height 25
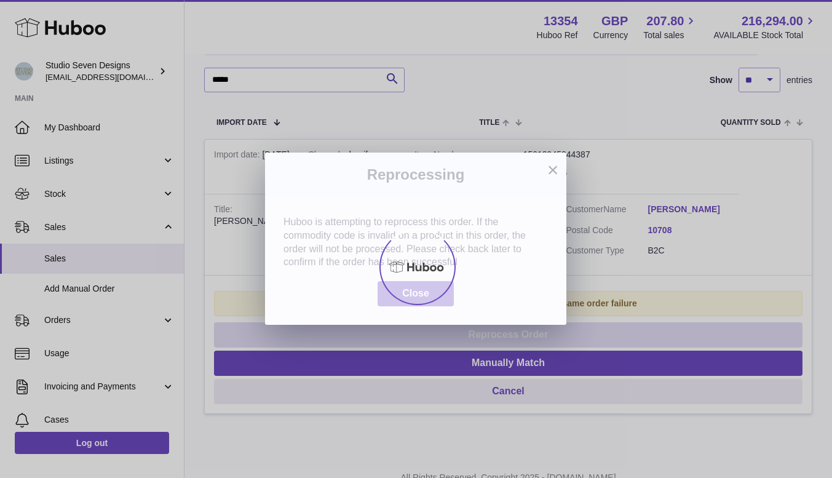
scroll to position [0, 0]
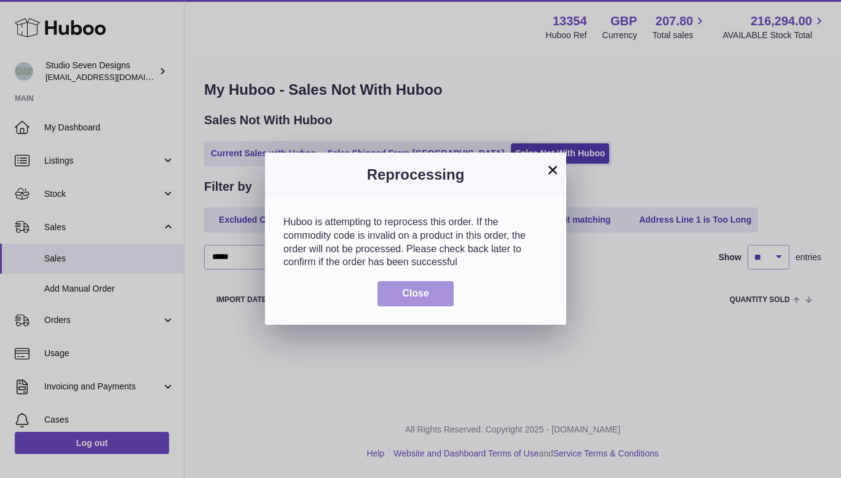
click at [428, 296] on span "Close" at bounding box center [415, 293] width 27 height 10
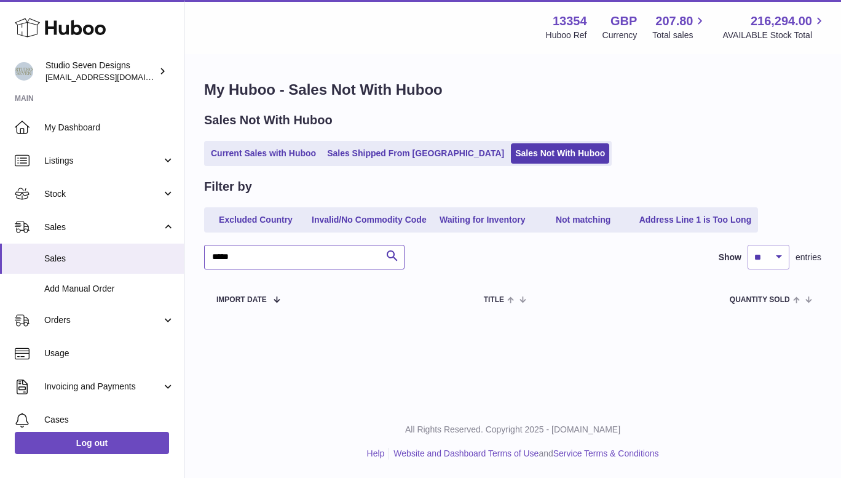
click at [263, 261] on input "*****" at bounding box center [304, 257] width 200 height 25
type input "*"
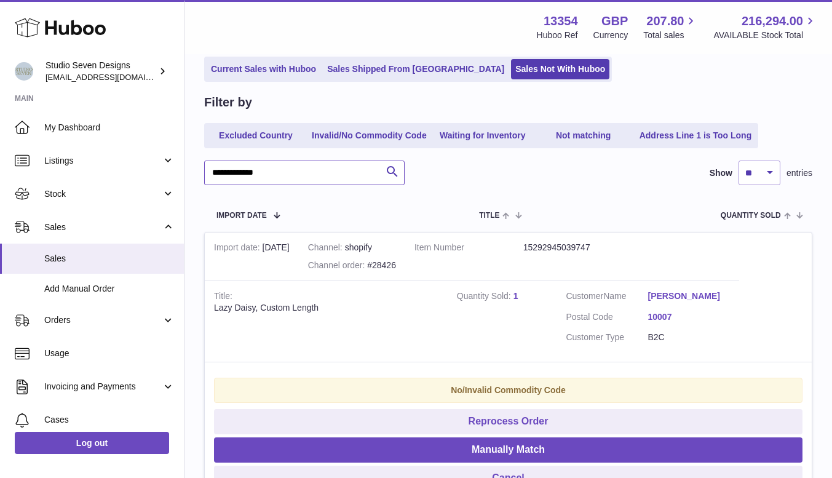
scroll to position [86, 0]
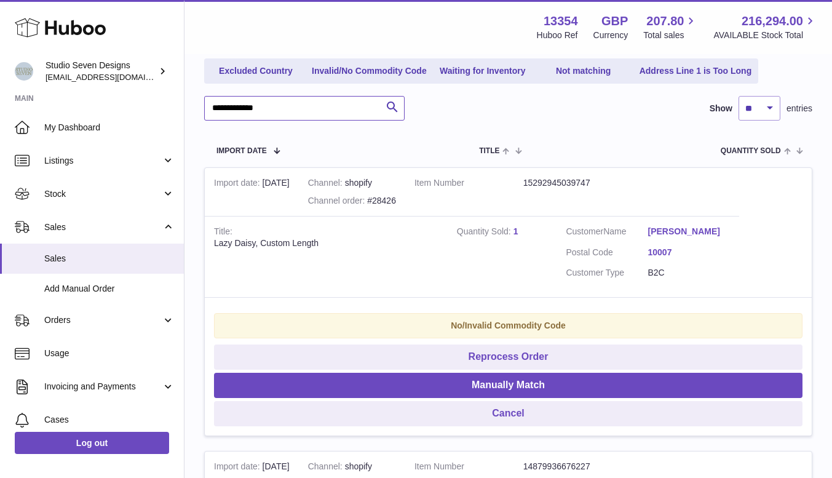
scroll to position [150, 0]
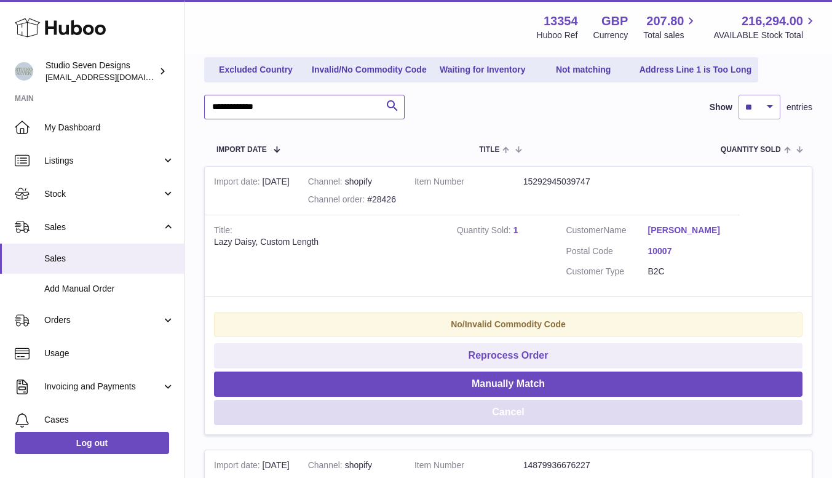
type input "**********"
click at [505, 417] on button "Cancel" at bounding box center [508, 412] width 588 height 25
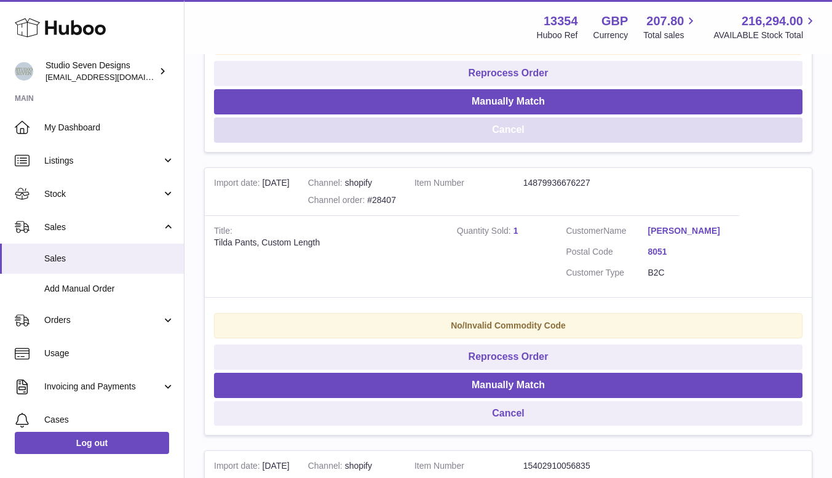
scroll to position [433, 0]
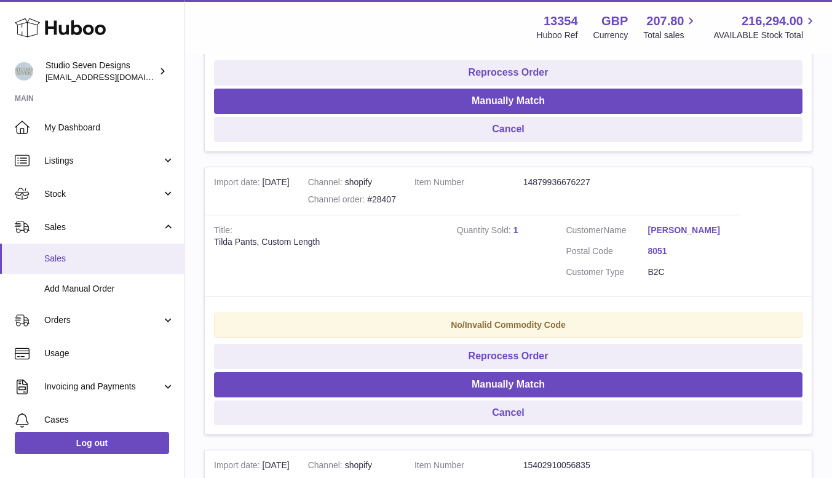
click at [81, 259] on span "Sales" at bounding box center [109, 259] width 130 height 12
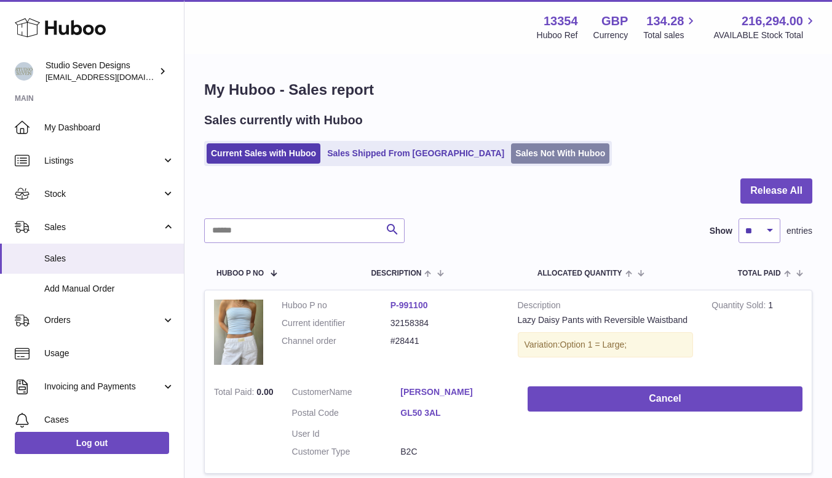
click at [511, 156] on link "Sales Not With Huboo" at bounding box center [560, 153] width 98 height 20
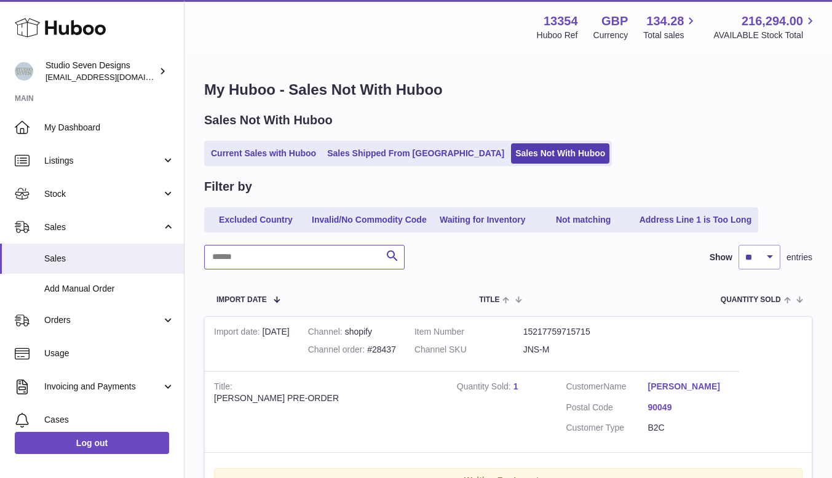
click at [296, 249] on input "text" at bounding box center [304, 257] width 200 height 25
click at [295, 263] on input "text" at bounding box center [304, 257] width 200 height 25
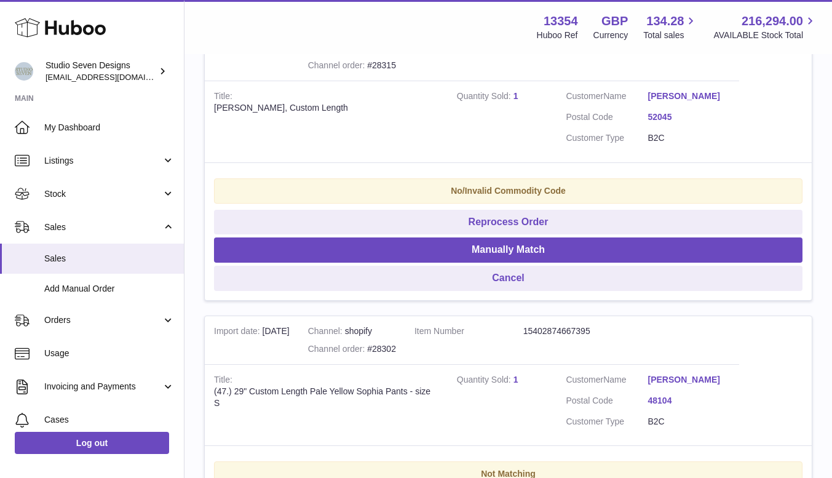
scroll to position [2699, 0]
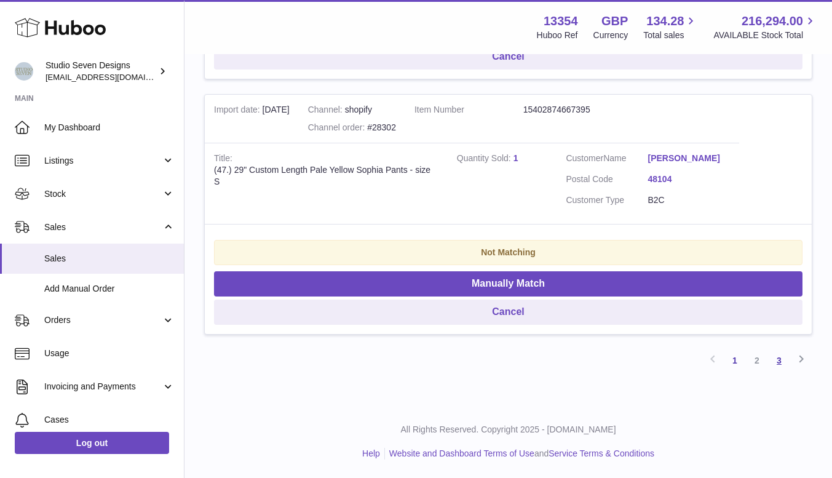
type input "**********"
click at [778, 358] on link "3" at bounding box center [779, 360] width 22 height 22
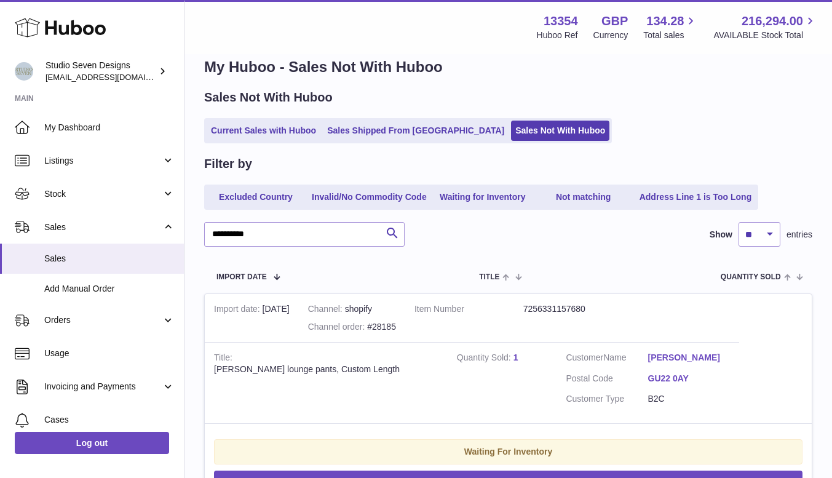
scroll to position [221, 0]
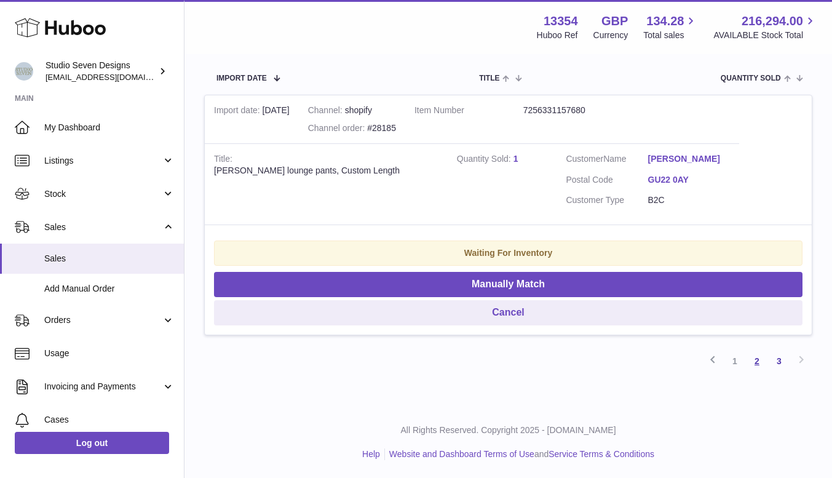
click at [757, 362] on link "2" at bounding box center [757, 361] width 22 height 22
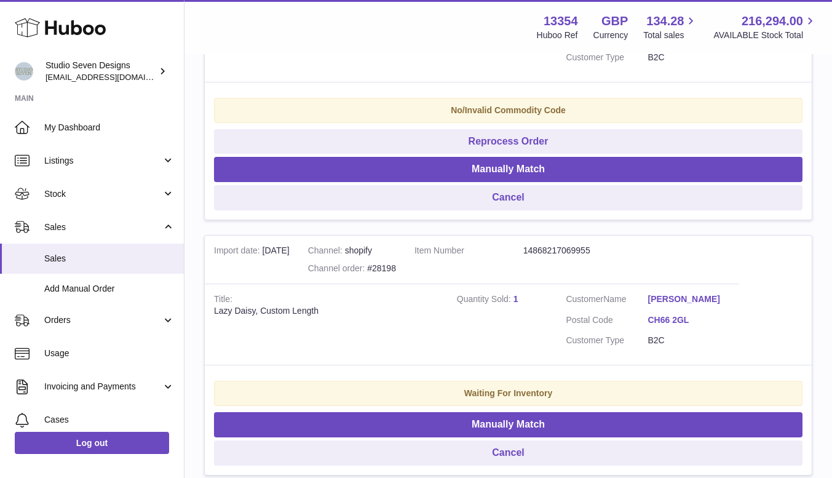
scroll to position [2670, 0]
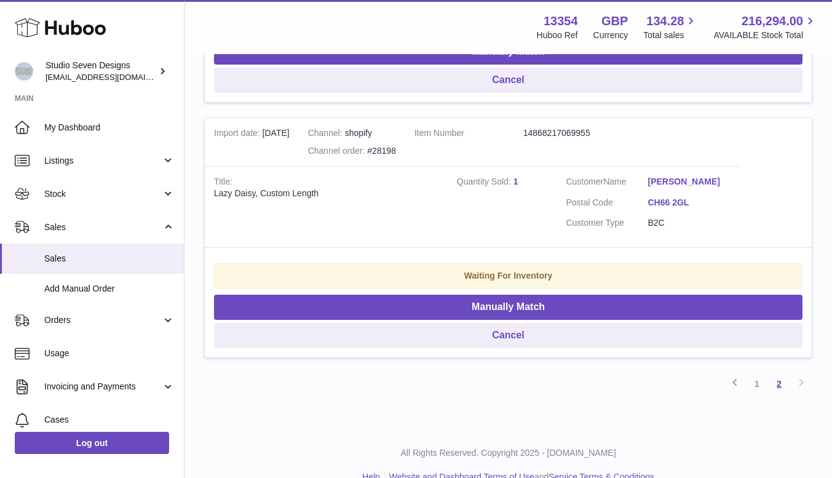
click at [783, 373] on link "2" at bounding box center [779, 384] width 22 height 22
click at [760, 373] on link "1" at bounding box center [757, 384] width 22 height 22
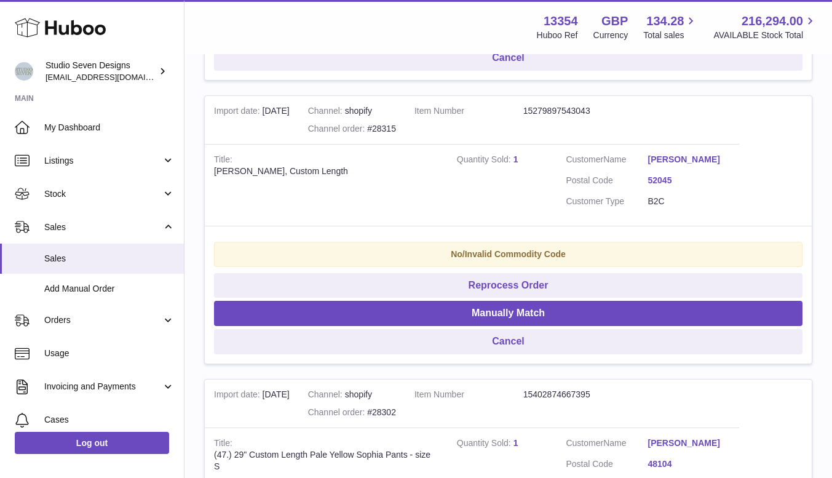
scroll to position [2699, 0]
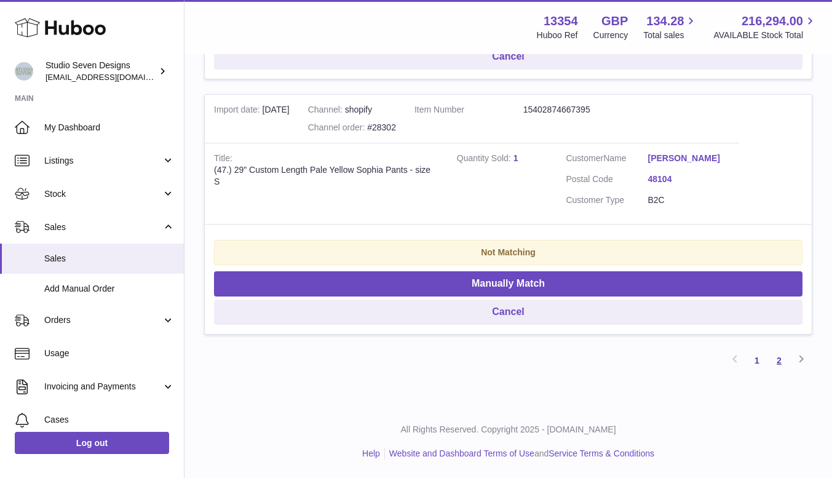
click at [779, 362] on link "2" at bounding box center [779, 360] width 22 height 22
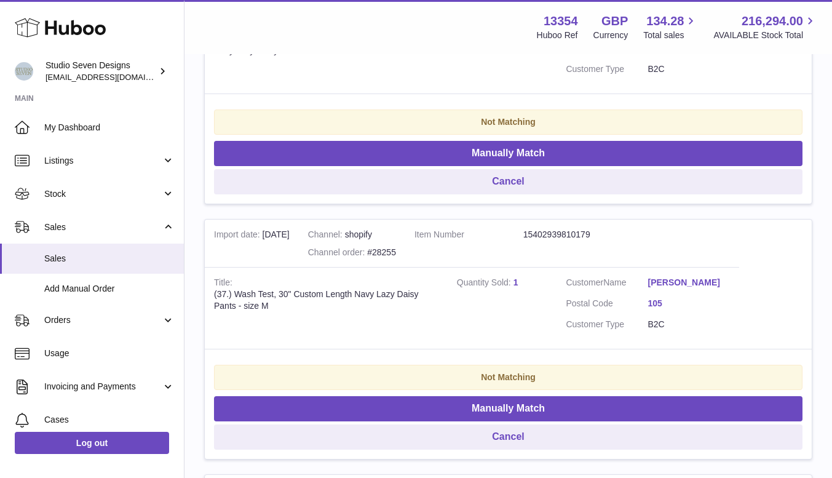
scroll to position [1733, 0]
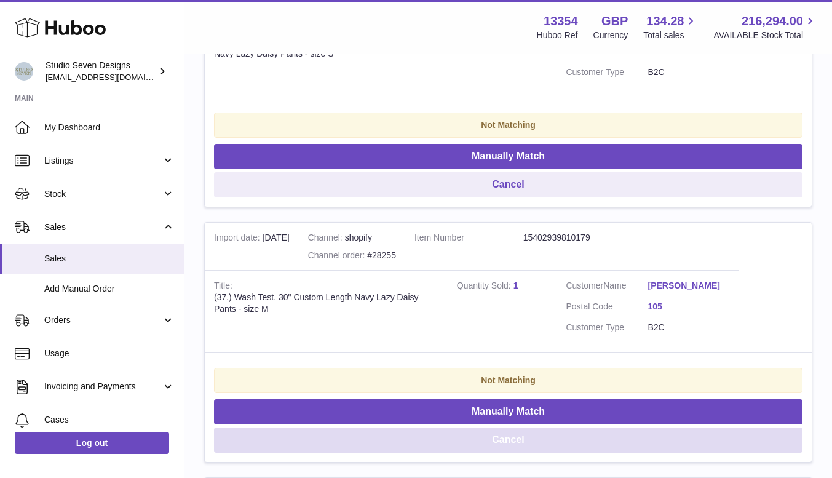
click at [519, 427] on button "Cancel" at bounding box center [508, 439] width 588 height 25
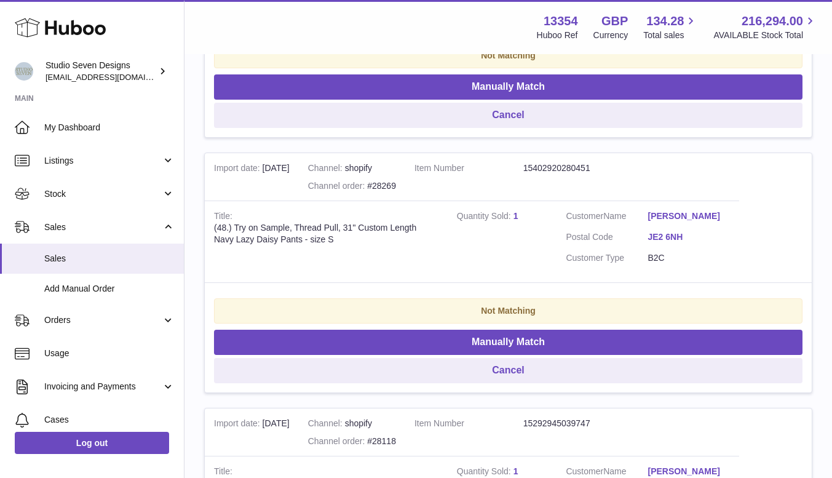
scroll to position [1549, 0]
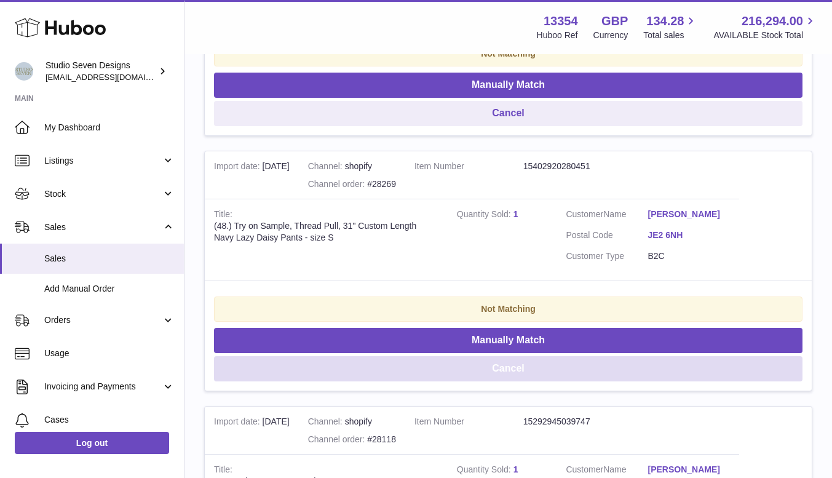
click at [520, 359] on button "Cancel" at bounding box center [508, 368] width 588 height 25
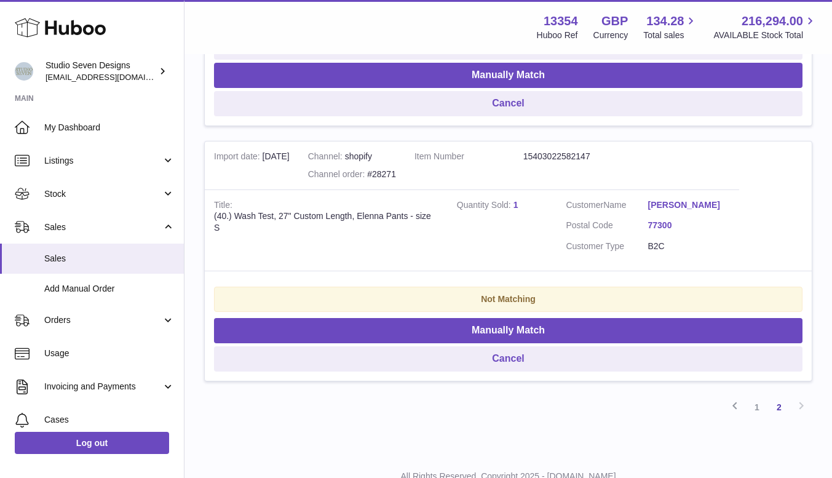
scroll to position [1302, 0]
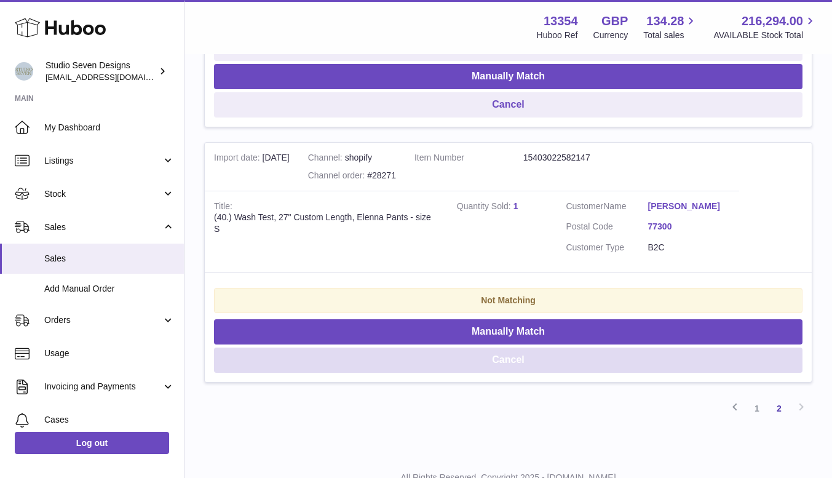
click at [527, 349] on button "Cancel" at bounding box center [508, 359] width 588 height 25
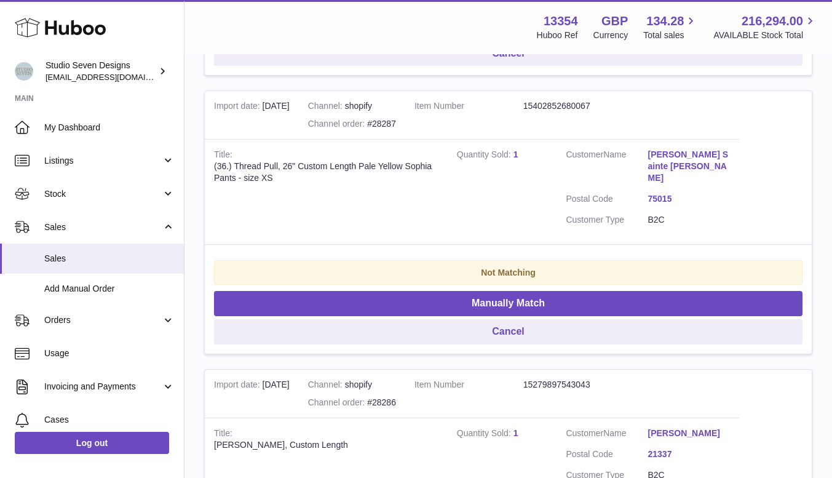
scroll to position [791, 0]
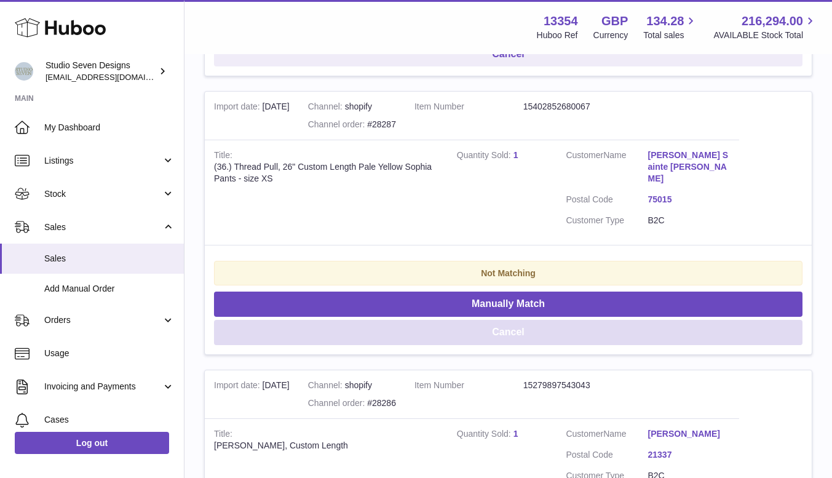
click at [501, 320] on button "Cancel" at bounding box center [508, 332] width 588 height 25
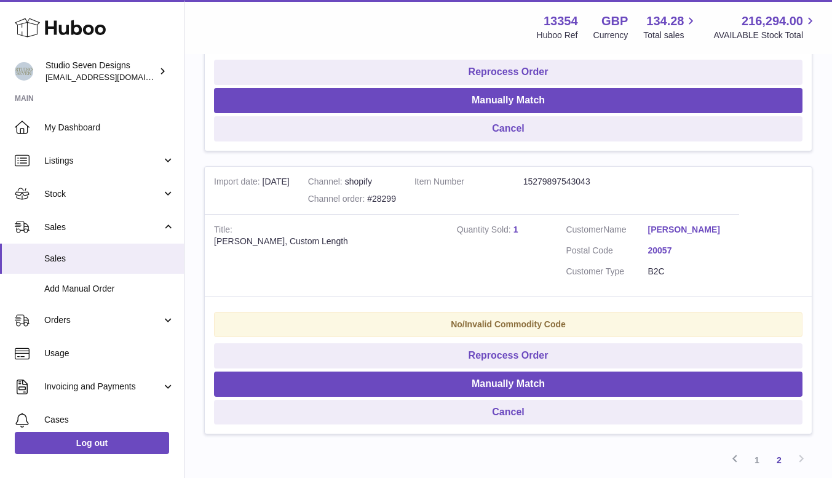
scroll to position [427, 0]
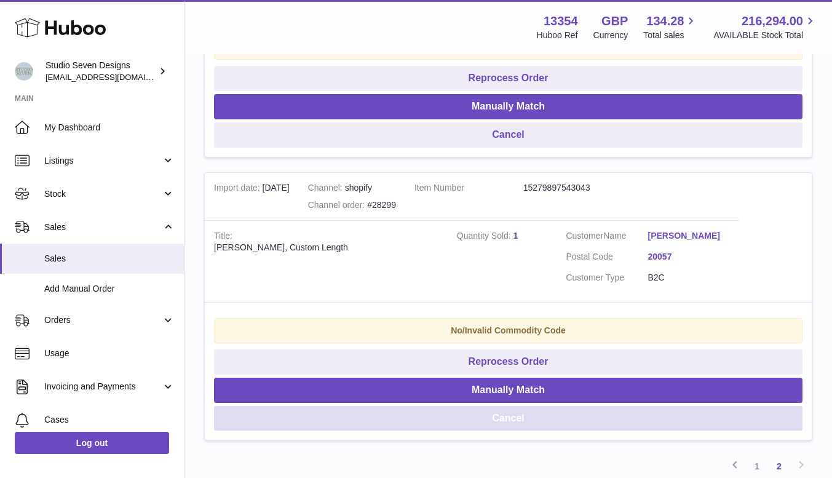
click at [502, 421] on button "Cancel" at bounding box center [508, 418] width 588 height 25
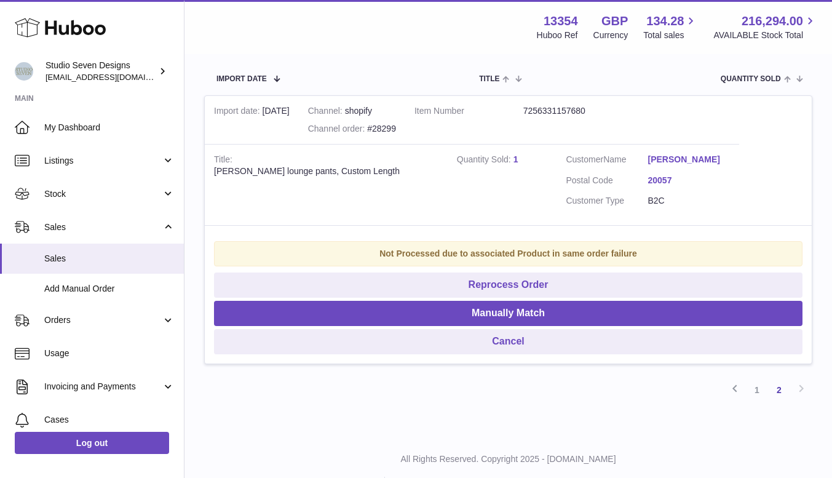
scroll to position [220, 0]
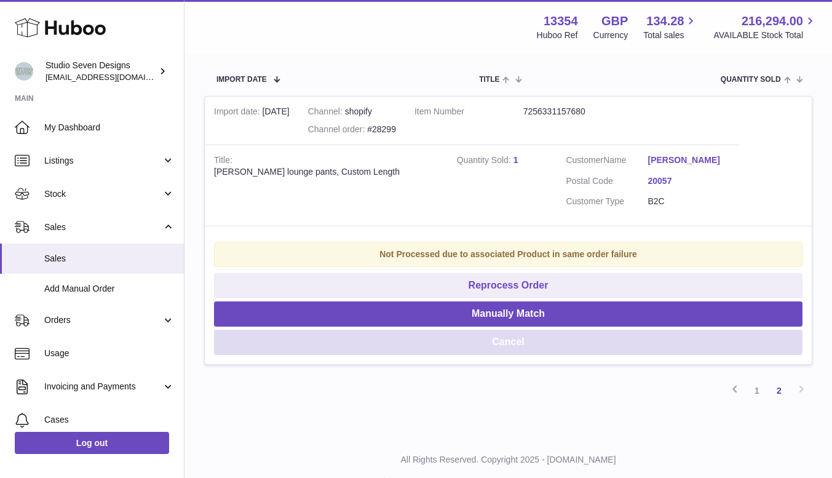
click at [523, 342] on button "Cancel" at bounding box center [508, 342] width 588 height 25
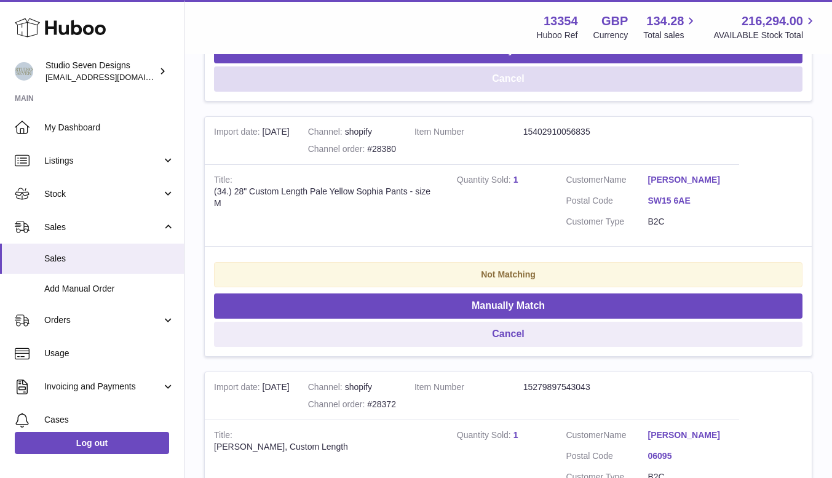
scroll to position [484, 0]
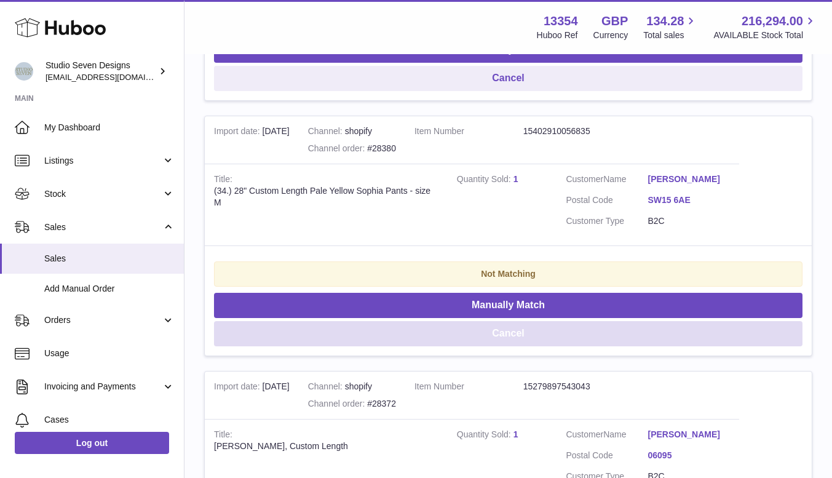
click at [528, 342] on button "Cancel" at bounding box center [508, 333] width 588 height 25
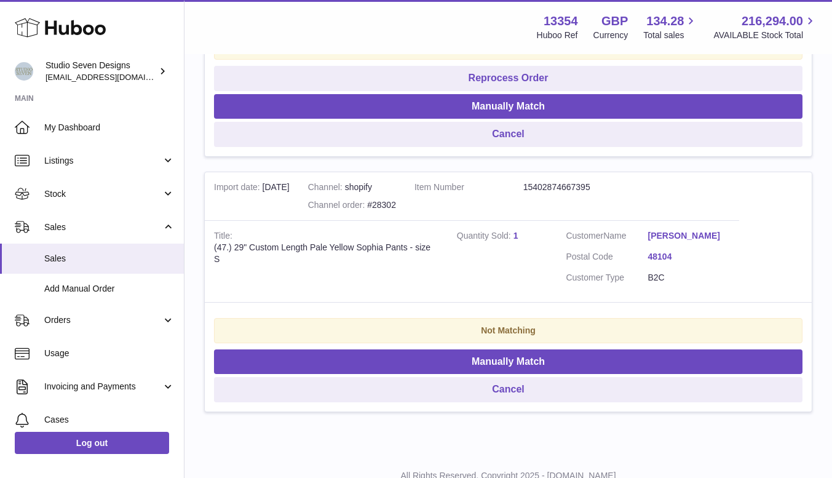
scroll to position [2117, 0]
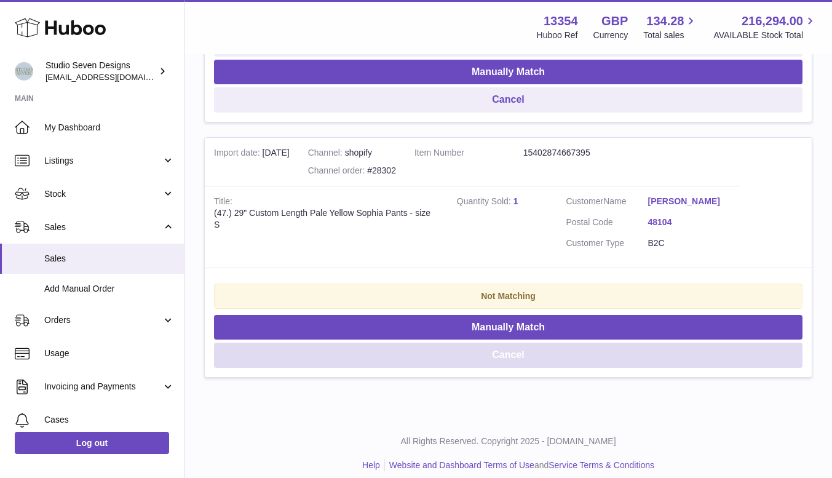
click at [530, 346] on button "Cancel" at bounding box center [508, 354] width 588 height 25
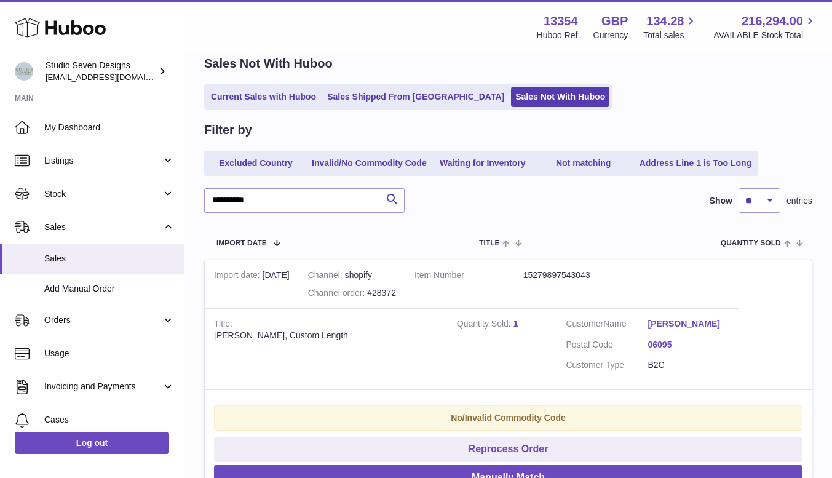
scroll to position [58, 0]
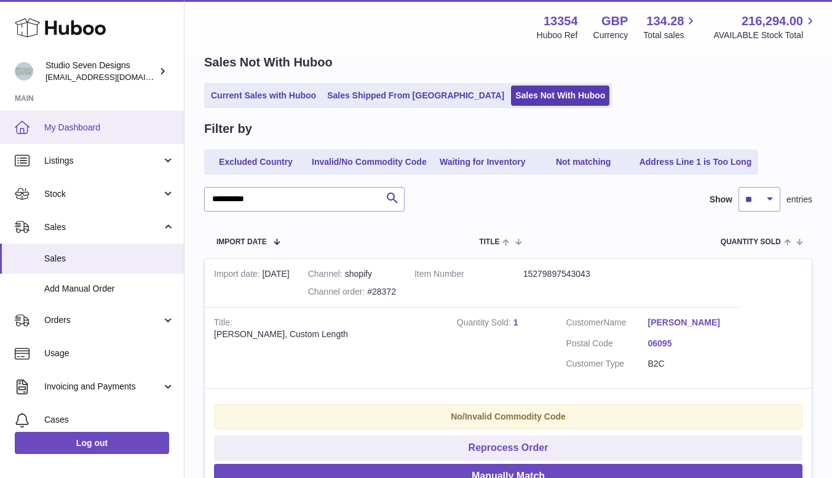
click at [74, 130] on span "My Dashboard" at bounding box center [109, 128] width 130 height 12
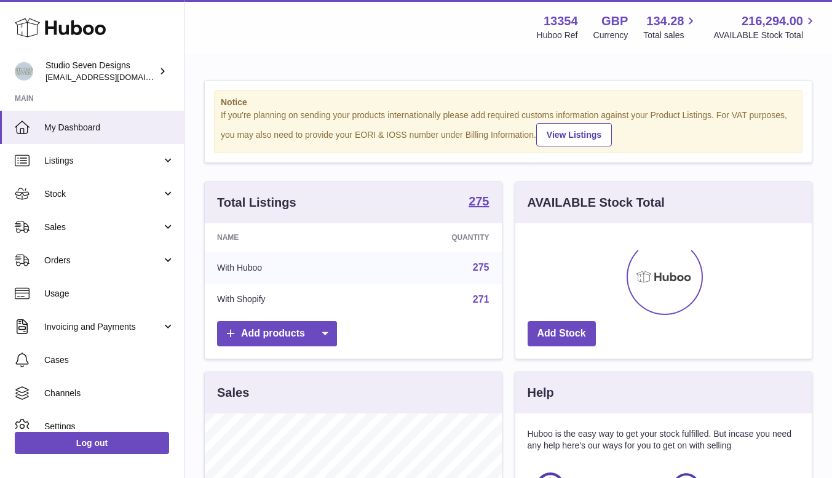
scroll to position [192, 296]
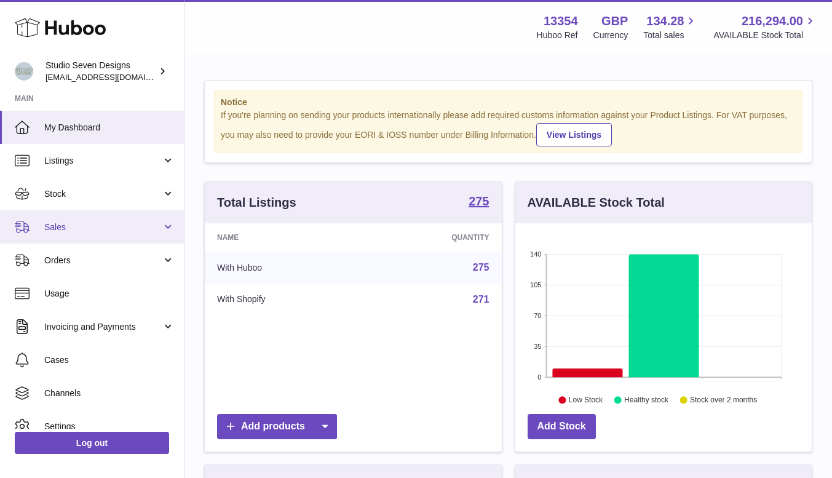
click at [68, 228] on span "Sales" at bounding box center [102, 227] width 117 height 12
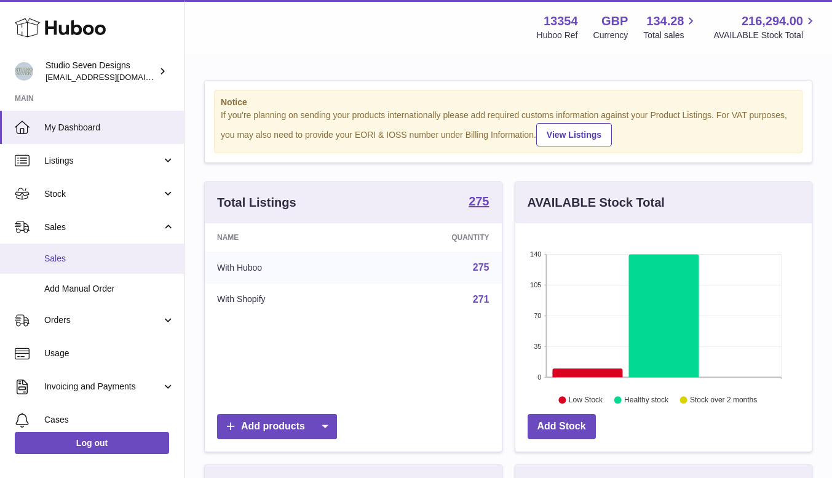
click at [65, 263] on span "Sales" at bounding box center [109, 259] width 130 height 12
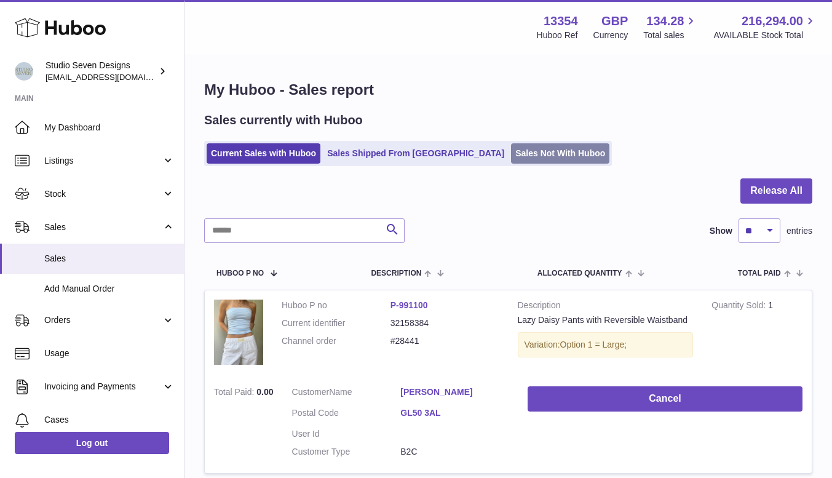
click at [511, 152] on link "Sales Not With Huboo" at bounding box center [560, 153] width 98 height 20
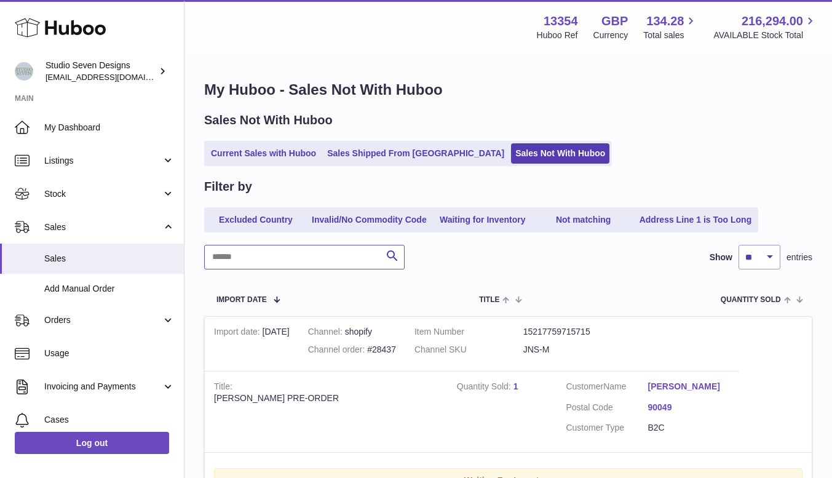
click at [251, 258] on input "text" at bounding box center [304, 257] width 200 height 25
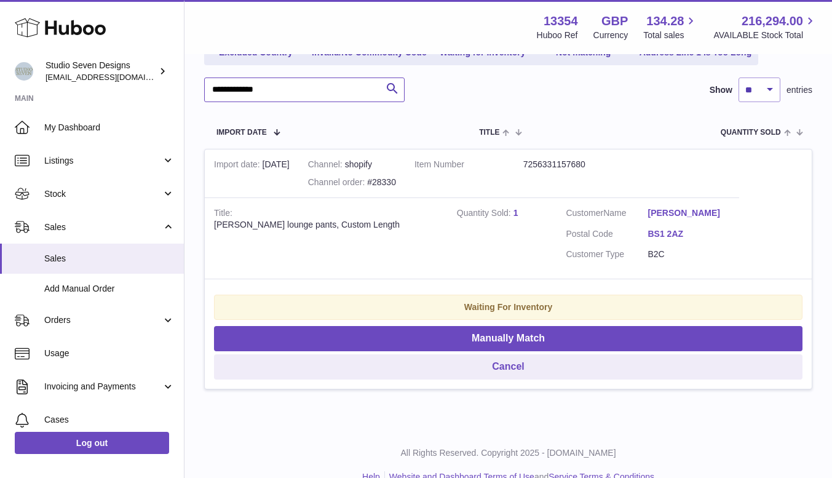
scroll to position [190, 0]
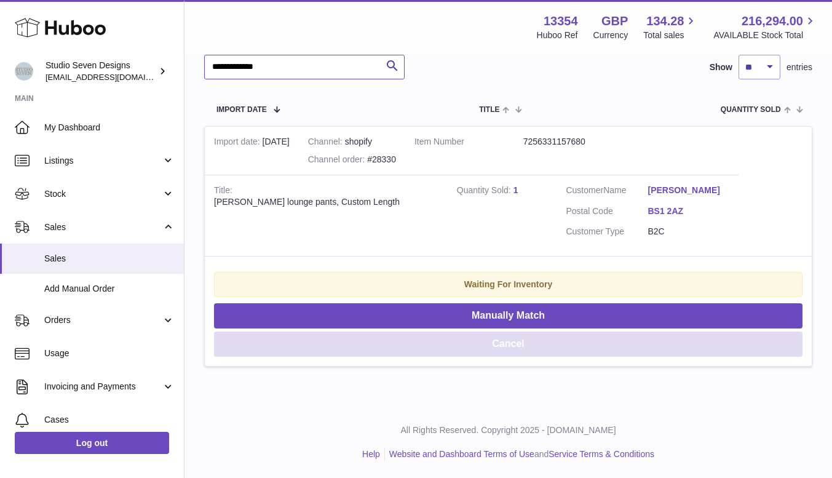
type input "**********"
click at [519, 345] on button "Cancel" at bounding box center [508, 343] width 588 height 25
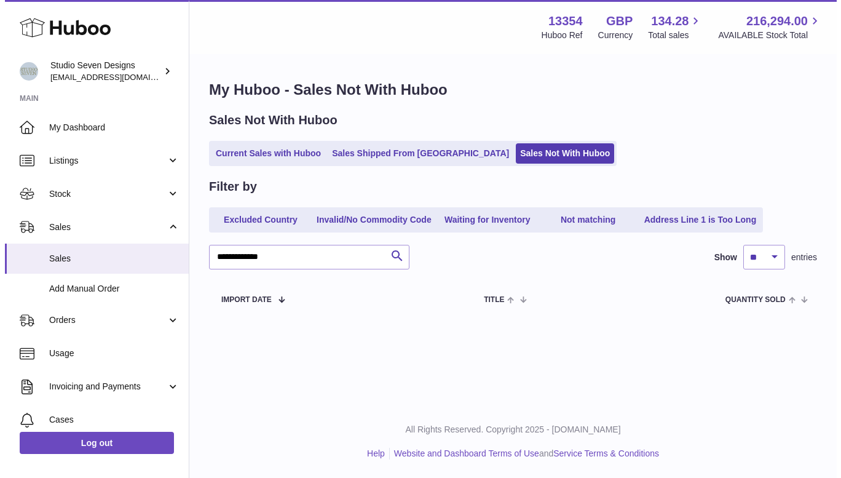
scroll to position [0, 0]
